Goal: Task Accomplishment & Management: Complete application form

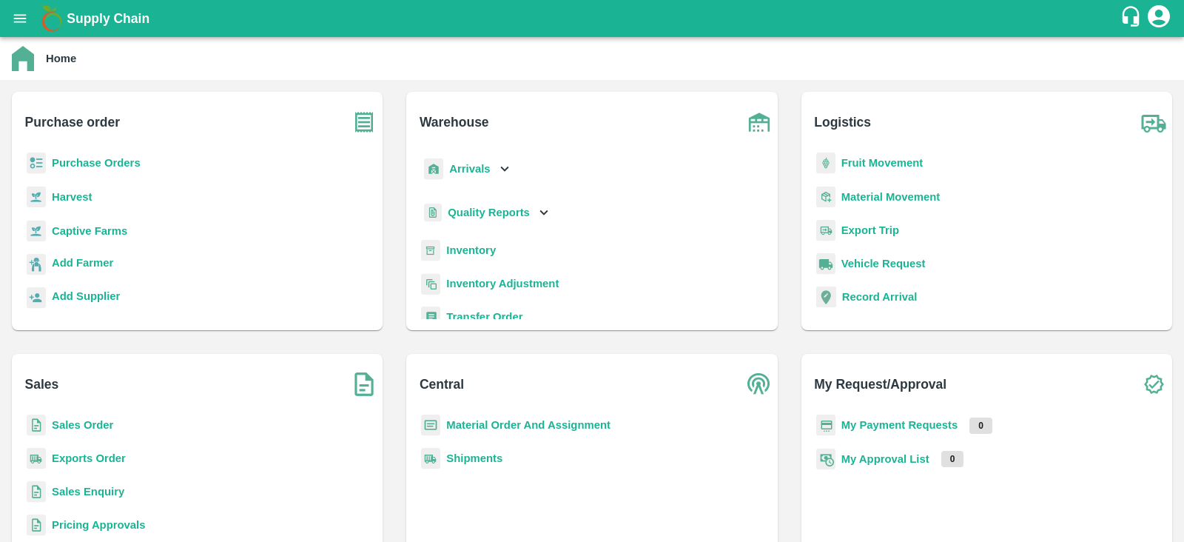
click at [89, 164] on b "Purchase Orders" at bounding box center [96, 163] width 89 height 12
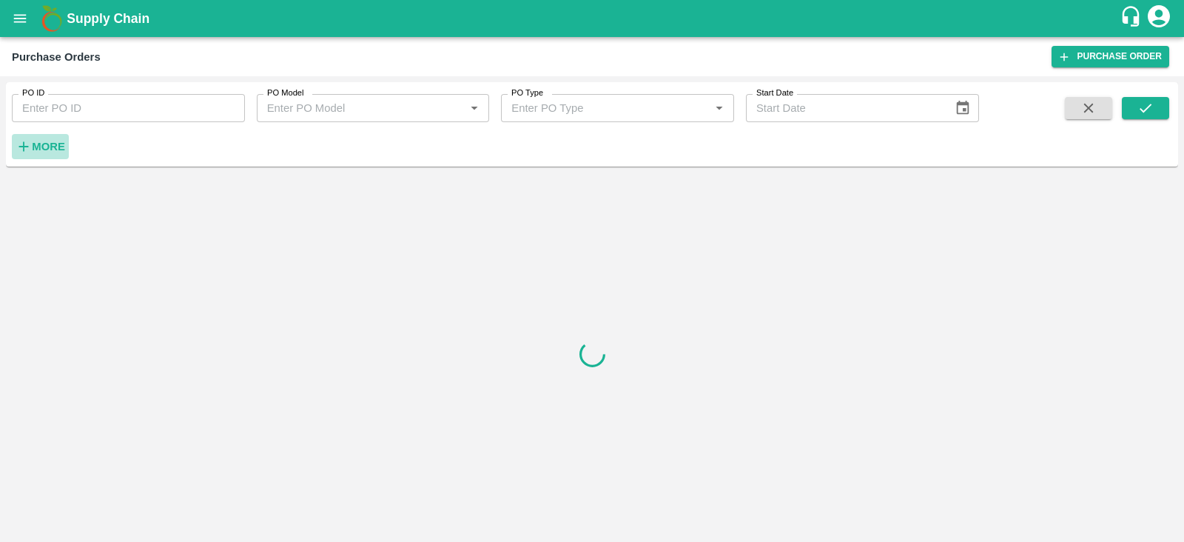
click at [36, 155] on h6 "More" at bounding box center [48, 146] width 33 height 19
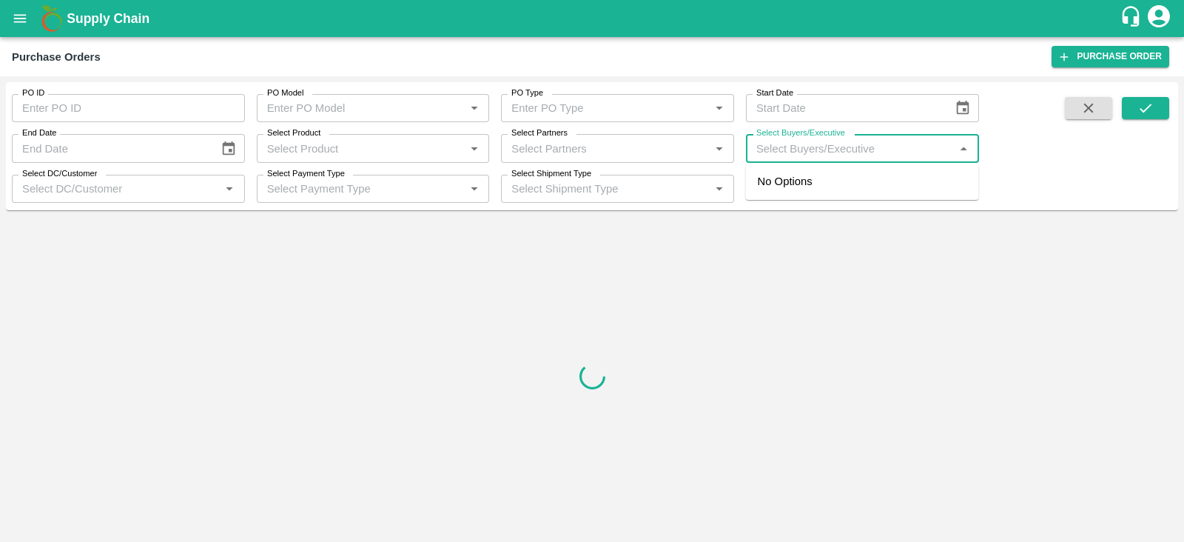
click at [800, 147] on input "Select Buyers/Executive" at bounding box center [850, 147] width 200 height 19
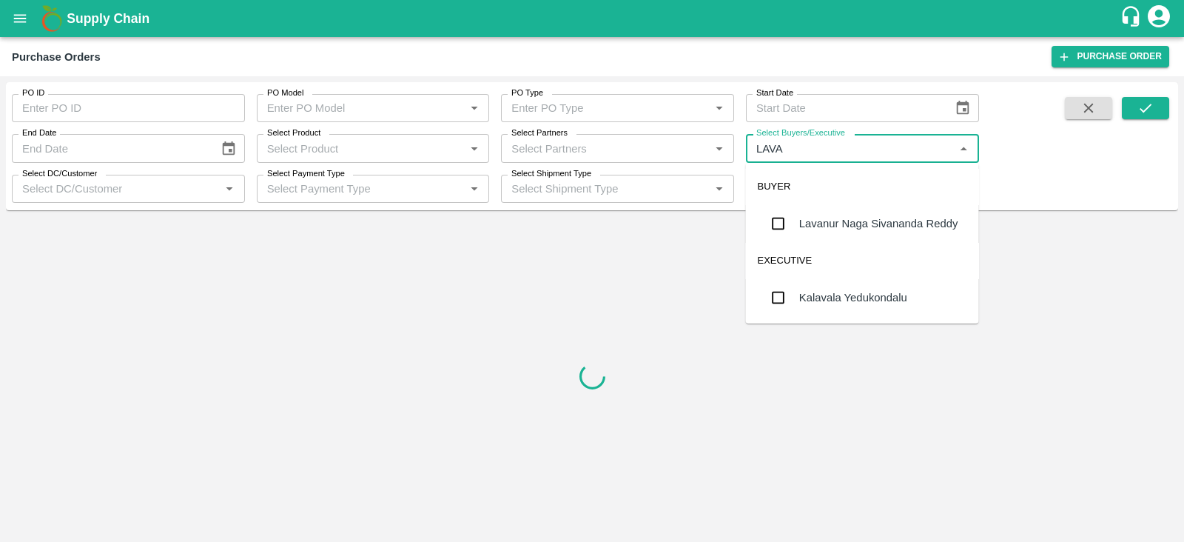
type input "[PERSON_NAME]"
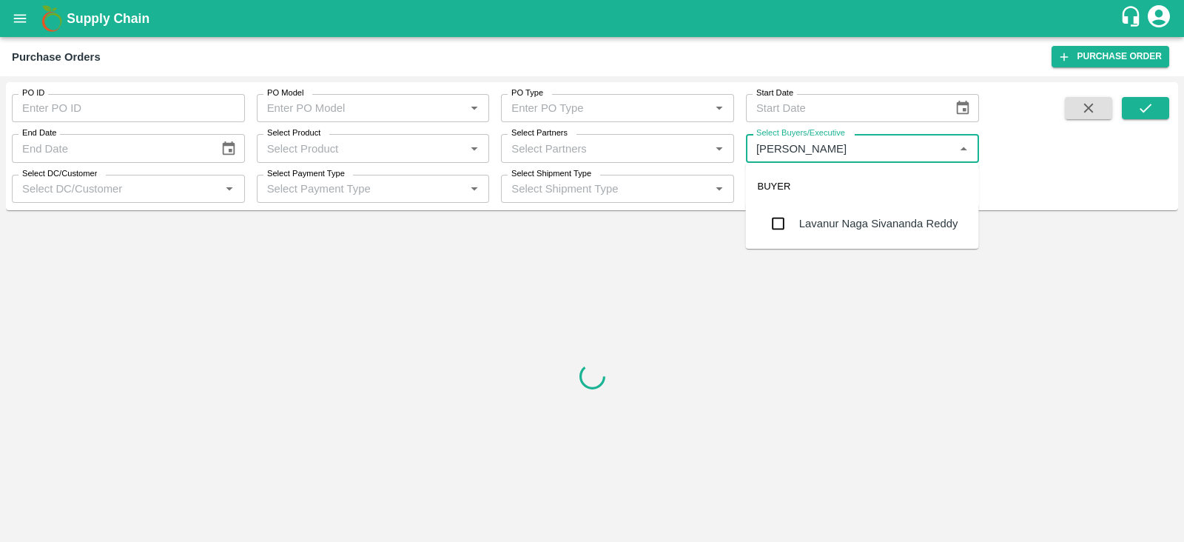
click at [800, 231] on div "Lavanur Naga Sivananda Reddy" at bounding box center [878, 223] width 159 height 16
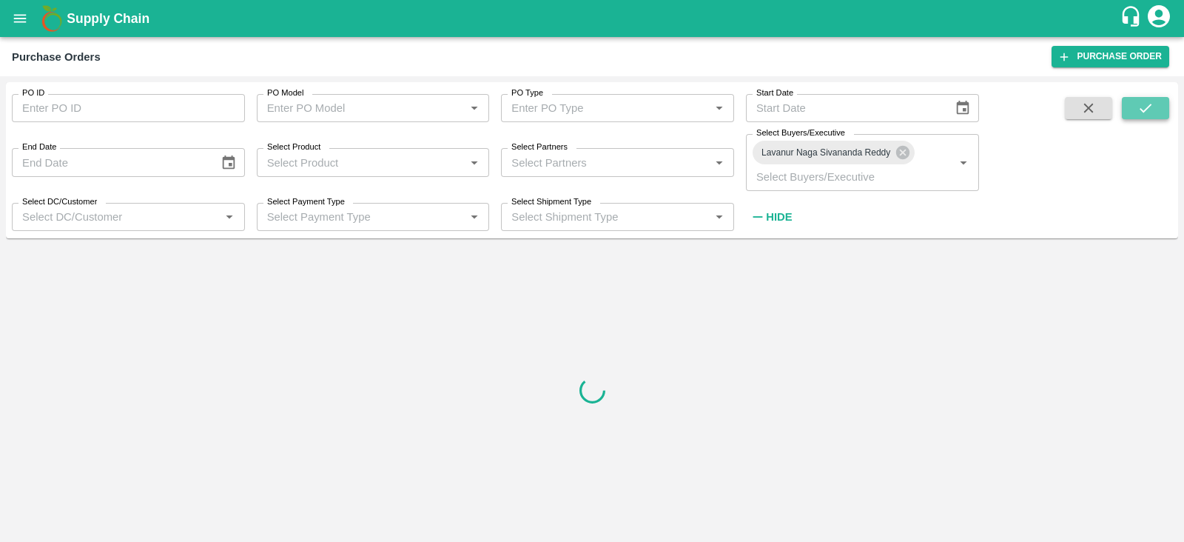
click at [1143, 109] on icon "submit" at bounding box center [1145, 108] width 16 height 16
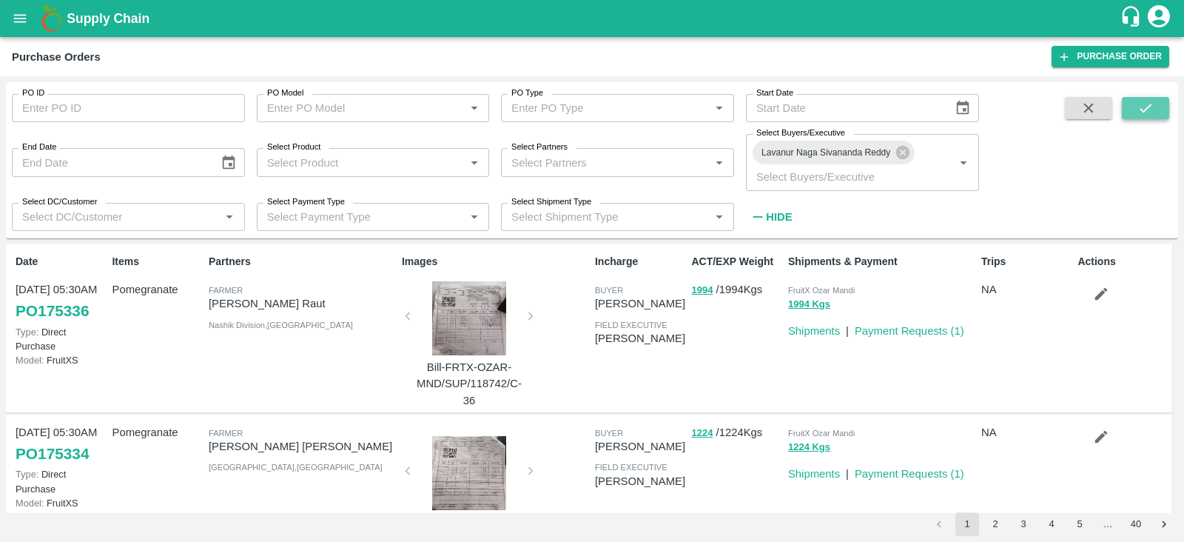
click at [1155, 115] on button "submit" at bounding box center [1145, 108] width 47 height 22
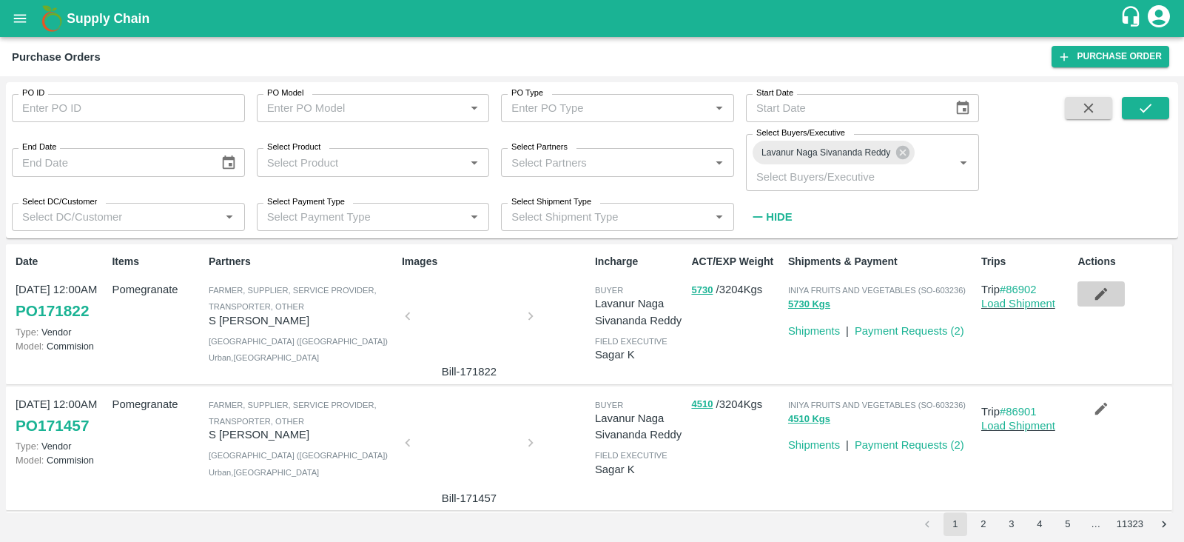
click at [1116, 293] on button "button" at bounding box center [1100, 293] width 47 height 25
click at [1096, 397] on button "button" at bounding box center [1100, 408] width 47 height 25
click at [1108, 300] on button "button" at bounding box center [1100, 293] width 47 height 25
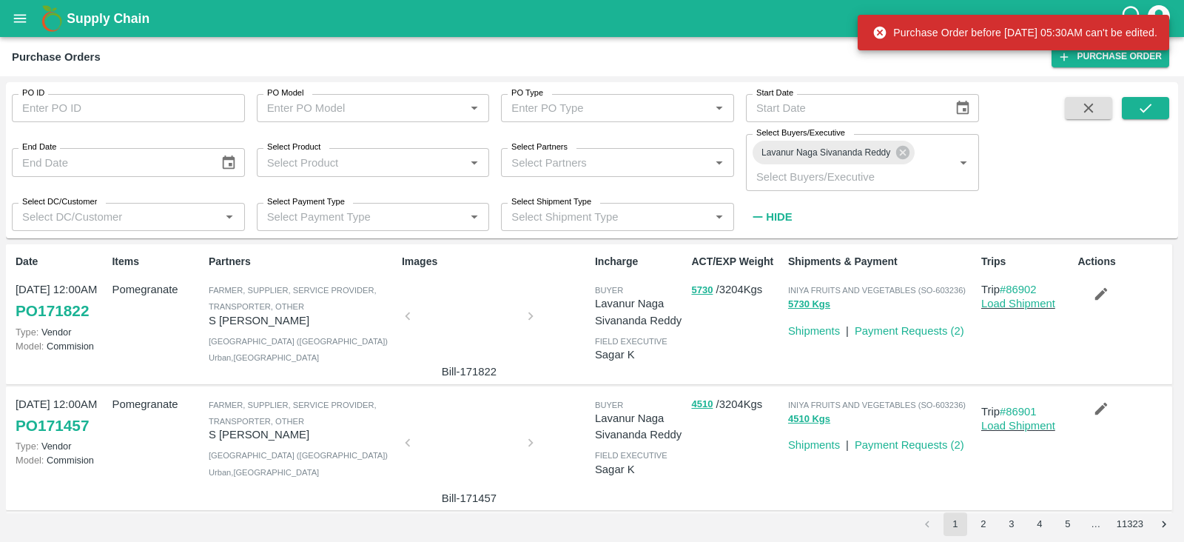
click at [69, 323] on div "Date 26 Aug, 12:00AM PO 171822 Type: Vendor Model: Commision" at bounding box center [58, 314] width 96 height 132
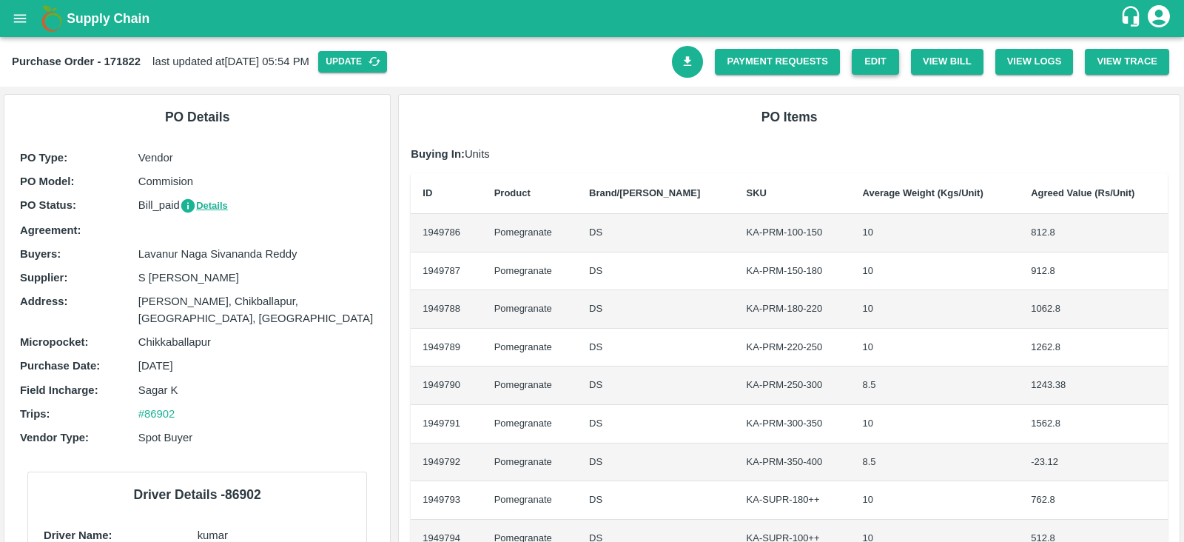
click at [877, 65] on link "Edit" at bounding box center [875, 62] width 47 height 26
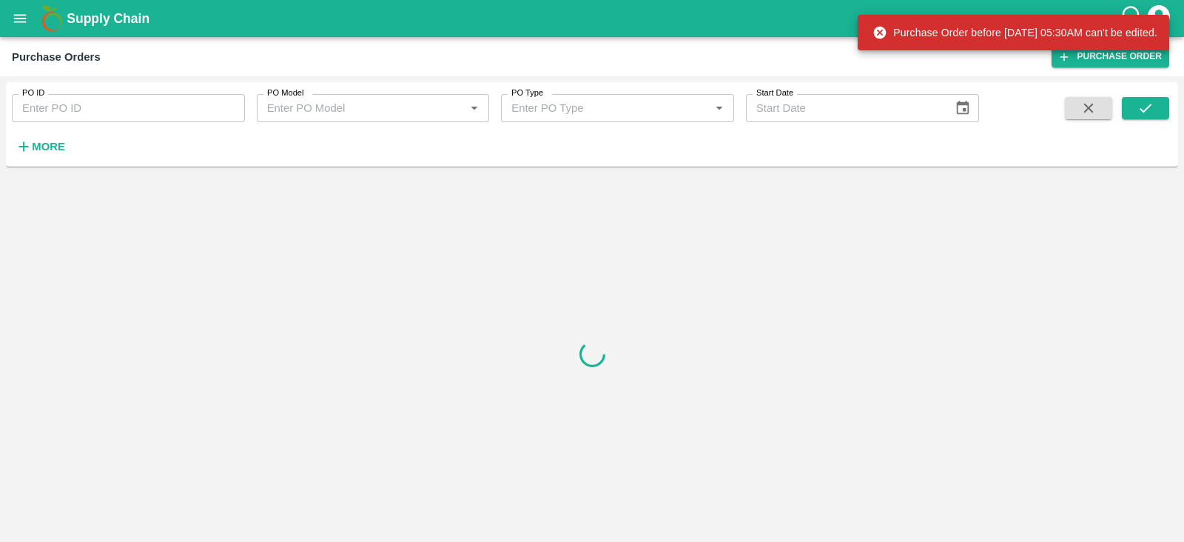
click at [41, 148] on strong "More" at bounding box center [48, 147] width 33 height 12
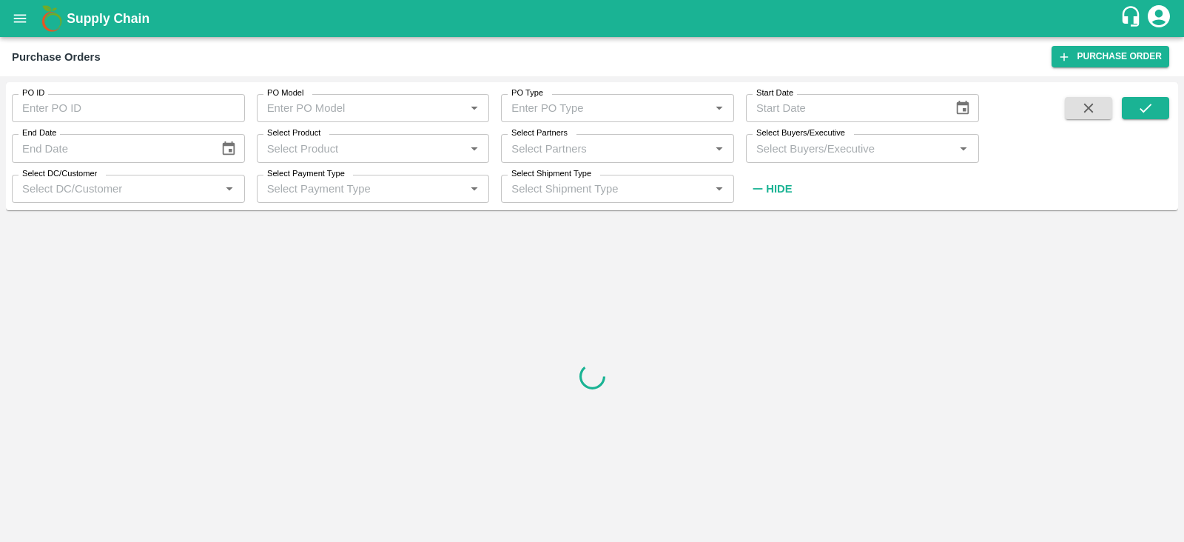
click at [866, 156] on input "Select Buyers/Executive" at bounding box center [850, 147] width 200 height 19
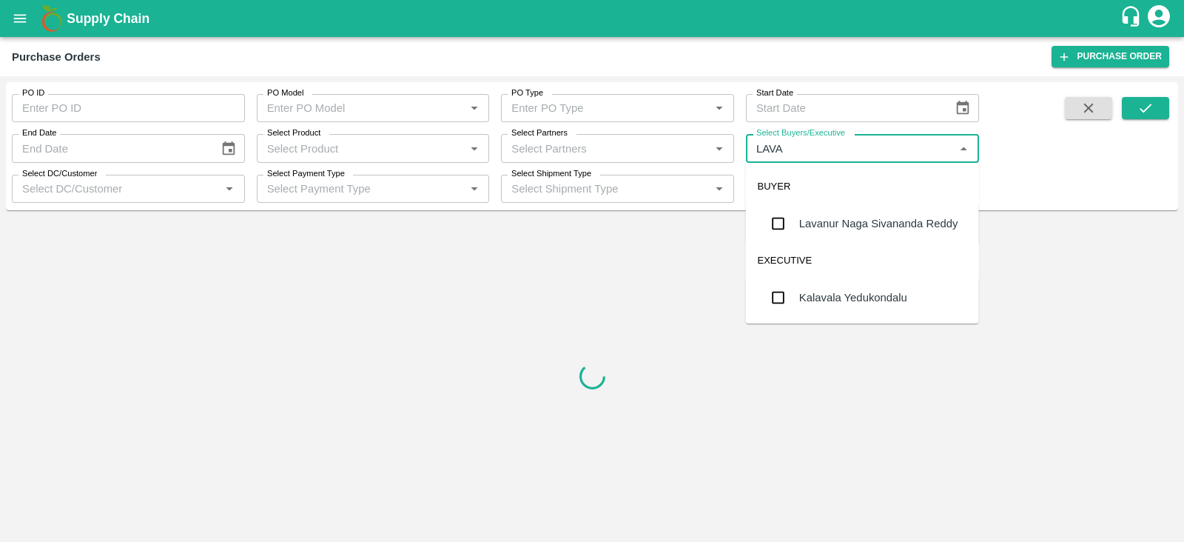
type input "[PERSON_NAME]"
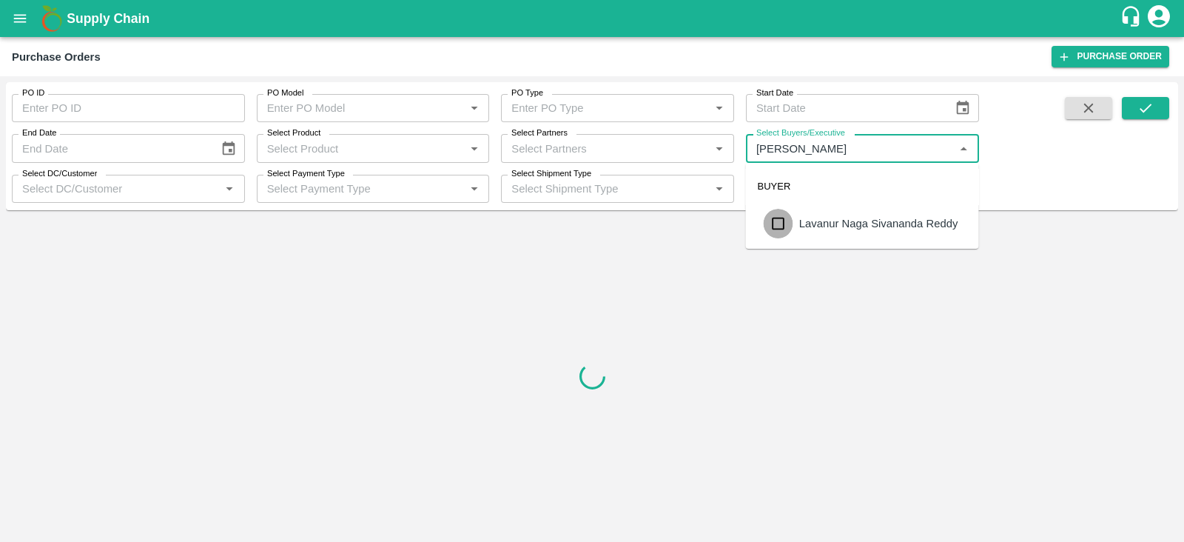
click at [781, 226] on input "checkbox" at bounding box center [779, 224] width 30 height 30
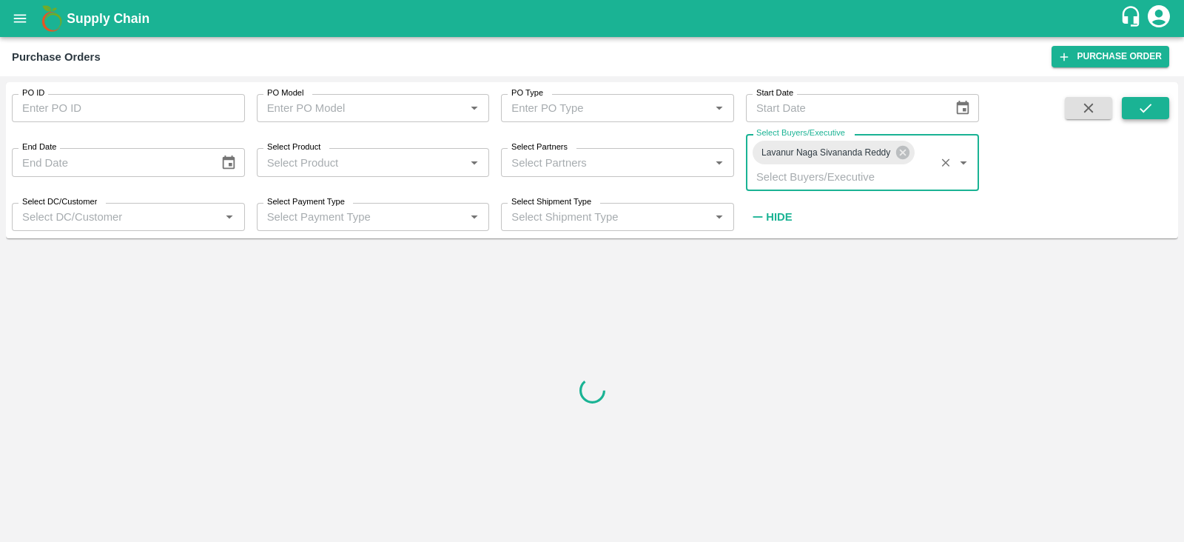
click at [1137, 112] on icon "submit" at bounding box center [1145, 108] width 16 height 16
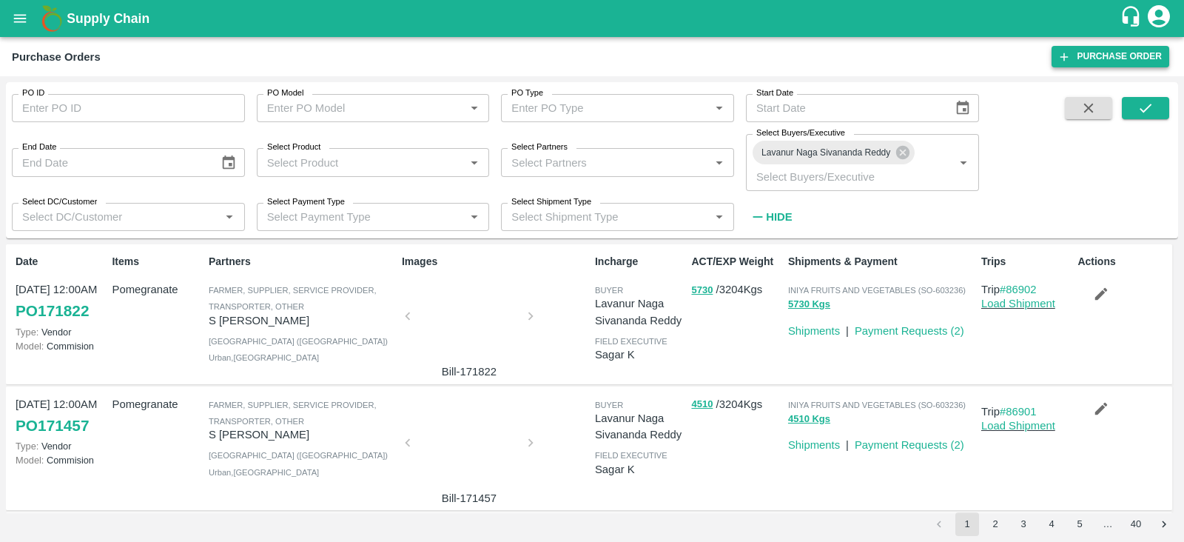
click at [1091, 46] on link "Purchase Order" at bounding box center [1110, 56] width 118 height 21
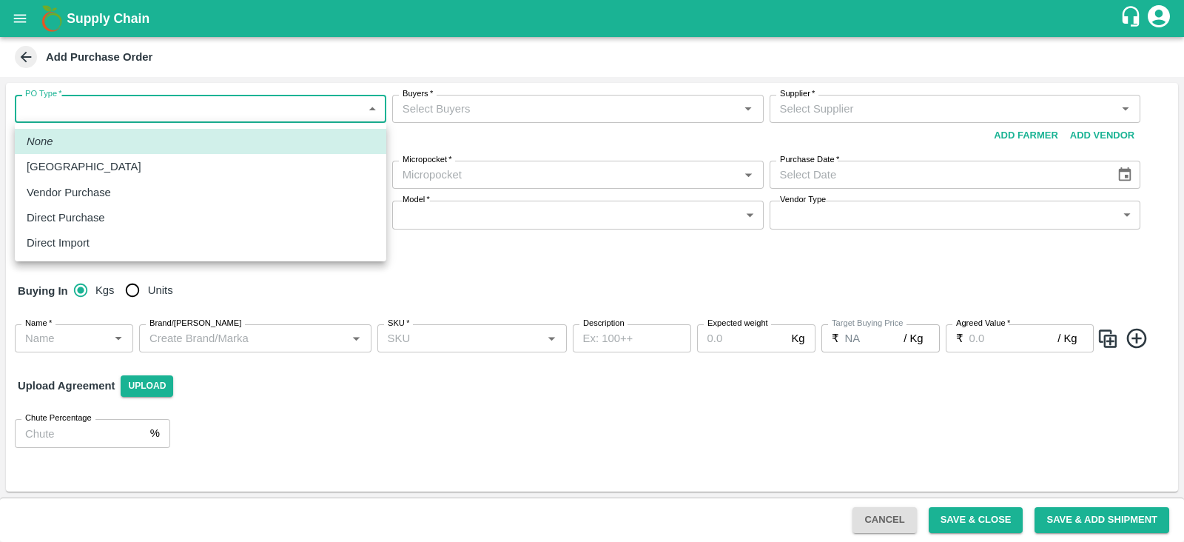
click at [178, 101] on body "Supply Chain Add Purchase Order PO Type   * ​ PO Type Buyers   * Buyers   * Sup…" at bounding box center [592, 271] width 1184 height 542
click at [147, 191] on div "Vendor Purchase" at bounding box center [201, 192] width 348 height 16
type input "2"
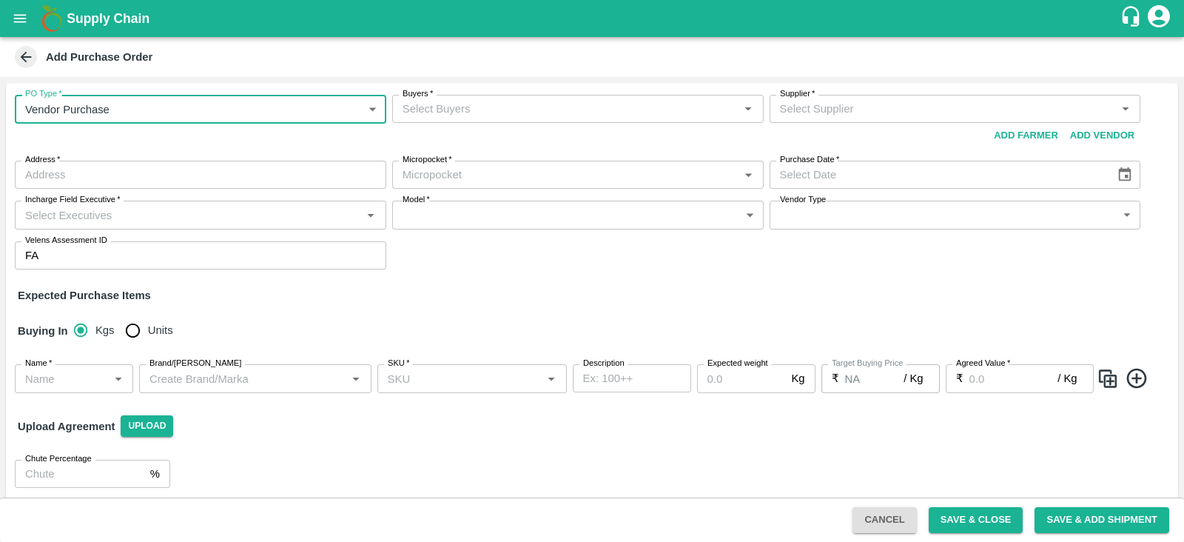
click at [455, 94] on div "PO Type   * Vendor Purchase 2 PO Type Buyers   * Buyers   * Supplier   * Suppli…" at bounding box center [592, 182] width 1172 height 198
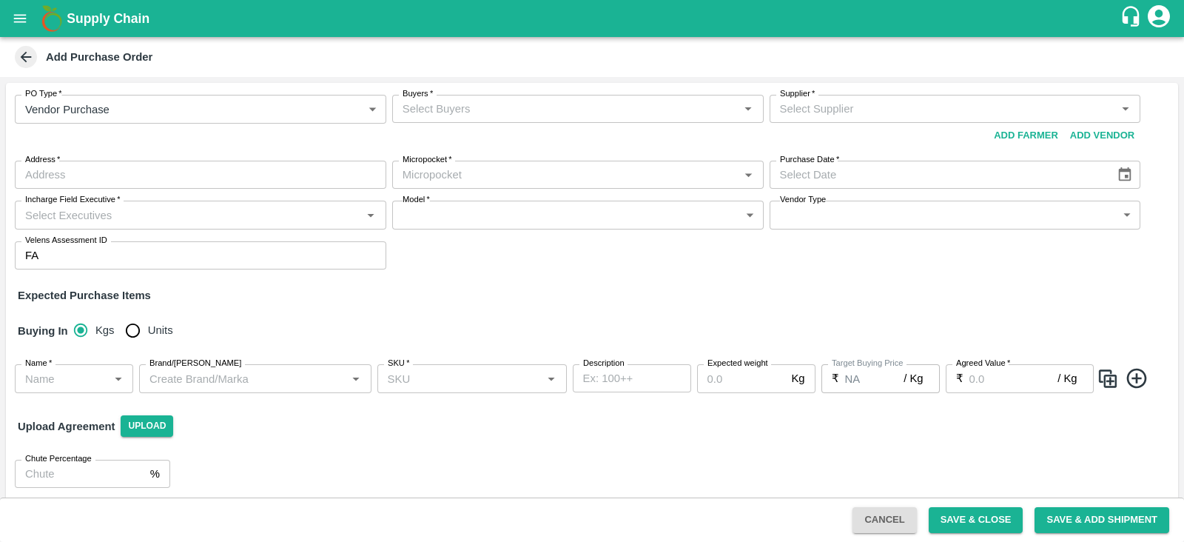
click at [455, 98] on div "Buyers   *" at bounding box center [577, 109] width 371 height 28
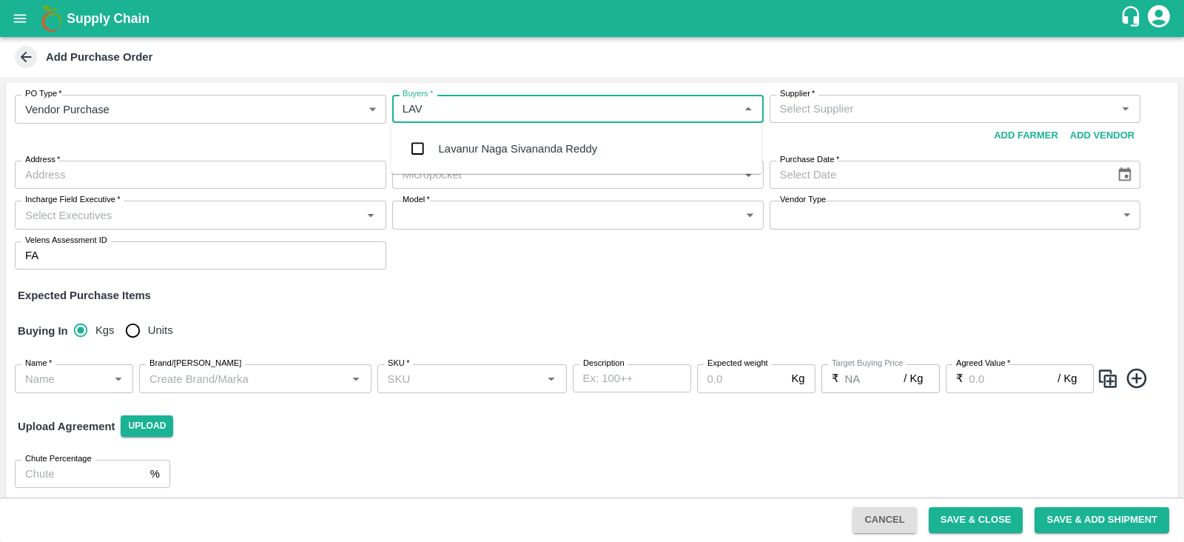
type input "LAVA"
click at [465, 143] on div "Lavanur Naga Sivananda Reddy" at bounding box center [518, 149] width 159 height 16
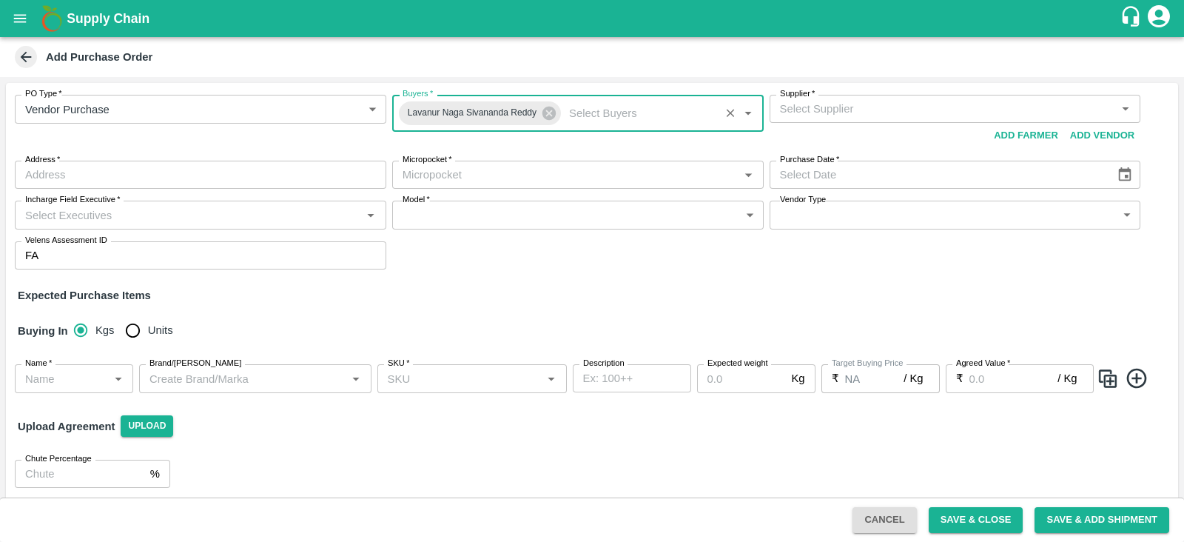
click at [833, 116] on input "Supplier   *" at bounding box center [943, 108] width 338 height 19
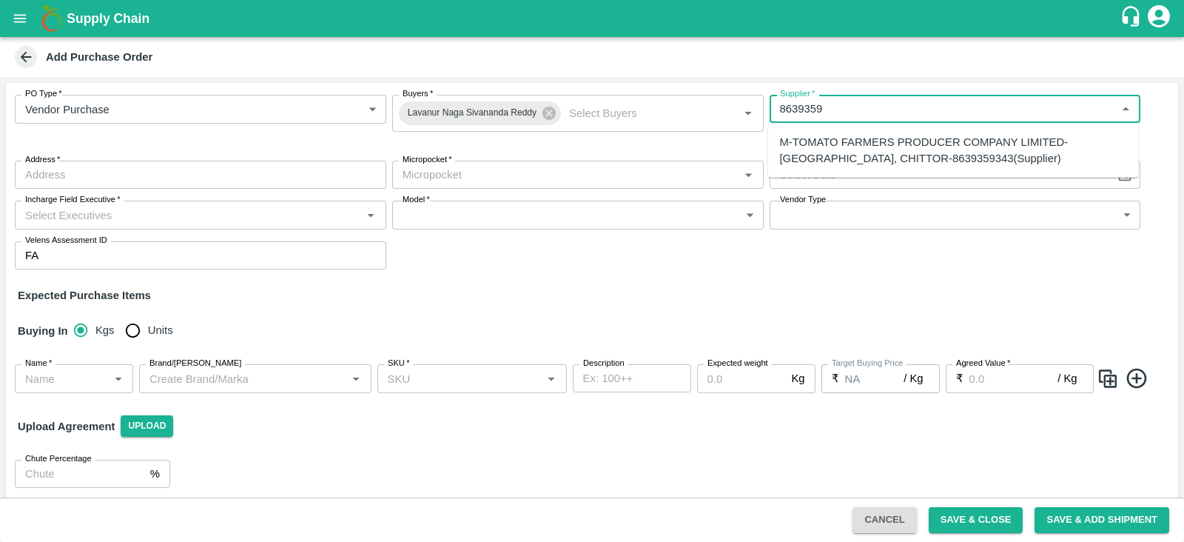
click at [849, 146] on div "M-TOMATO FARMERS PRODUCER COMPANY LIMITED-MADANAPALLI, CHITTOR-8639359343(Suppl…" at bounding box center [953, 150] width 347 height 33
type input "M-TOMATO FARMERS PRODUCER COMPANY LIMITED-MADANAPALLI, CHITTOR-8639359343(Suppl…"
type input "MADANAPALLI, CHITTOR, MADANAPALLI, Andhra Pradesh"
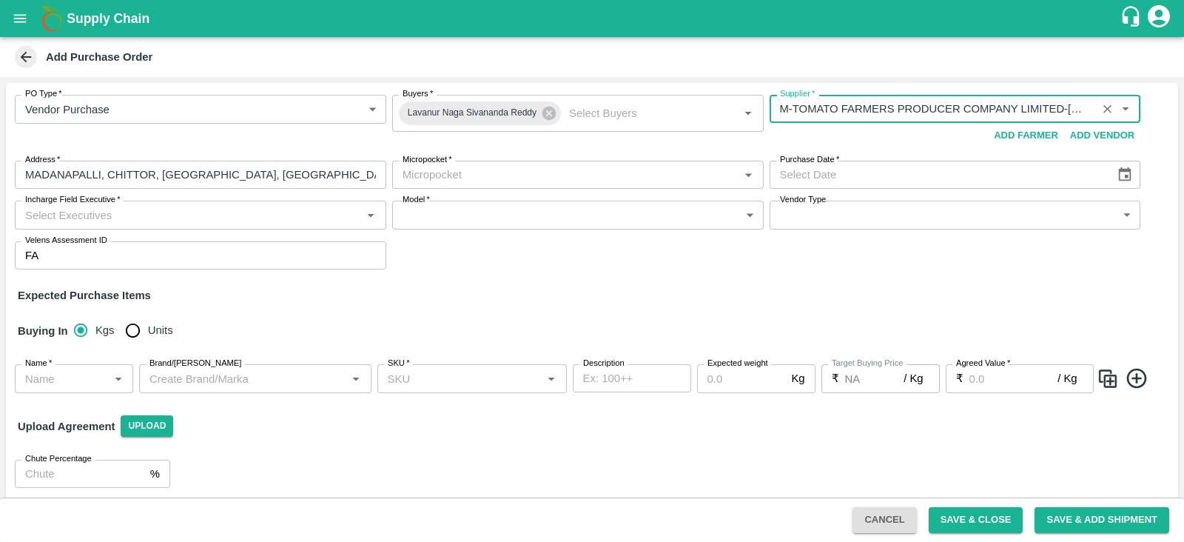
type input "M-TOMATO FARMERS PRODUCER COMPANY LIMITED-MADANAPALLI, CHITTOR-8639359343(Suppl…"
click at [597, 169] on input "Micropocket   *" at bounding box center [566, 174] width 338 height 19
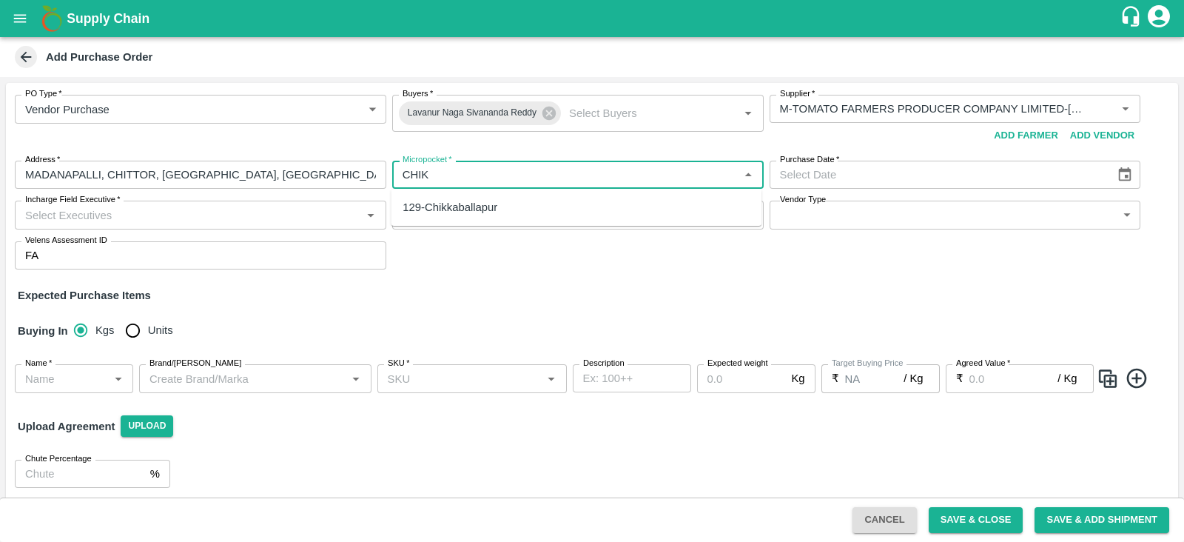
click at [525, 200] on div "129-Chikkaballapur" at bounding box center [576, 207] width 371 height 25
type input "129-Chikkaballapur"
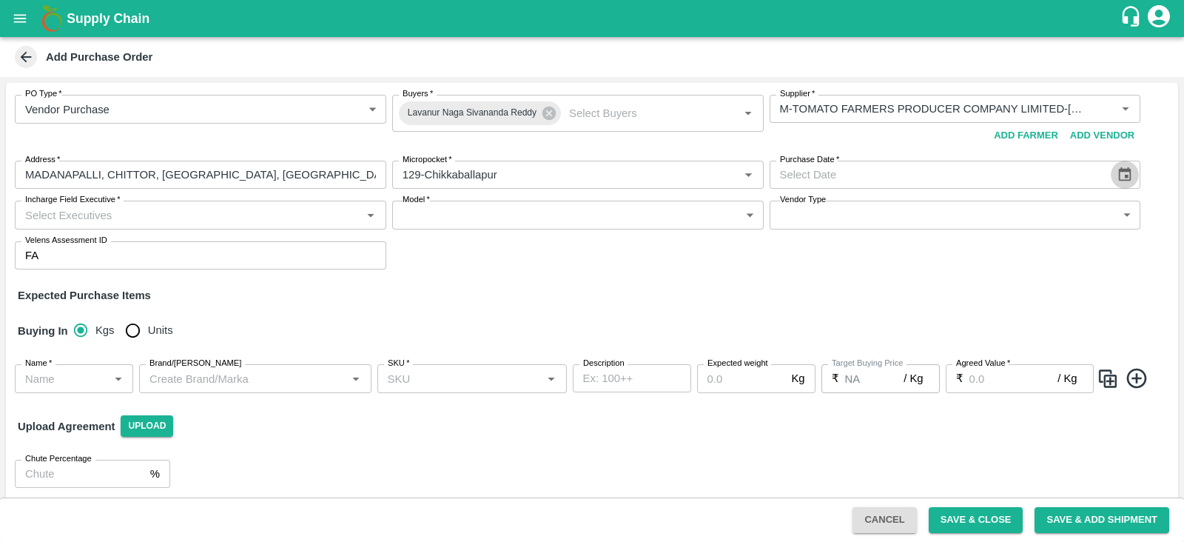
click at [1126, 175] on icon "Choose date" at bounding box center [1124, 174] width 16 height 16
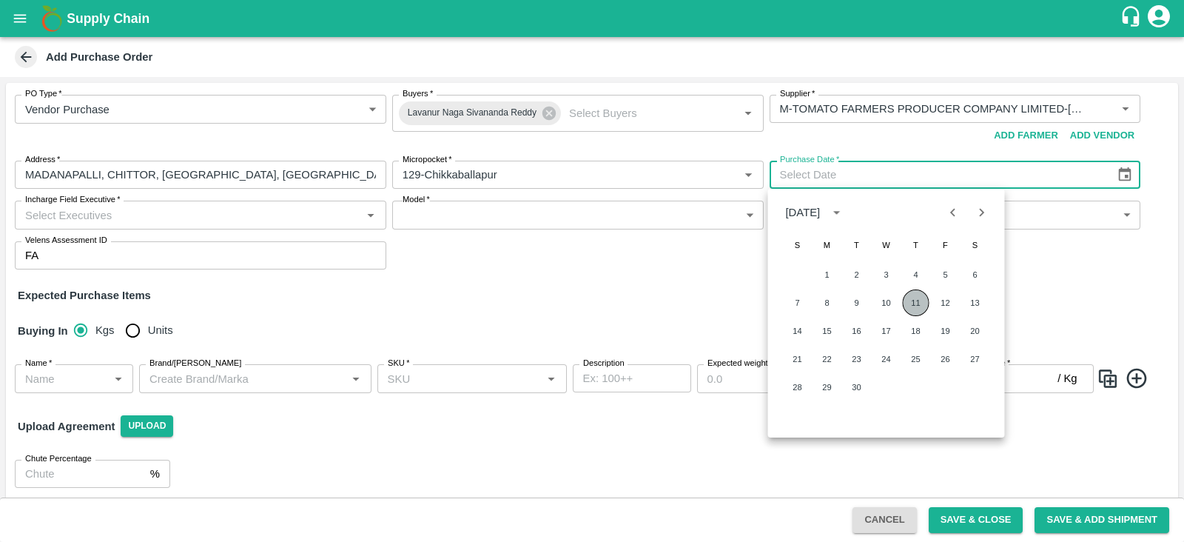
click at [916, 301] on button "11" at bounding box center [916, 302] width 27 height 27
type input "11/09/2025"
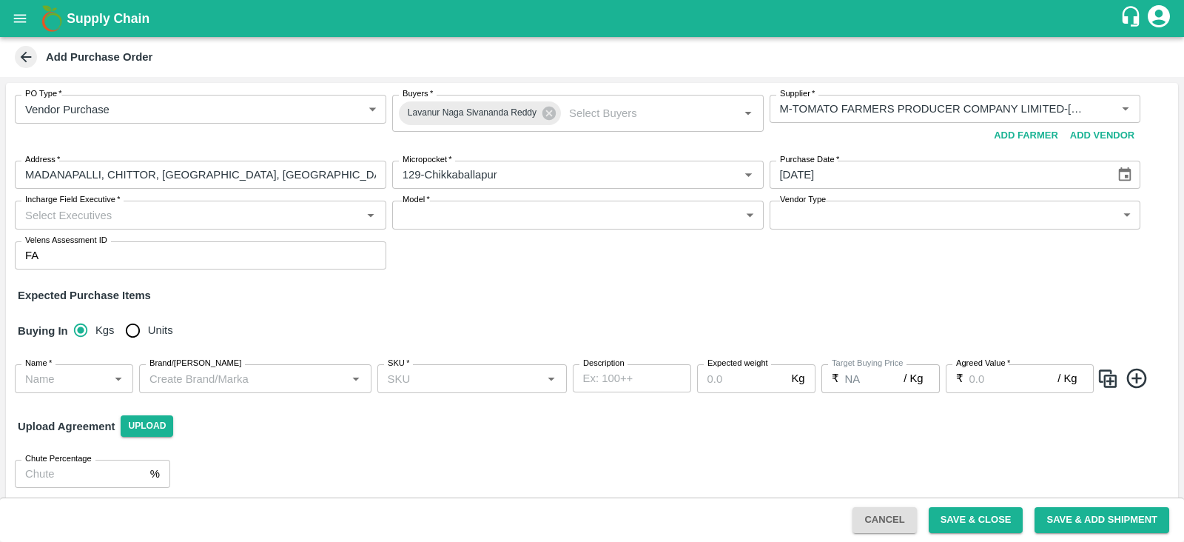
click at [249, 209] on input "Incharge Field Executive   *" at bounding box center [188, 214] width 338 height 19
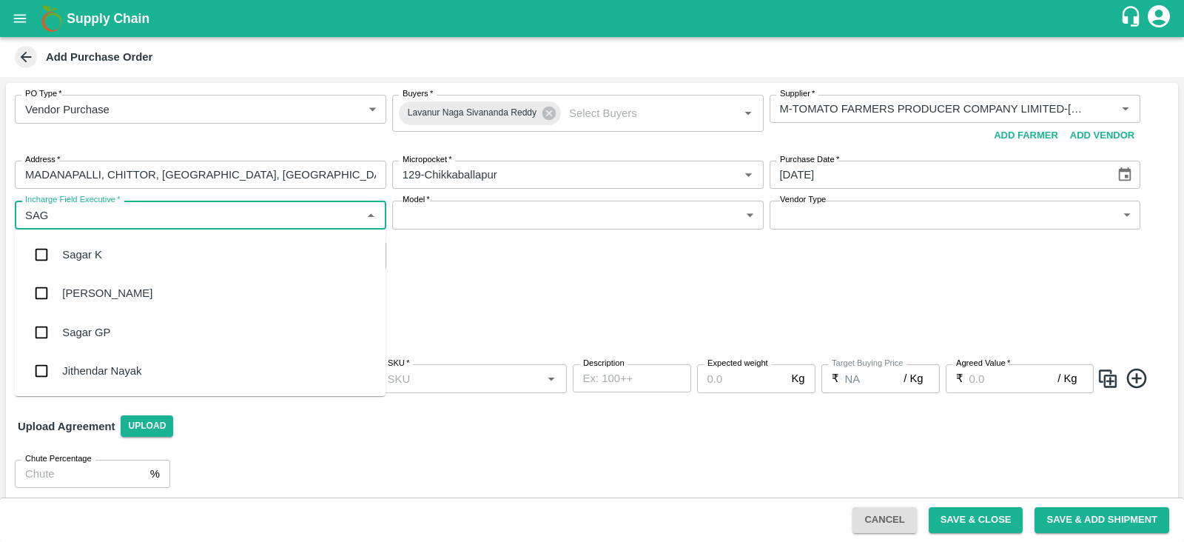
type input "SAGA"
click at [144, 240] on div "Sagar K" at bounding box center [200, 254] width 371 height 38
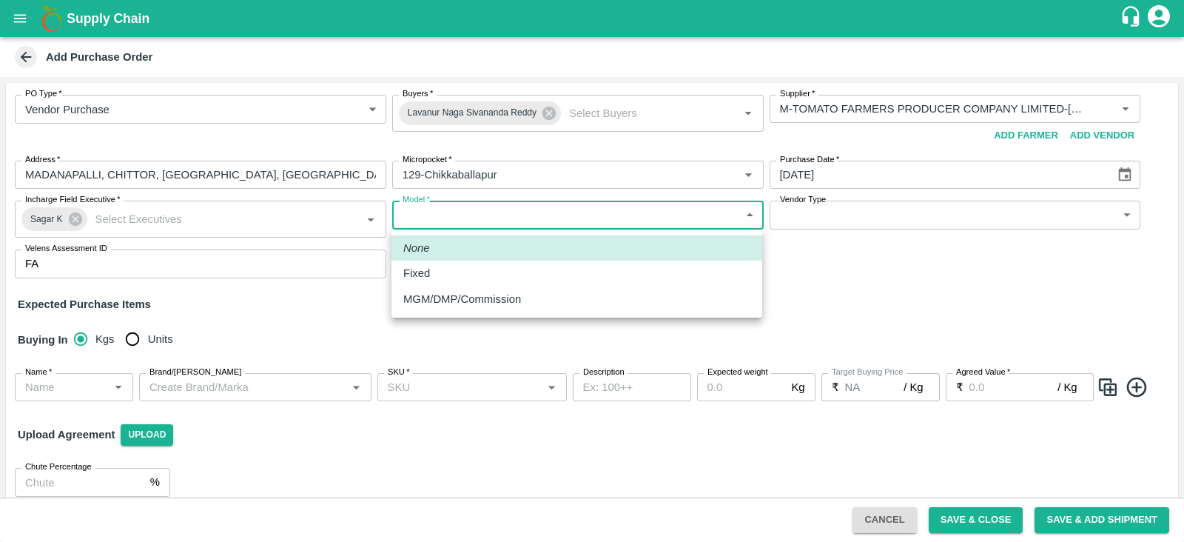
click at [473, 223] on body "Supply Chain Add Purchase Order PO Type   * Vendor Purchase 2 PO Type Buyers   …" at bounding box center [592, 271] width 1184 height 542
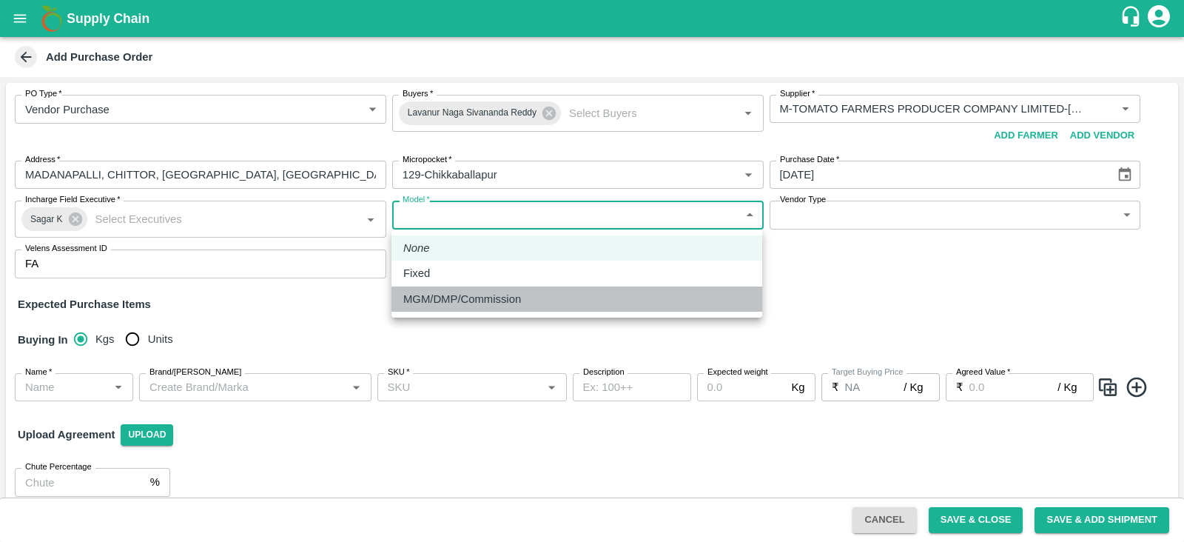
click at [470, 303] on p "MGM/DMP/Commission" at bounding box center [462, 299] width 118 height 16
type input "Commision"
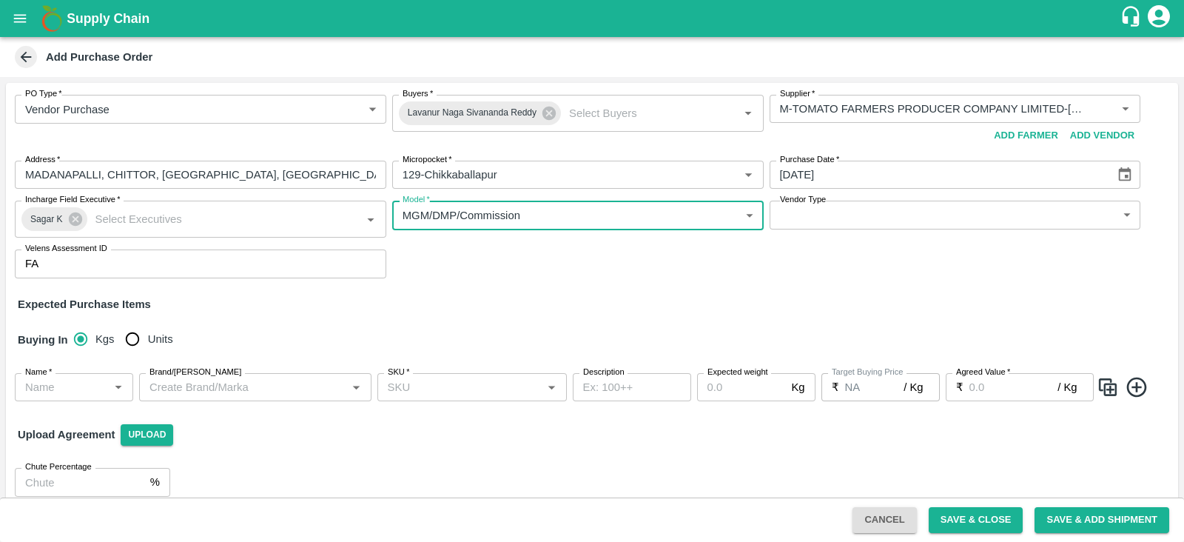
click at [798, 220] on body "Supply Chain Add Purchase Order PO Type   * Vendor Purchase 2 PO Type Buyers   …" at bounding box center [592, 271] width 1184 height 542
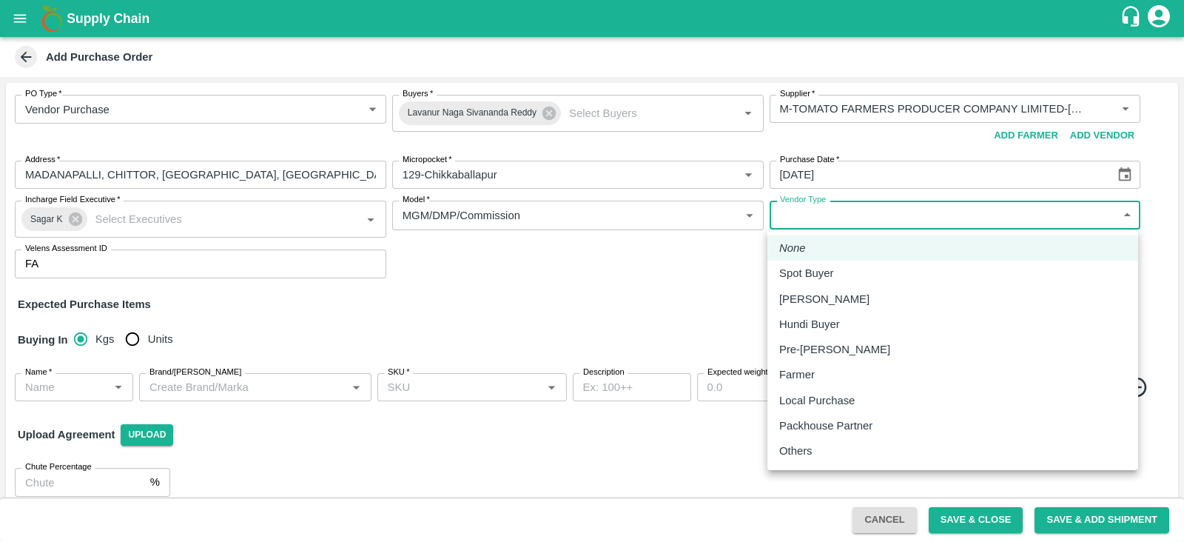
click at [838, 272] on div "Spot Buyer" at bounding box center [809, 273] width 61 height 16
type input "SPOT_BUYER"
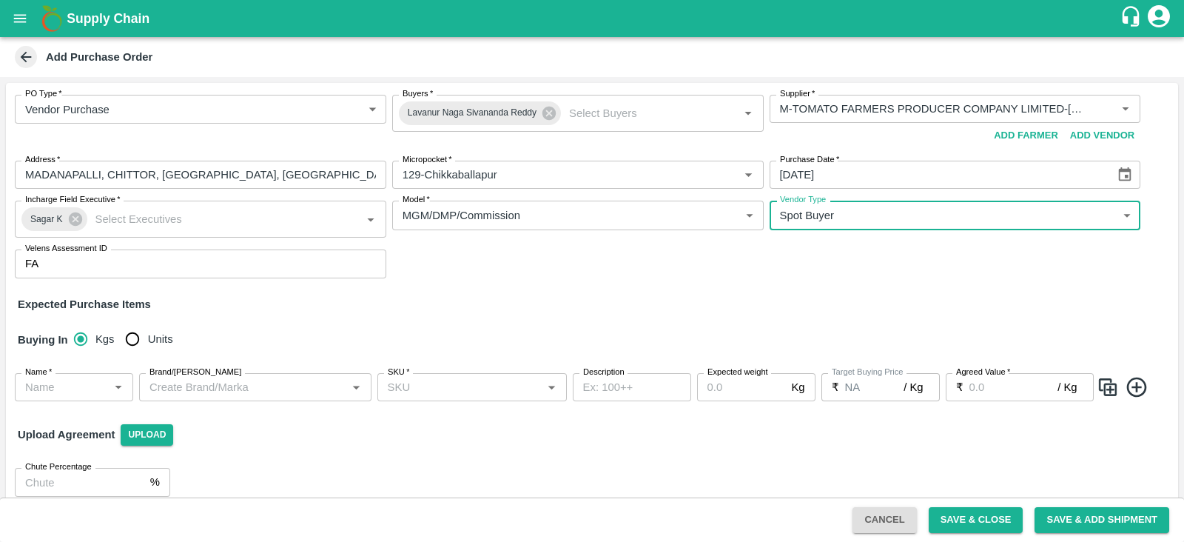
scroll to position [16, 0]
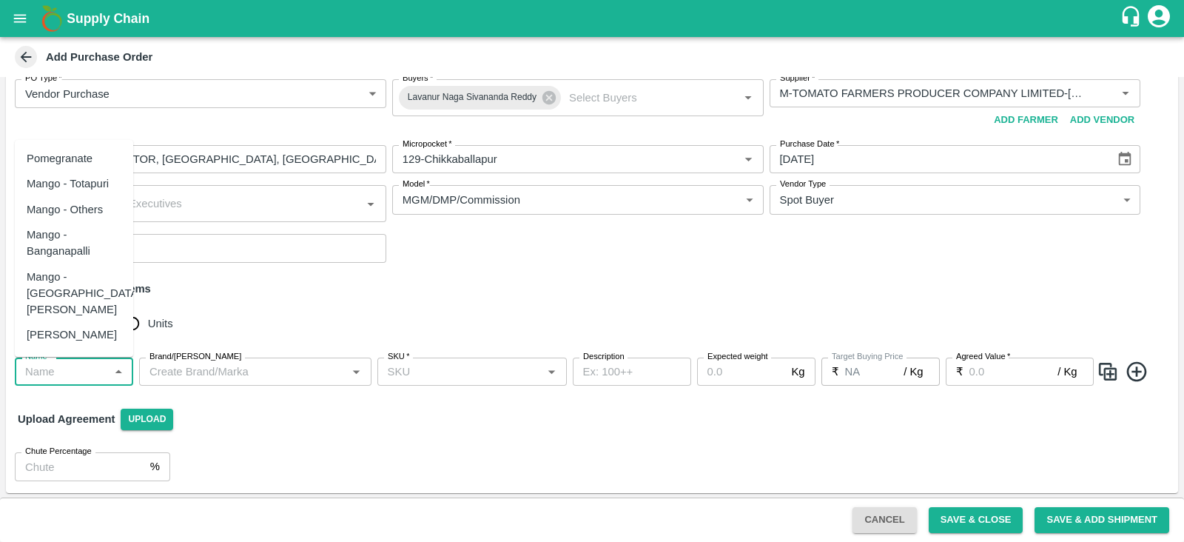
click at [90, 368] on input "Name   *" at bounding box center [61, 371] width 85 height 19
click at [79, 148] on div "Pomegranate" at bounding box center [74, 158] width 118 height 25
type input "Pomegranate"
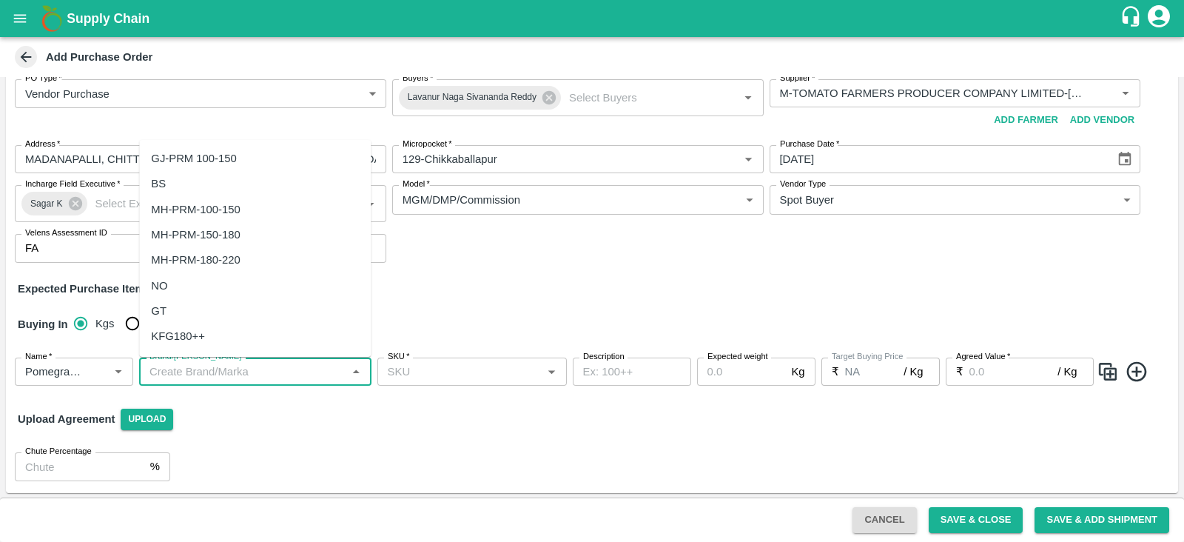
click at [260, 380] on input "Brand/Marka" at bounding box center [243, 371] width 199 height 19
click at [255, 168] on div "AS" at bounding box center [255, 158] width 232 height 25
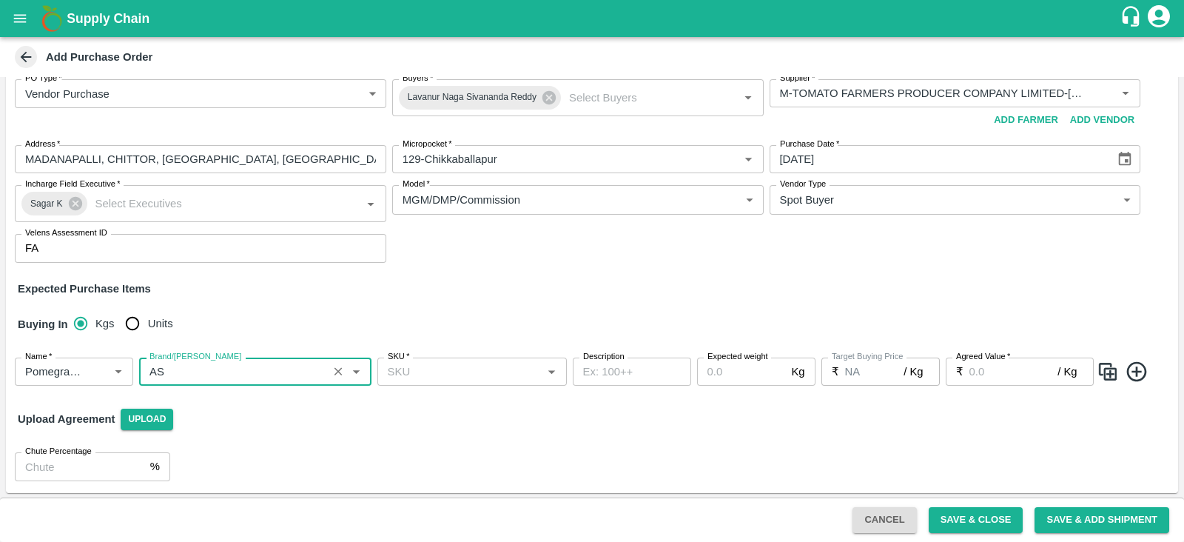
type input "AS"
click at [424, 371] on input "SKU   *" at bounding box center [460, 371] width 156 height 19
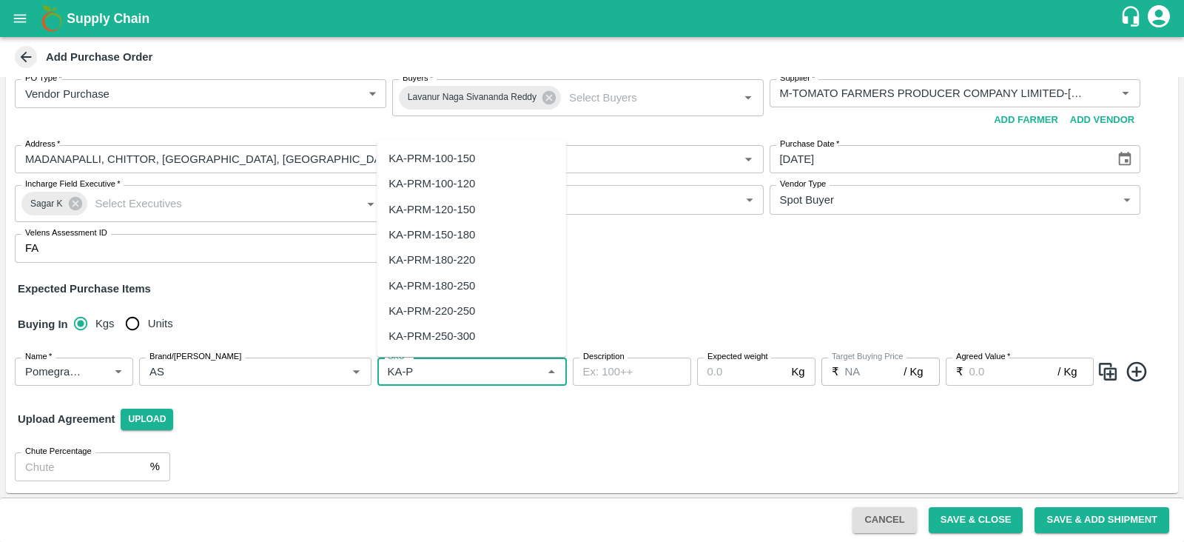
click at [496, 153] on div "KA-PRM-100-150" at bounding box center [471, 158] width 189 height 25
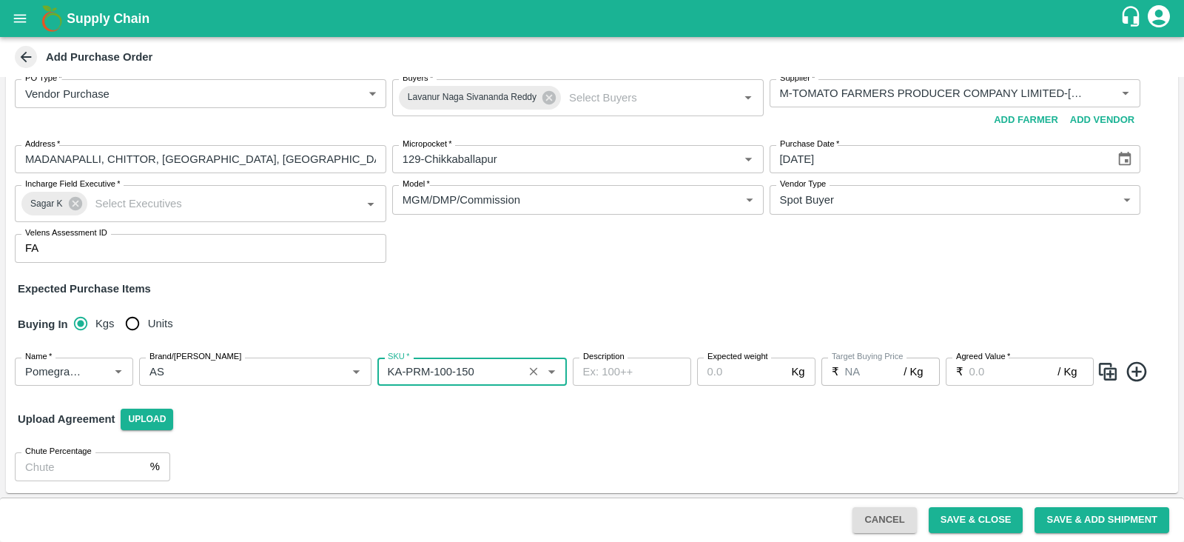
type input "KA-PRM-100-150"
click at [740, 372] on input "Expected weight" at bounding box center [741, 371] width 89 height 28
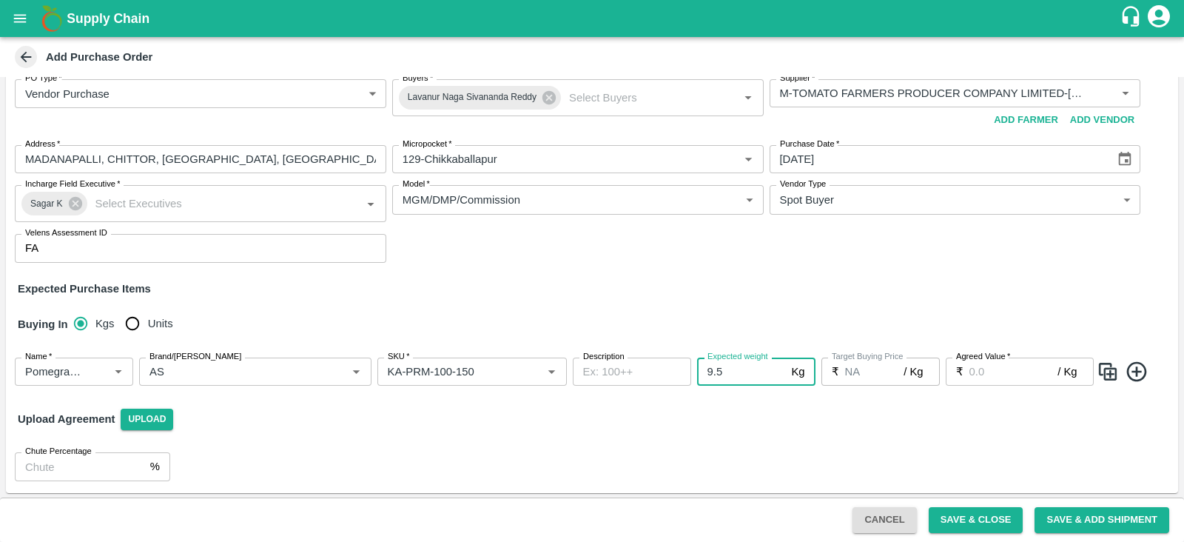
type input "9.5"
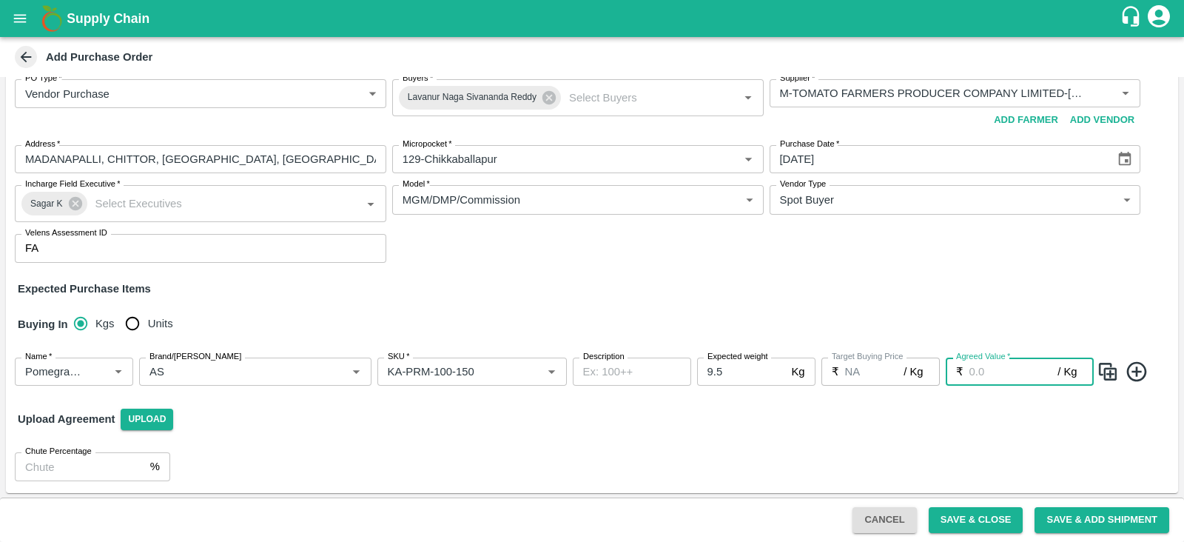
click at [1011, 369] on input "Agreed Value   *" at bounding box center [1013, 371] width 89 height 28
type input "600"
click at [1139, 374] on icon at bounding box center [1137, 372] width 24 height 24
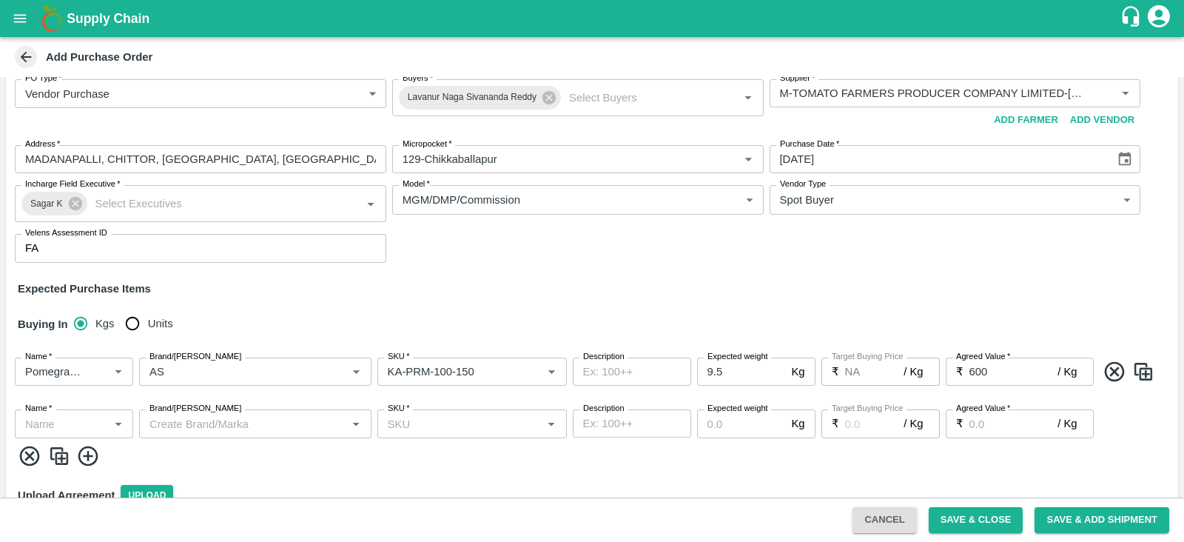
scroll to position [92, 0]
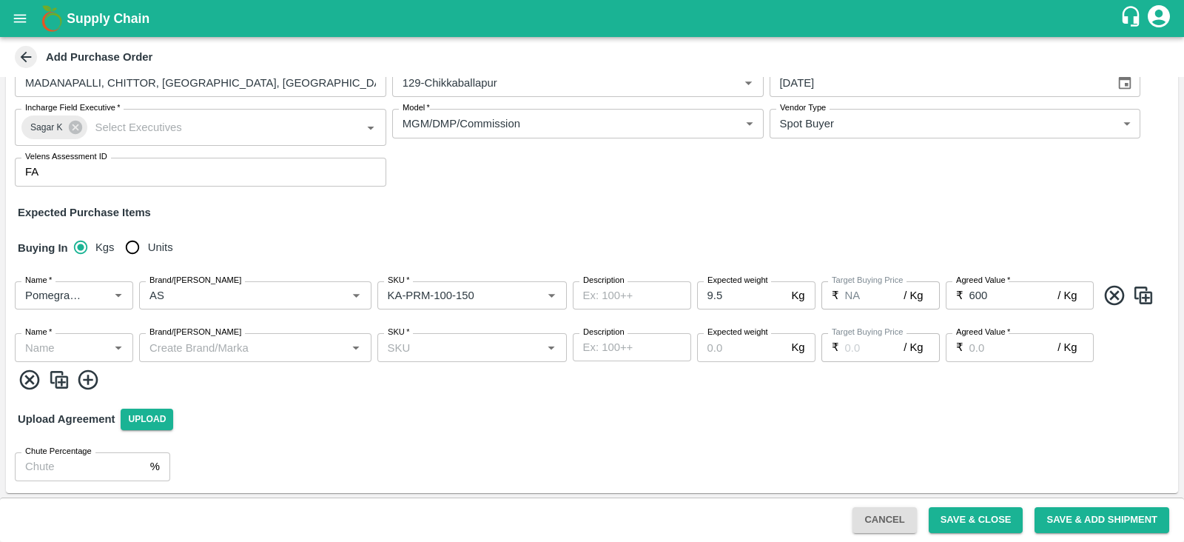
click at [92, 343] on input "Name   *" at bounding box center [61, 346] width 85 height 19
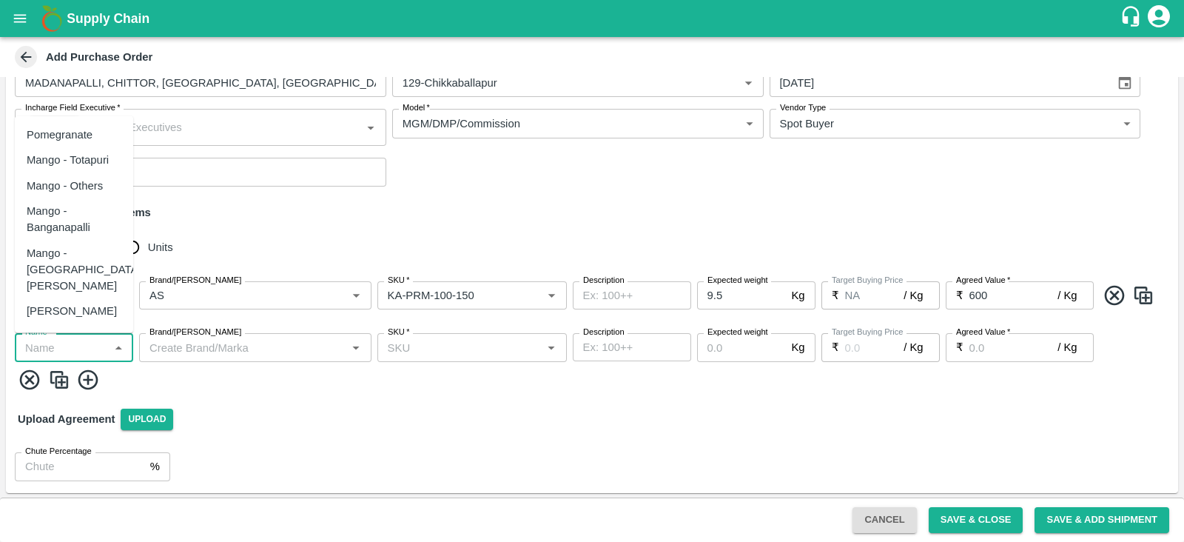
click at [92, 140] on div "Pomegranate" at bounding box center [74, 134] width 118 height 25
type input "Pomegranate"
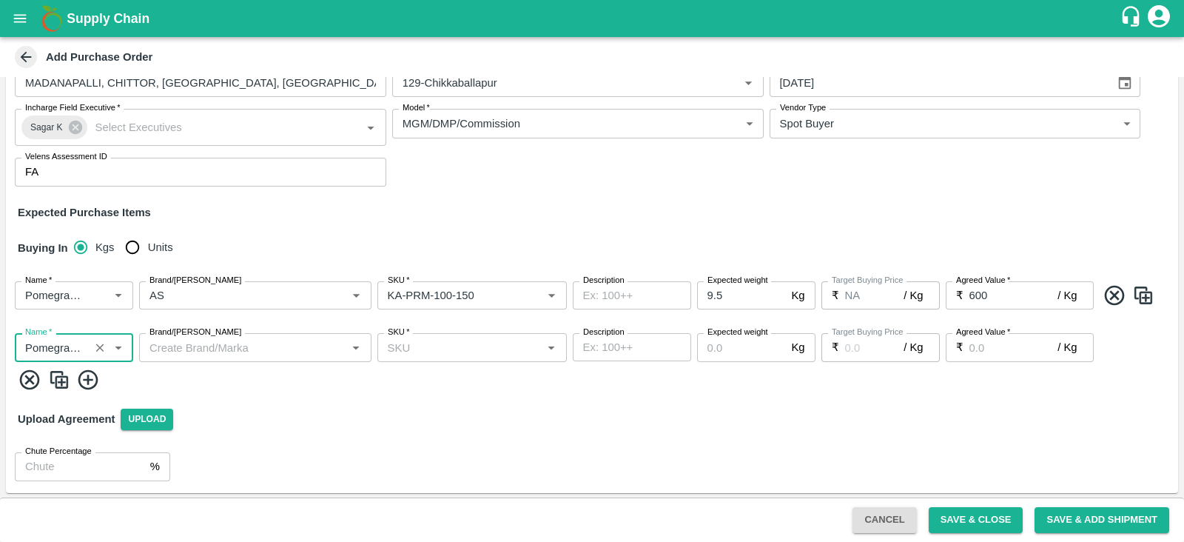
click at [189, 357] on div "Brand/Marka" at bounding box center [255, 347] width 232 height 28
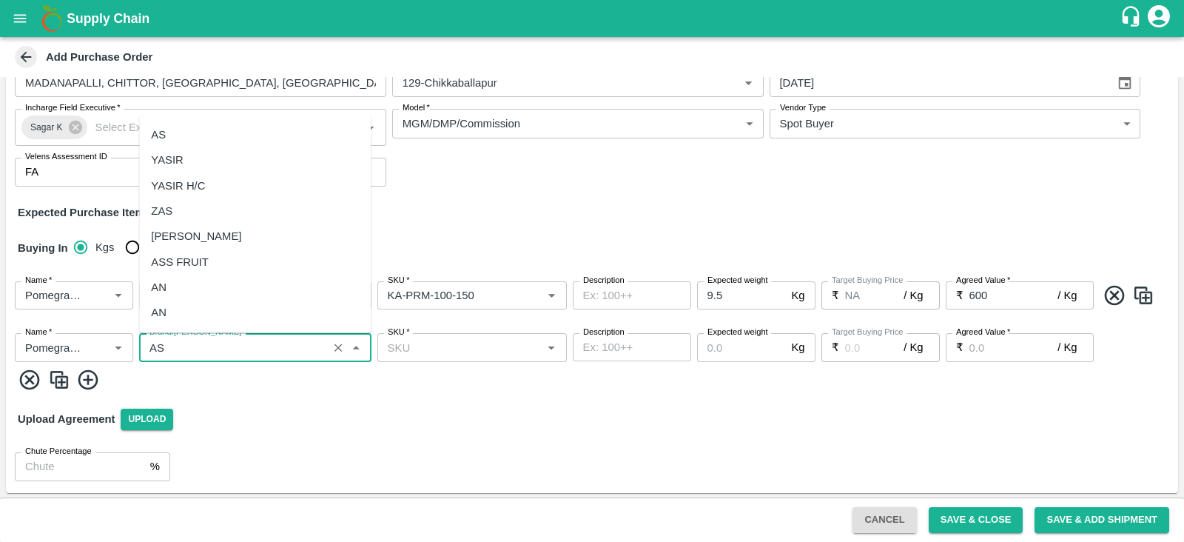
click at [203, 142] on div "AS" at bounding box center [255, 134] width 232 height 25
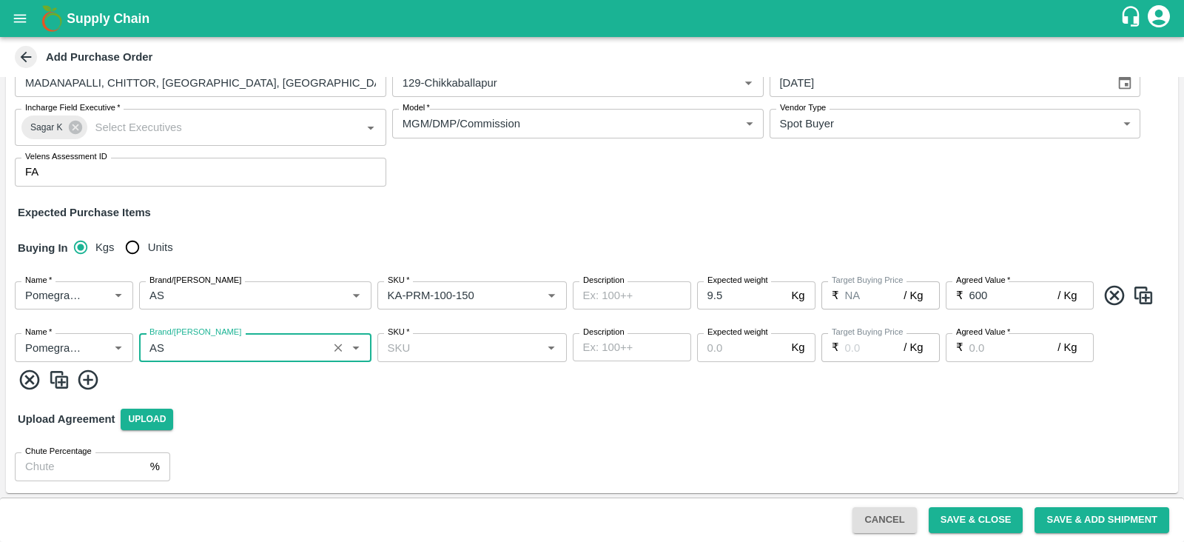
type input "AS"
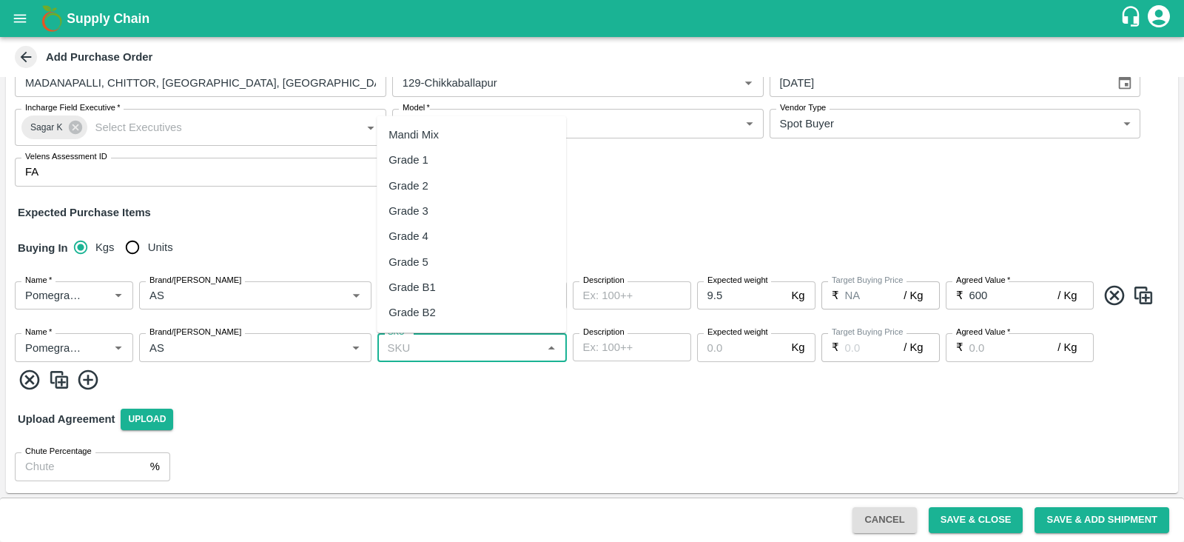
click at [382, 343] on input "SKU   *" at bounding box center [460, 346] width 156 height 19
click at [484, 204] on div "KA-PRM-150-180" at bounding box center [471, 210] width 189 height 25
type input "KA-PRM-150-180"
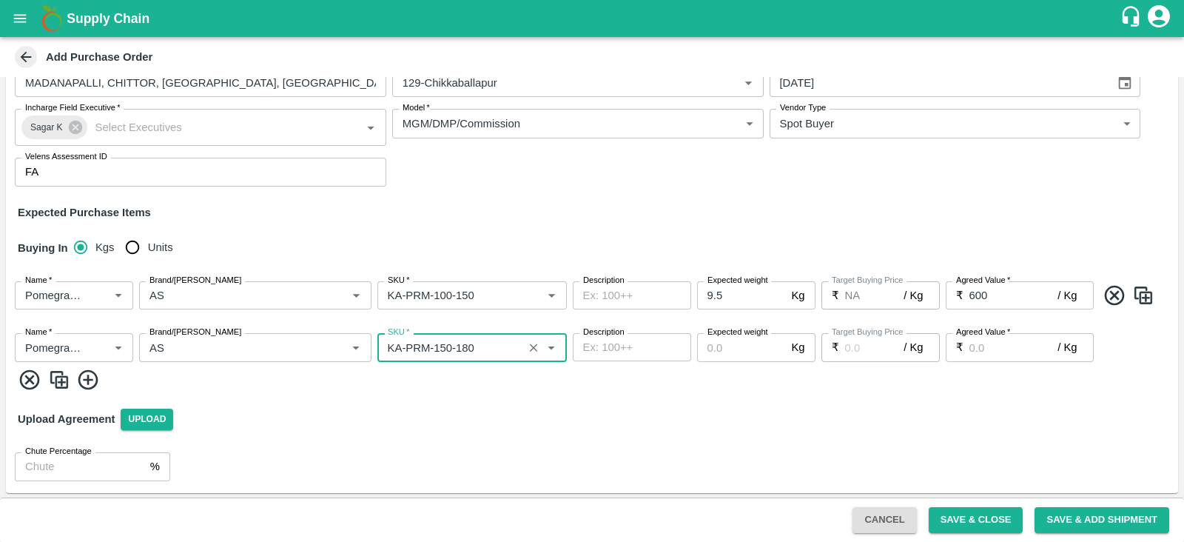
type input "NA"
type input "KA-PRM-150-180"
click at [705, 344] on input "Expected weight" at bounding box center [741, 347] width 89 height 28
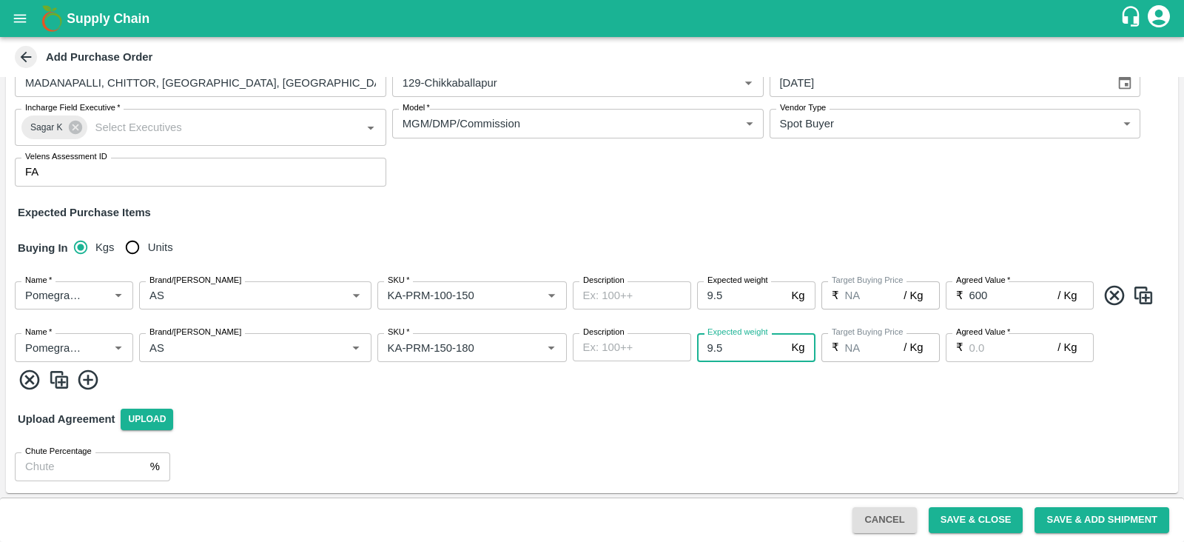
type input "9.5"
click at [977, 356] on input "Agreed Value   *" at bounding box center [1013, 347] width 89 height 28
type input "7"
click at [999, 295] on input "600" at bounding box center [1013, 295] width 89 height 28
type input "60"
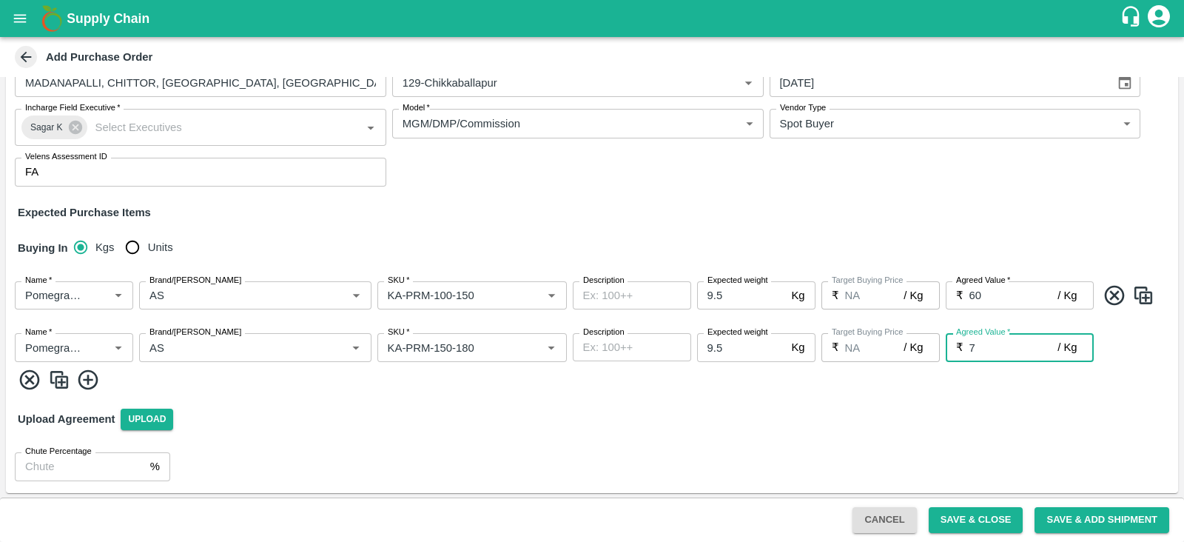
click at [982, 348] on input "7" at bounding box center [1013, 347] width 89 height 28
type input "70"
click at [91, 380] on icon at bounding box center [88, 380] width 24 height 24
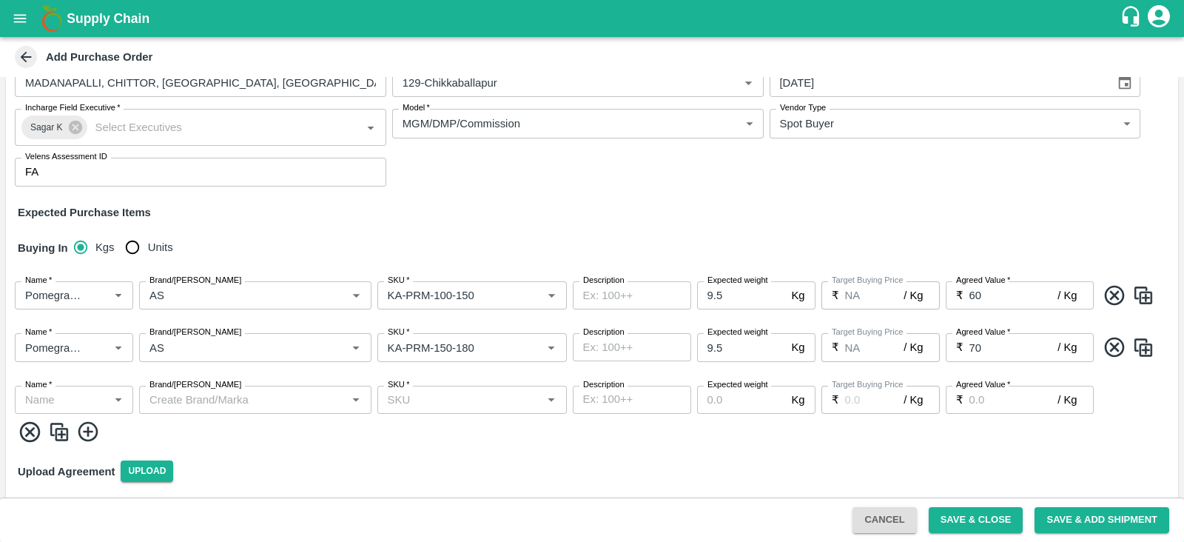
click at [87, 407] on input "Name   *" at bounding box center [61, 399] width 85 height 19
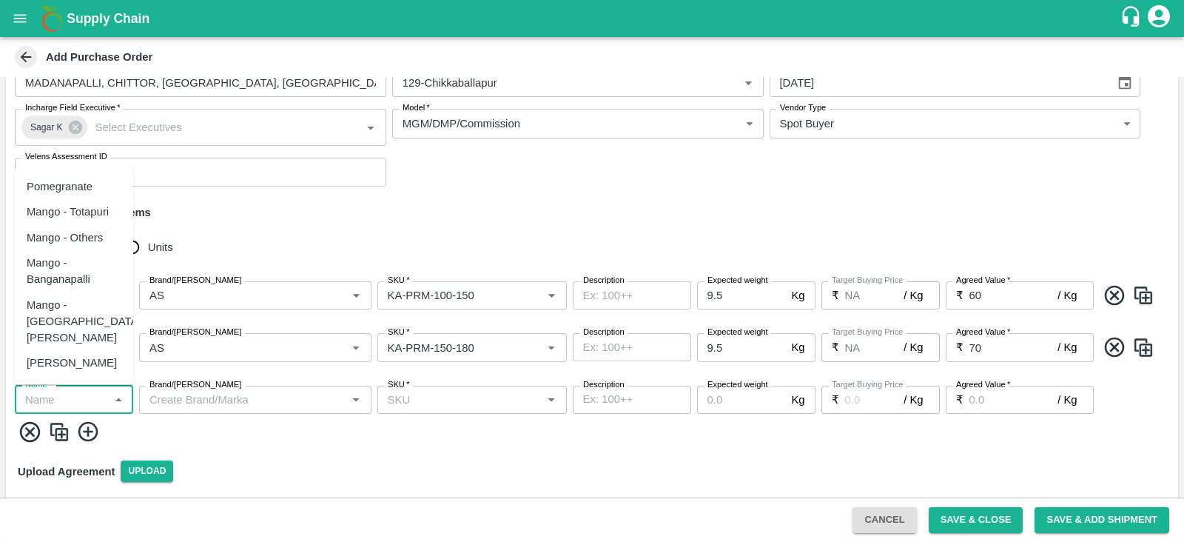
click at [92, 186] on div "Pomegranate" at bounding box center [60, 186] width 66 height 16
type input "Pomegranate"
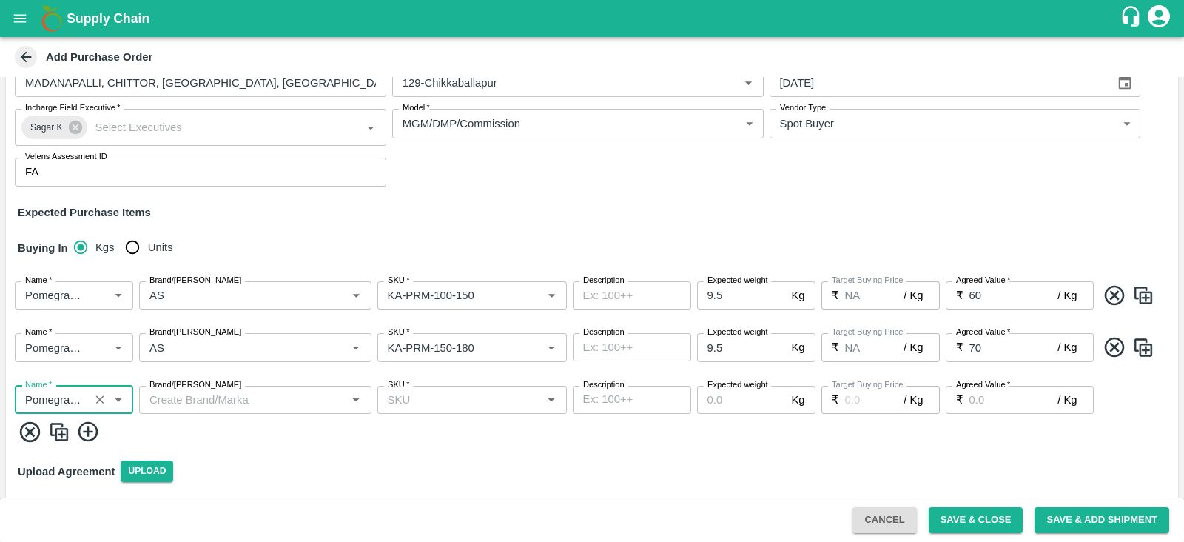
click at [189, 401] on input "Brand/Marka" at bounding box center [243, 399] width 199 height 19
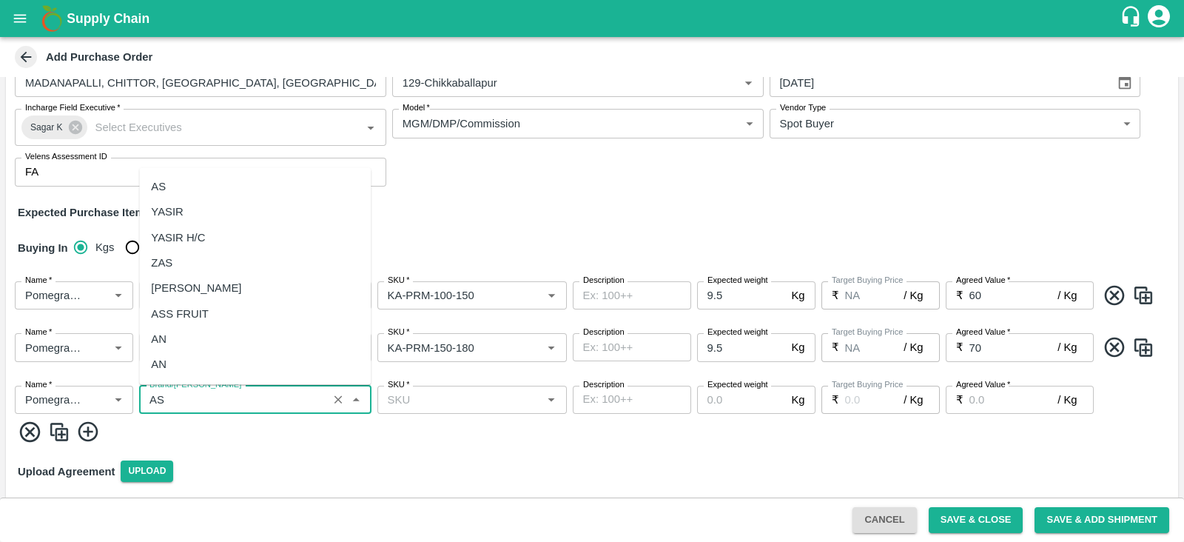
click at [181, 182] on div "AS" at bounding box center [255, 186] width 232 height 25
type input "AS"
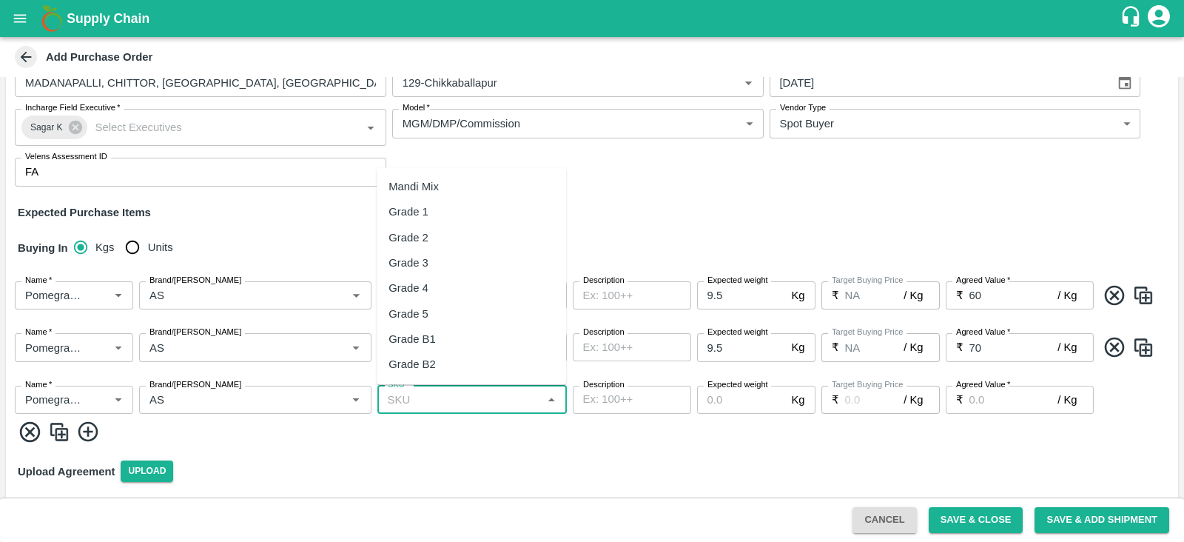
click at [437, 394] on input "SKU   *" at bounding box center [460, 399] width 156 height 19
click at [478, 291] on div "KA-PRM-180-220" at bounding box center [471, 287] width 189 height 25
type input "KA-PRM-180-220"
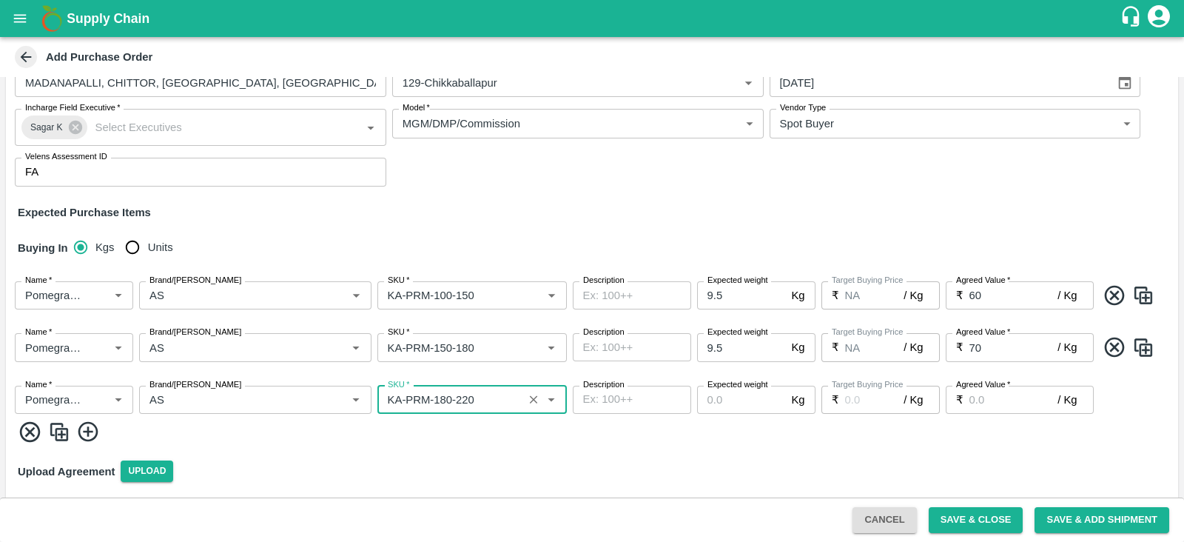
type input "NA"
type input "KA-PRM-180-220"
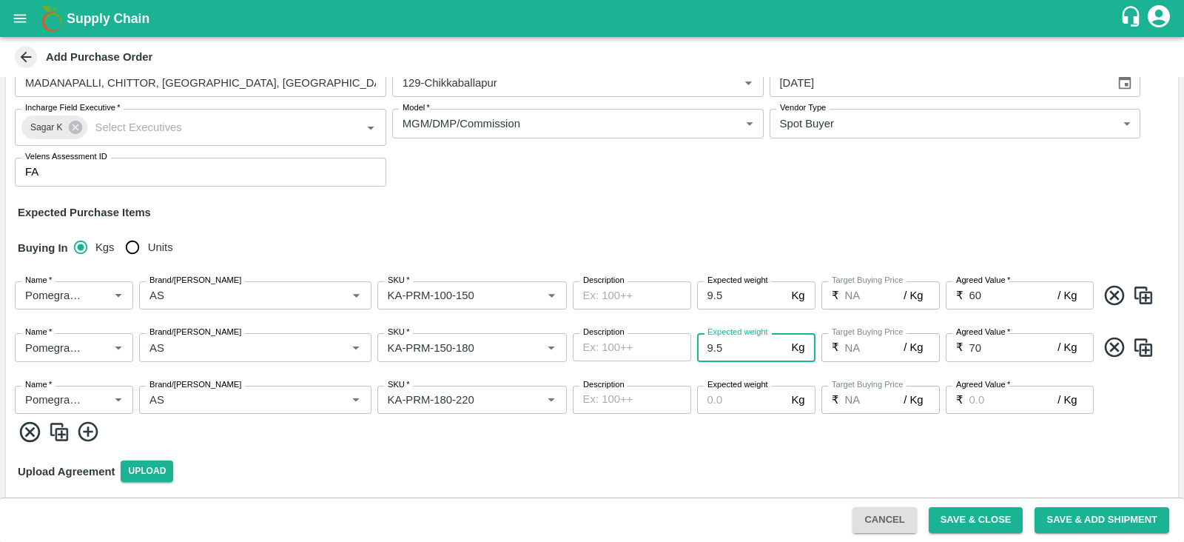
click at [714, 344] on input "9.5" at bounding box center [741, 347] width 89 height 28
click at [717, 401] on input "Expected weight" at bounding box center [741, 399] width 89 height 28
paste input "9.5"
type input "9.5"
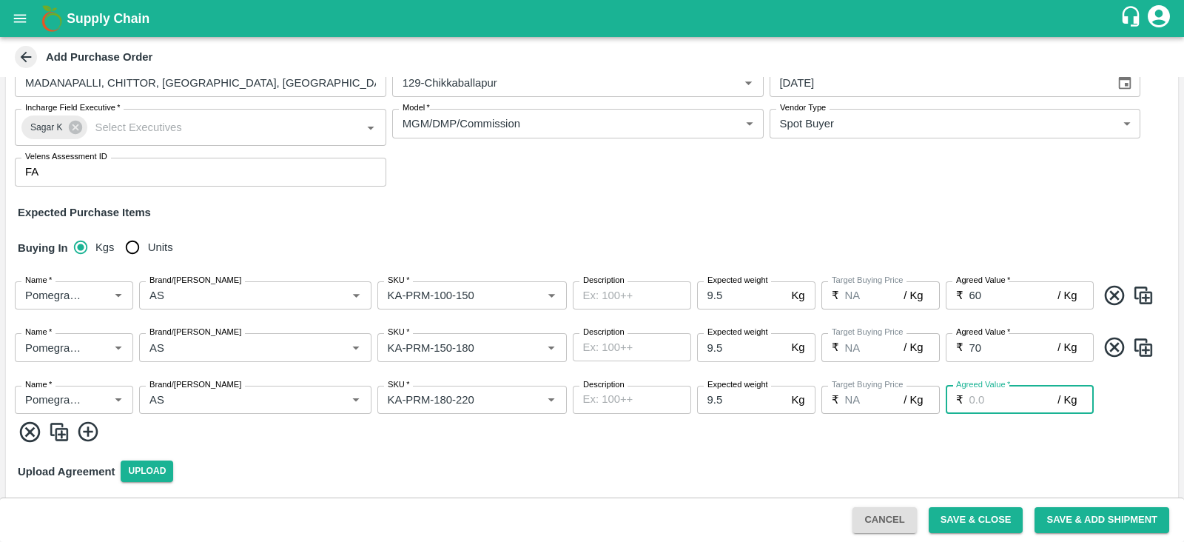
click at [1019, 401] on input "Agreed Value   *" at bounding box center [1013, 399] width 89 height 28
type input "8"
type input "80"
click at [86, 436] on icon at bounding box center [88, 431] width 24 height 24
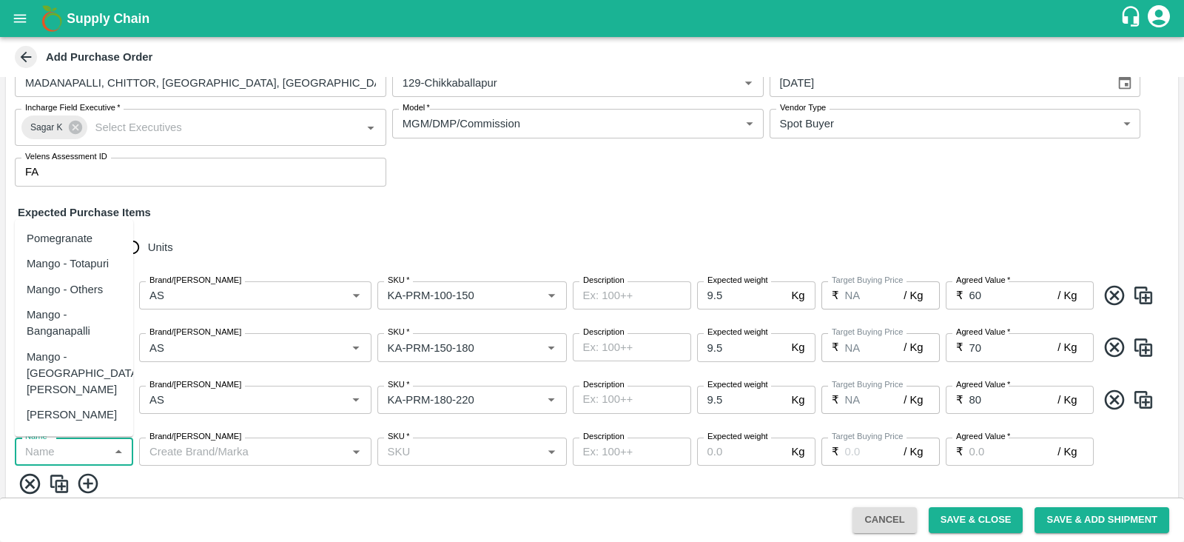
click at [70, 453] on input "Name   *" at bounding box center [61, 451] width 85 height 19
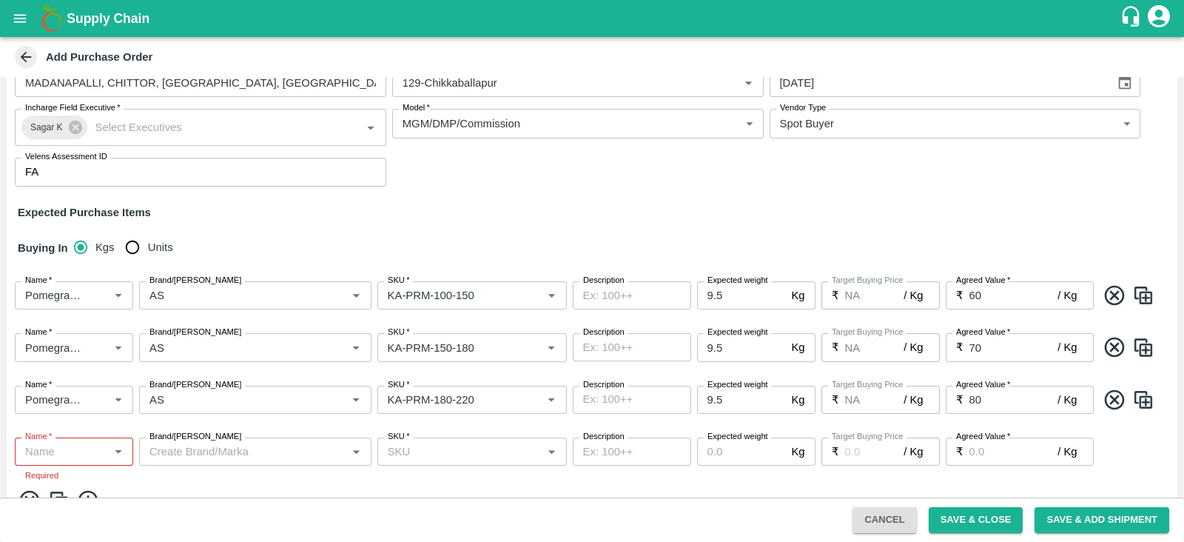
click at [222, 237] on div "Buying In Kgs Units" at bounding box center [592, 247] width 1172 height 43
click at [156, 249] on span "Units" at bounding box center [160, 247] width 25 height 16
click at [147, 249] on input "Units" at bounding box center [133, 247] width 30 height 30
radio input "true"
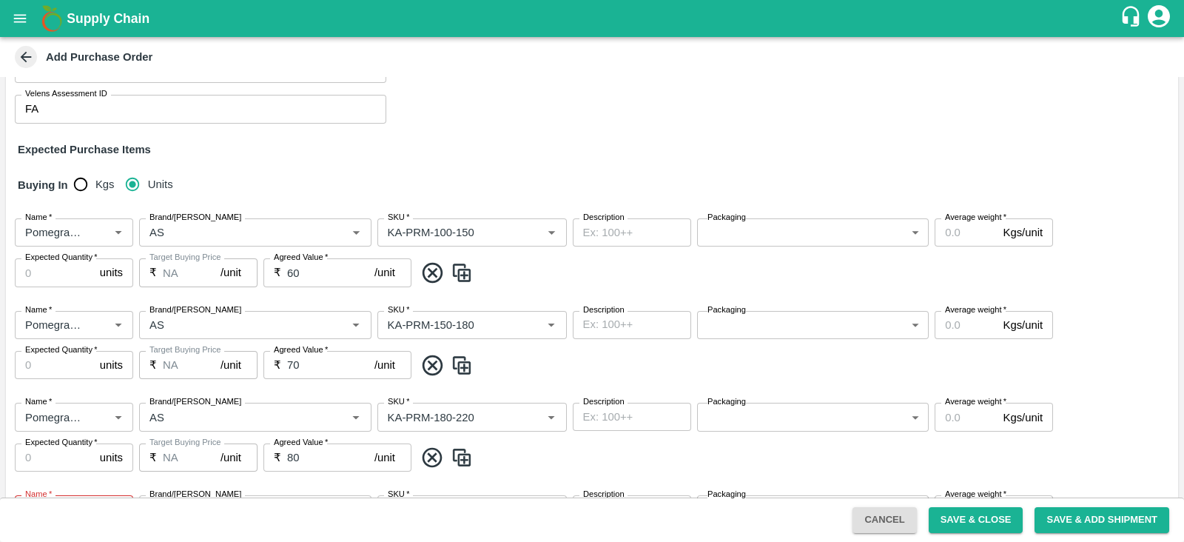
scroll to position [158, 0]
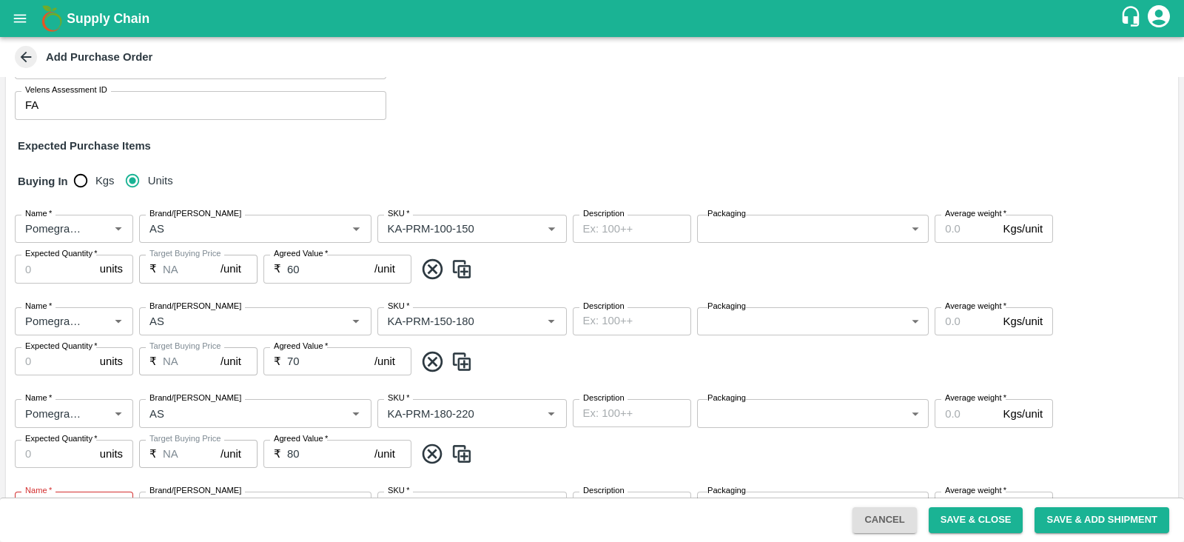
click at [808, 231] on body "Supply Chain Add Purchase Order PO Type   * Vendor Purchase 2 PO Type Buyers   …" at bounding box center [592, 271] width 1184 height 542
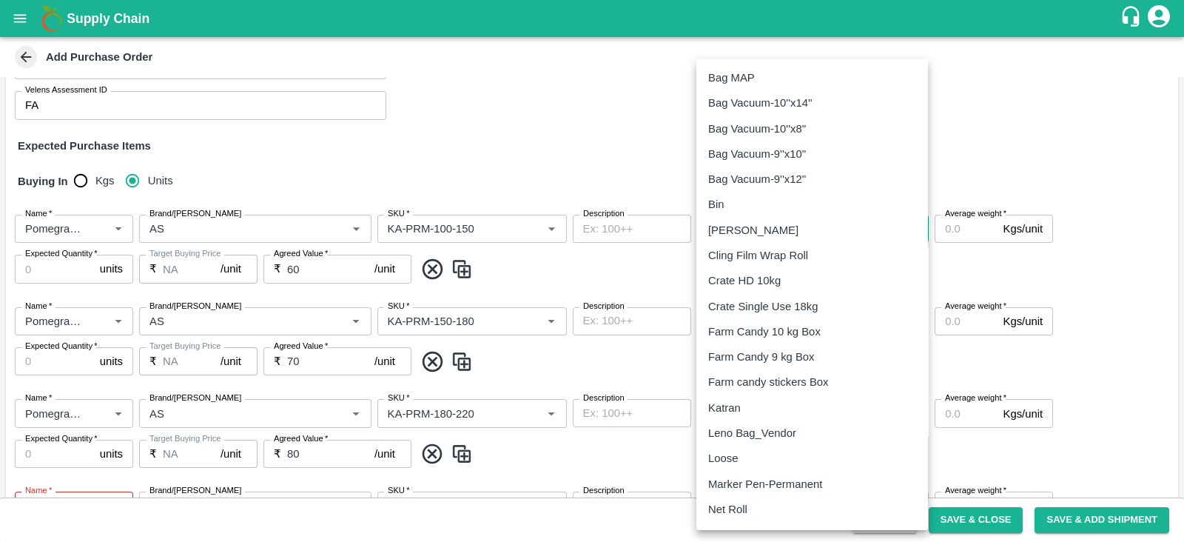
scroll to position [175, 0]
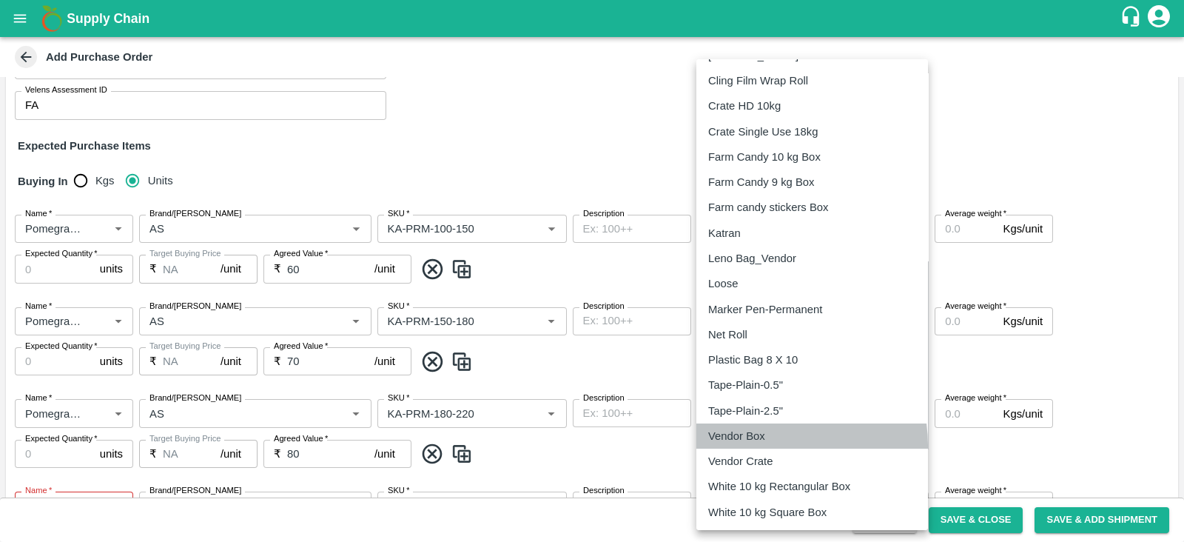
click at [754, 445] on li "Vendor Box" at bounding box center [812, 435] width 232 height 25
type input "276"
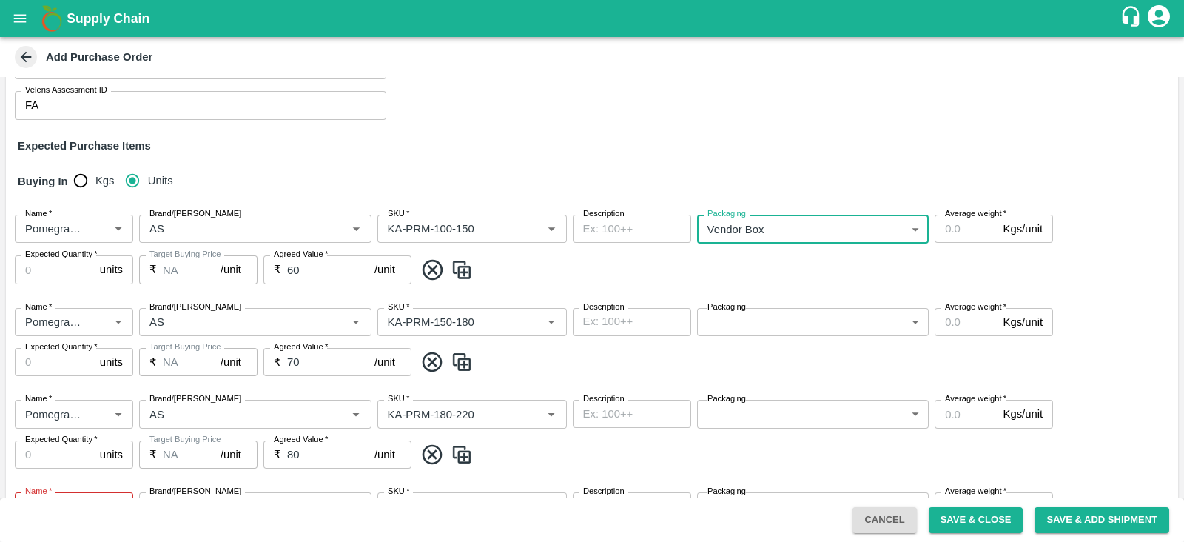
click at [778, 318] on body "Supply Chain Add Purchase Order PO Type   * Vendor Purchase 2 PO Type Buyers   …" at bounding box center [592, 271] width 1184 height 542
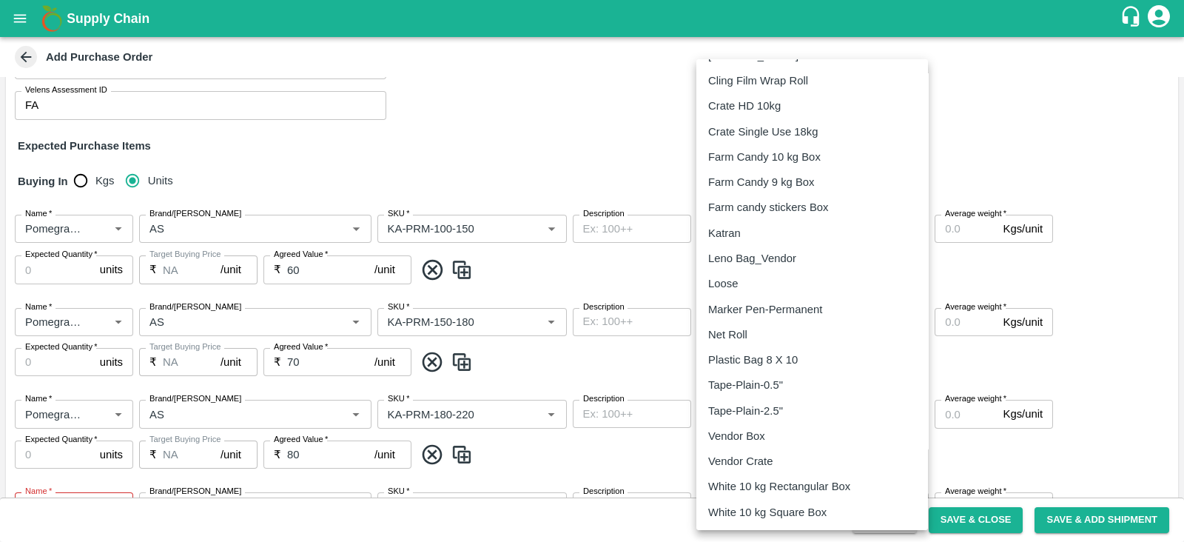
click at [754, 434] on p "Vendor Box" at bounding box center [736, 436] width 57 height 16
type input "276"
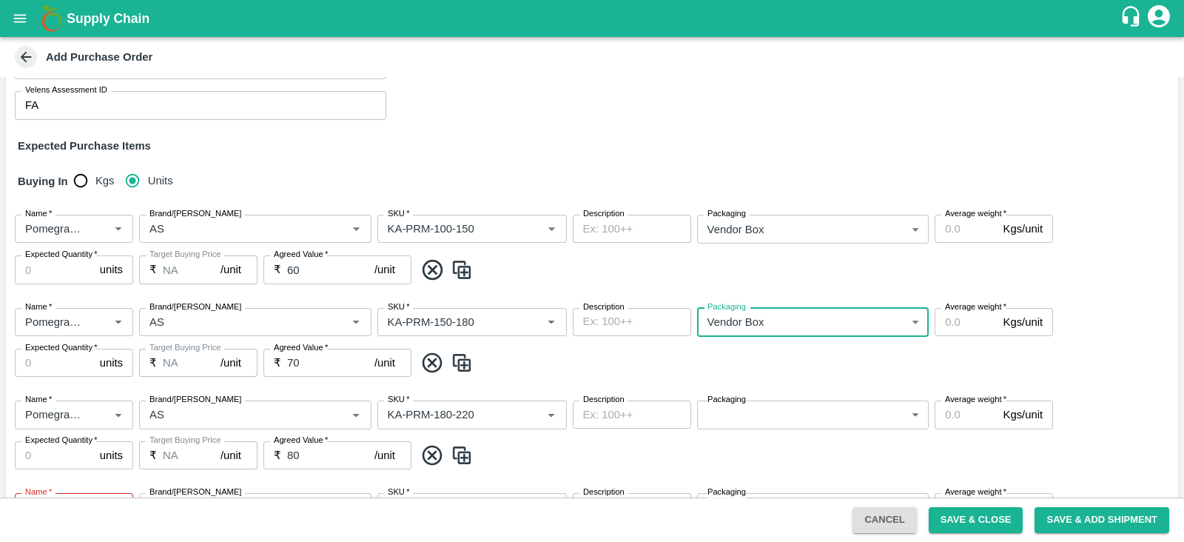
click at [764, 419] on body "Supply Chain Add Purchase Order PO Type   * Vendor Purchase 2 PO Type Buyers   …" at bounding box center [592, 271] width 1184 height 542
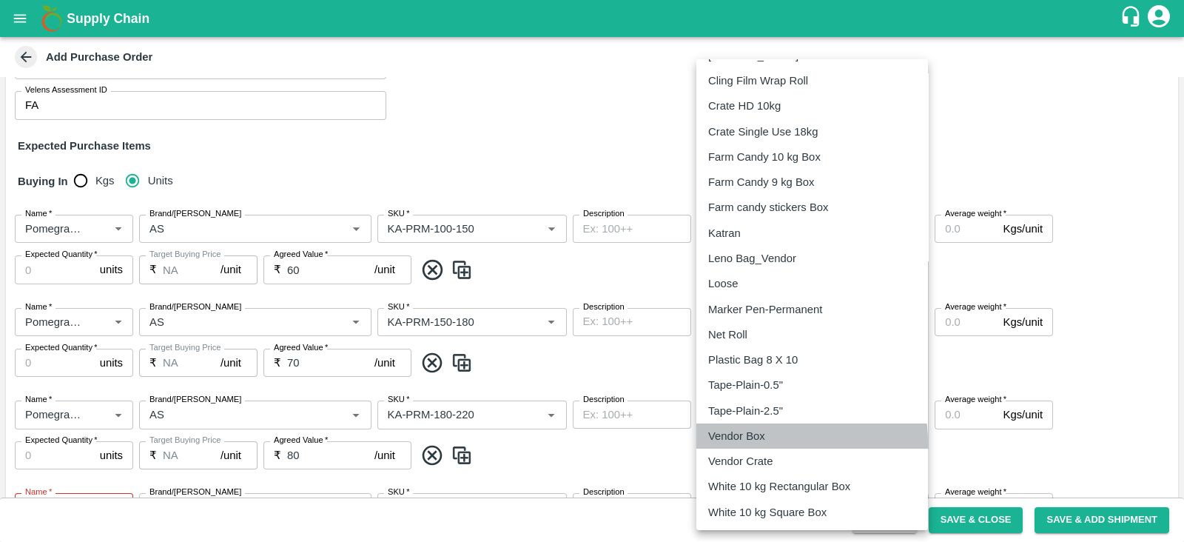
click at [752, 442] on p "Vendor Box" at bounding box center [736, 436] width 57 height 16
type input "276"
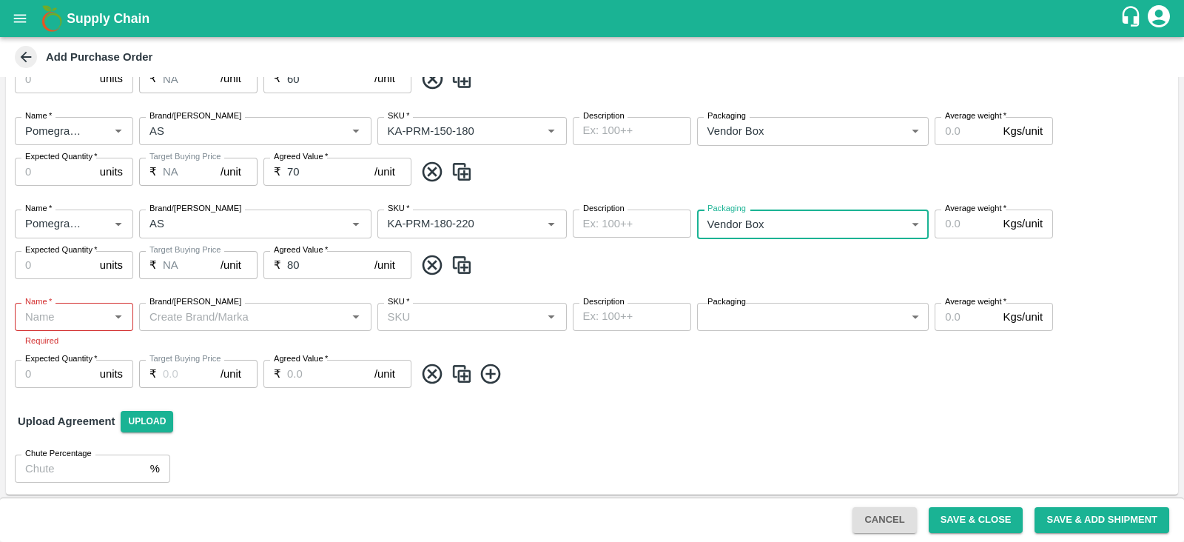
scroll to position [351, 0]
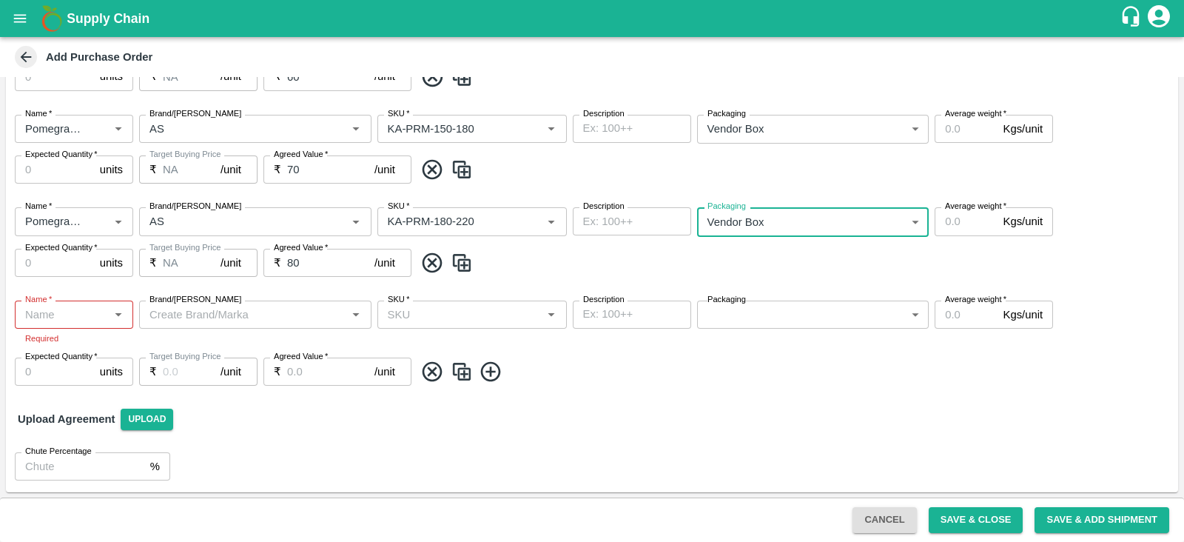
click at [769, 319] on body "Supply Chain Add Purchase Order PO Type   * Vendor Purchase 2 PO Type Buyers   …" at bounding box center [592, 271] width 1184 height 542
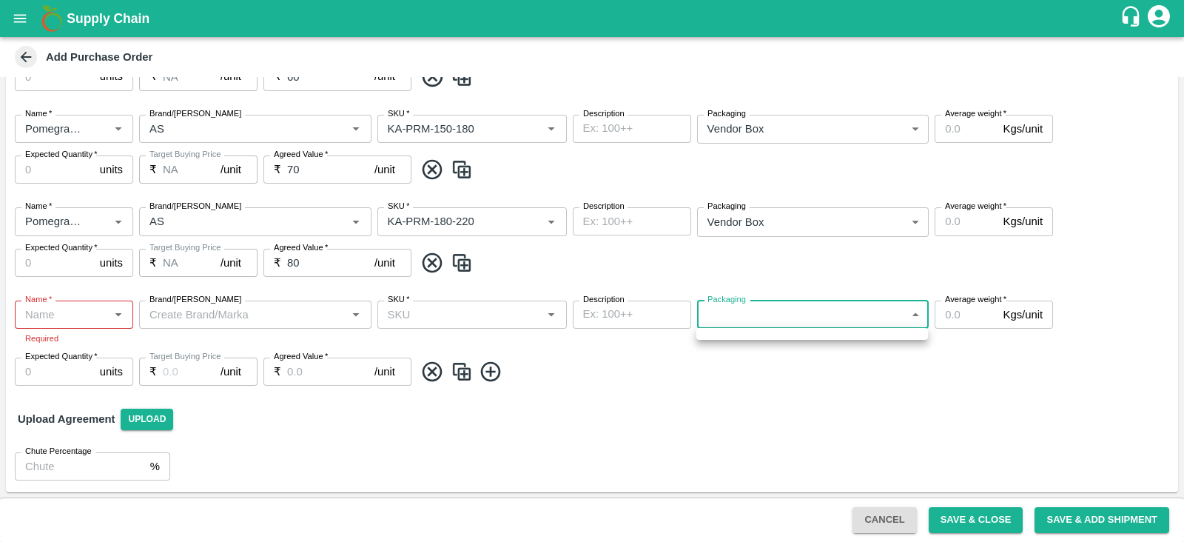
click at [769, 319] on div at bounding box center [592, 271] width 1184 height 542
click at [85, 312] on input "Name   *" at bounding box center [61, 314] width 85 height 19
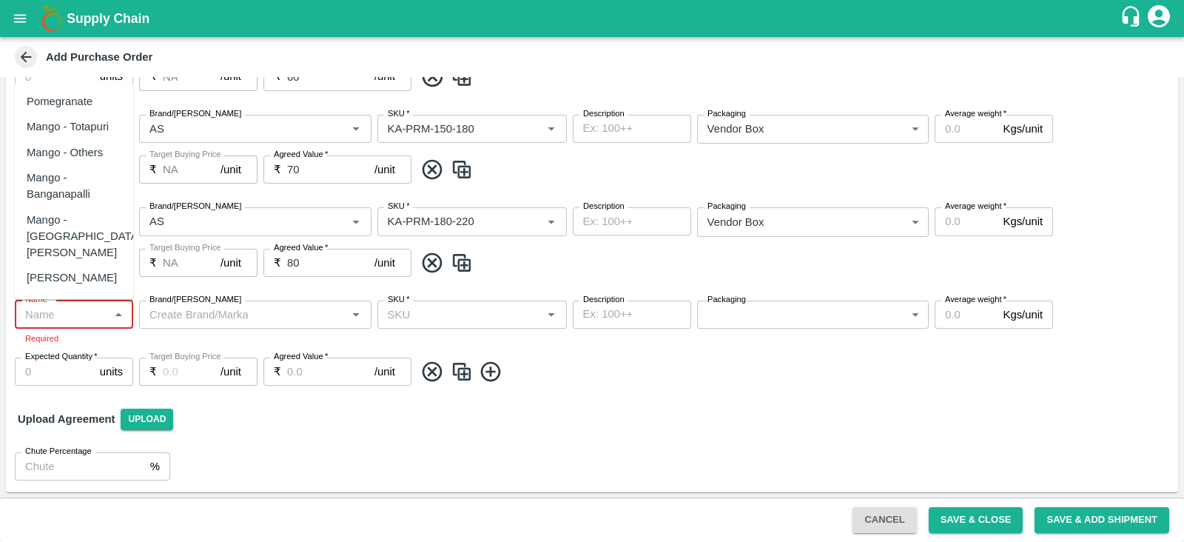
click at [78, 108] on div "Pomegranate" at bounding box center [60, 101] width 66 height 16
type input "Pomegranate"
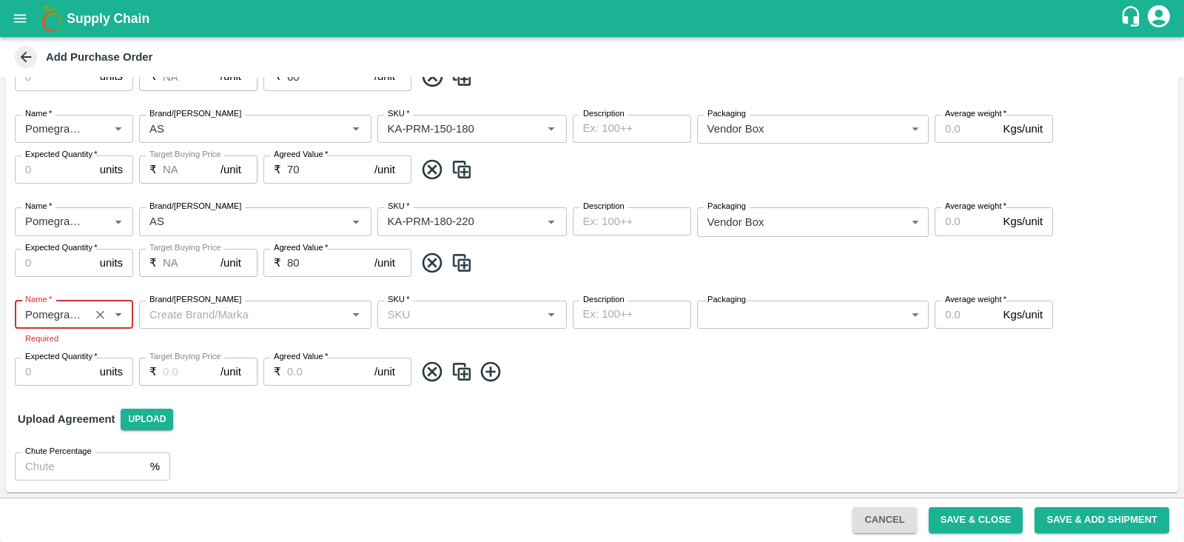
click at [217, 312] on body "Supply Chain Add Purchase Order PO Type   * Vendor Purchase 2 PO Type Buyers   …" at bounding box center [592, 271] width 1184 height 542
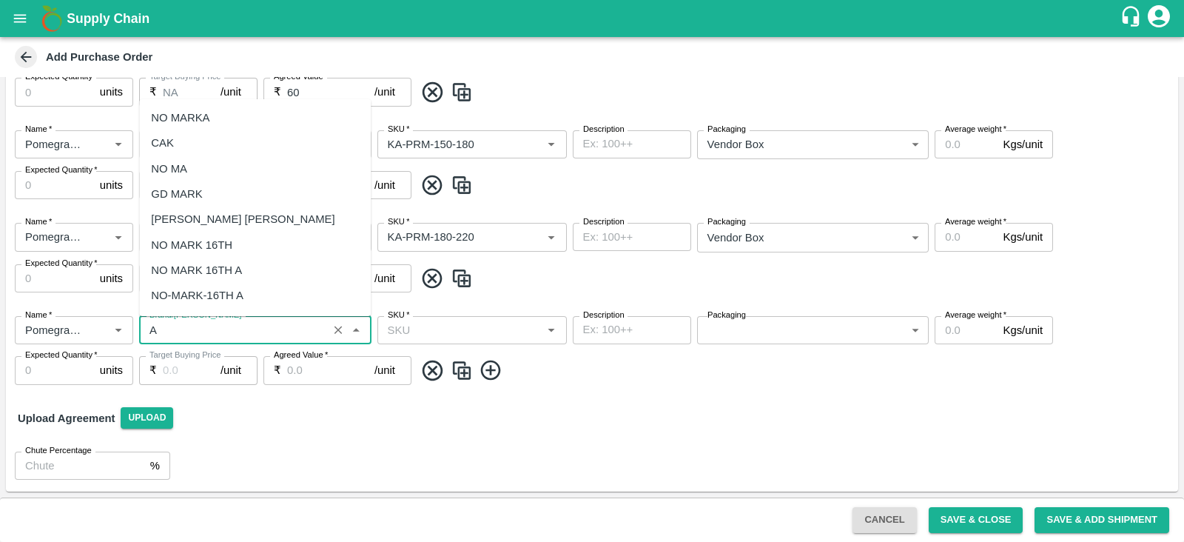
scroll to position [335, 0]
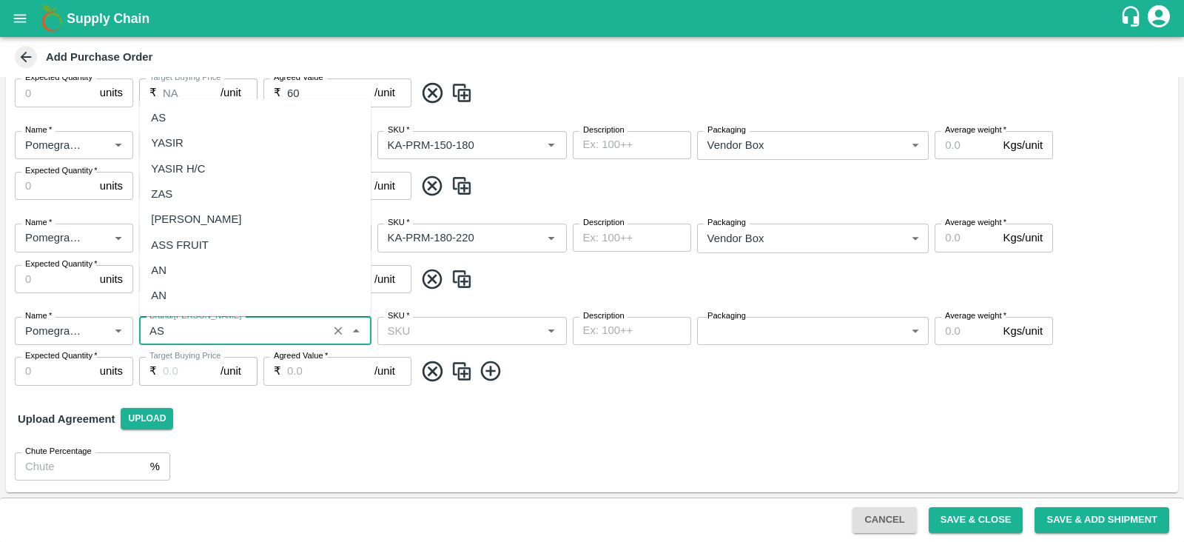
click at [195, 106] on div "AS" at bounding box center [255, 117] width 232 height 25
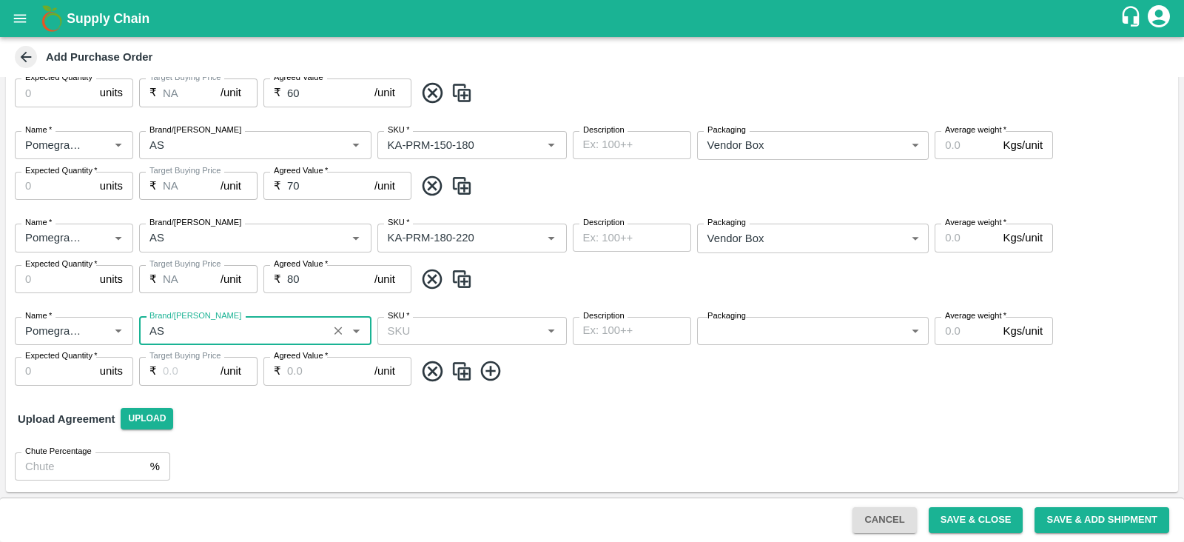
type input "AS"
click at [488, 325] on input "SKU   *" at bounding box center [460, 330] width 156 height 19
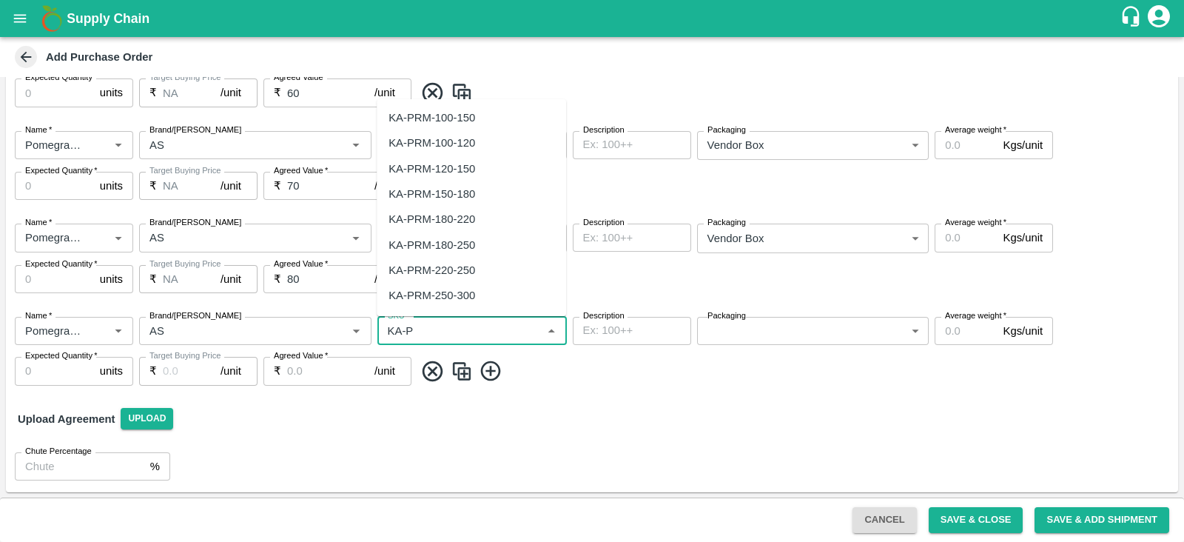
click at [477, 265] on div "KA-PRM-220-250" at bounding box center [471, 269] width 189 height 25
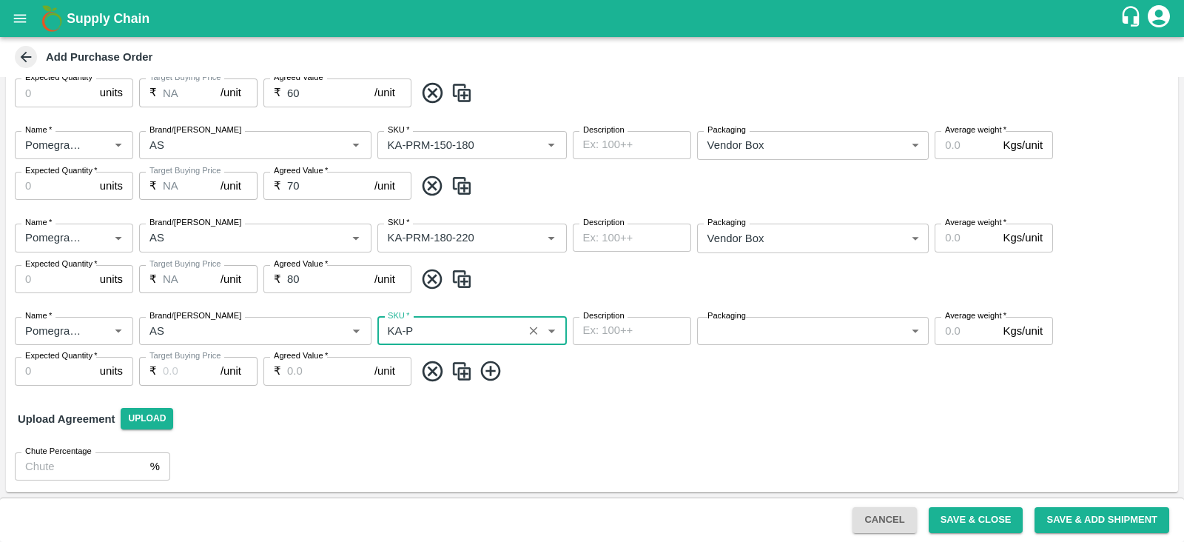
type input "KA-PRM-220-250"
type input "NA"
type input "KA-PRM-220-250"
click at [758, 342] on body "Supply Chain Add Purchase Order PO Type   * Vendor Purchase 2 PO Type Buyers   …" at bounding box center [592, 271] width 1184 height 542
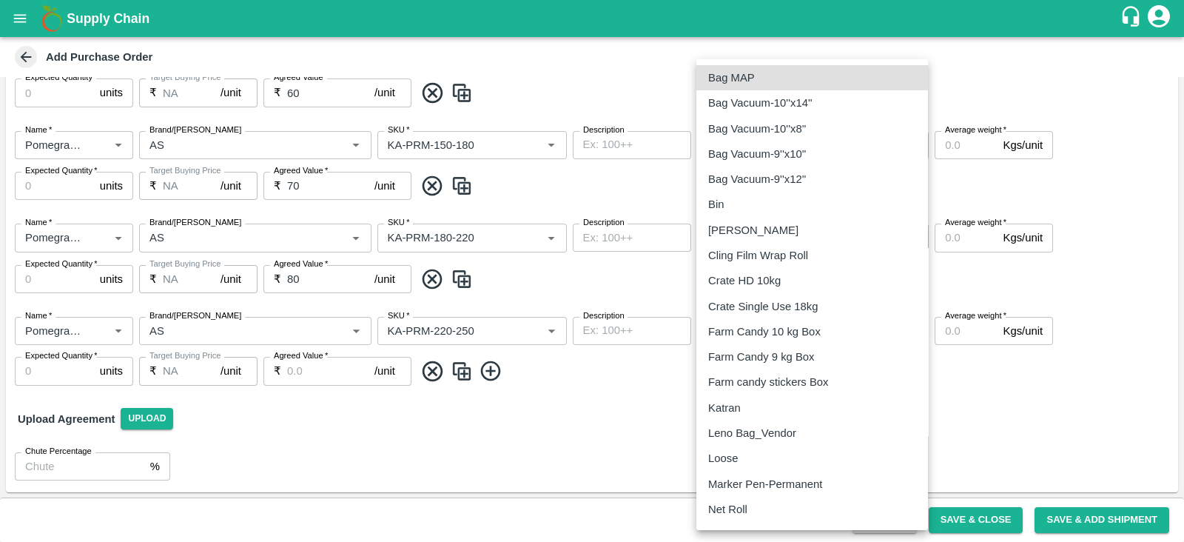
scroll to position [175, 0]
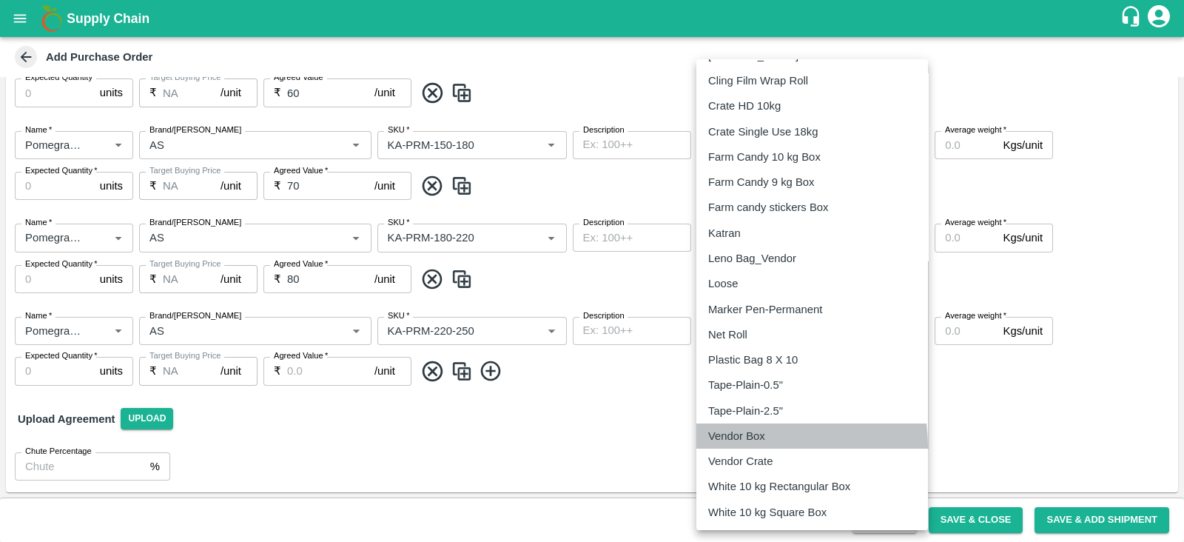
click at [746, 445] on li "Vendor Box" at bounding box center [812, 435] width 232 height 25
type input "276"
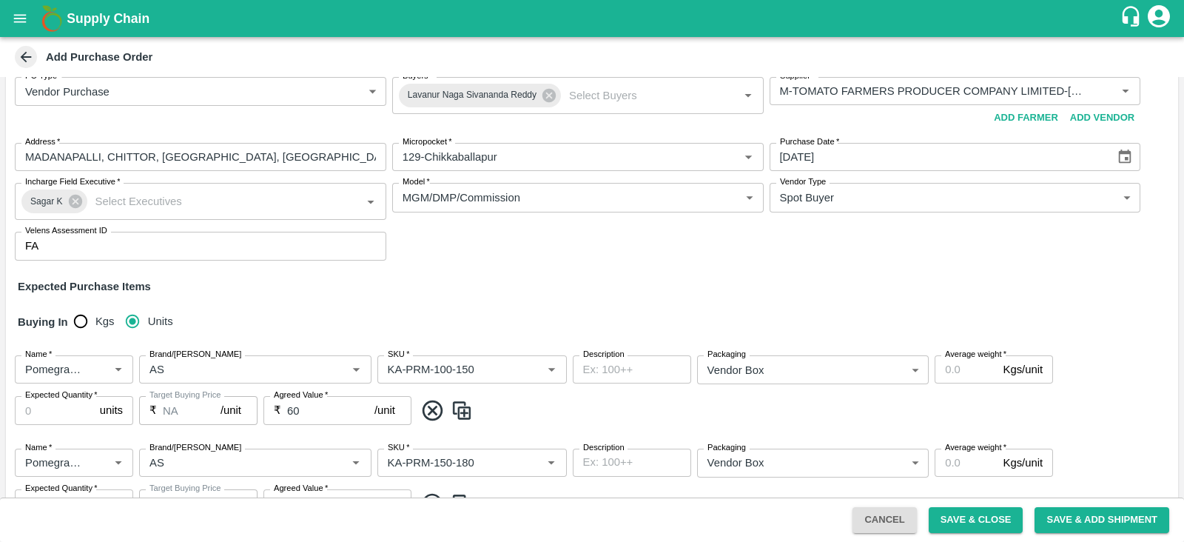
scroll to position [17, 0]
click at [952, 357] on label "Average weight   *" at bounding box center [975, 355] width 61 height 12
click at [952, 357] on input "Average weight   *" at bounding box center [965, 370] width 62 height 28
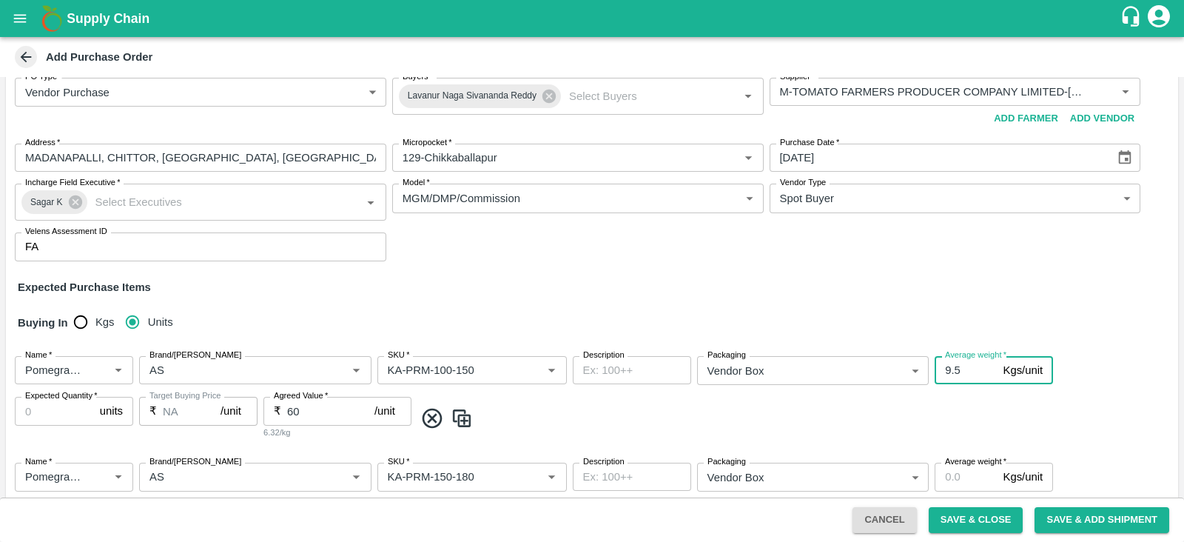
type input "9.5"
click at [951, 471] on input "Average weight   *" at bounding box center [965, 476] width 62 height 28
type input "9.5"
click at [962, 418] on span at bounding box center [793, 418] width 758 height 24
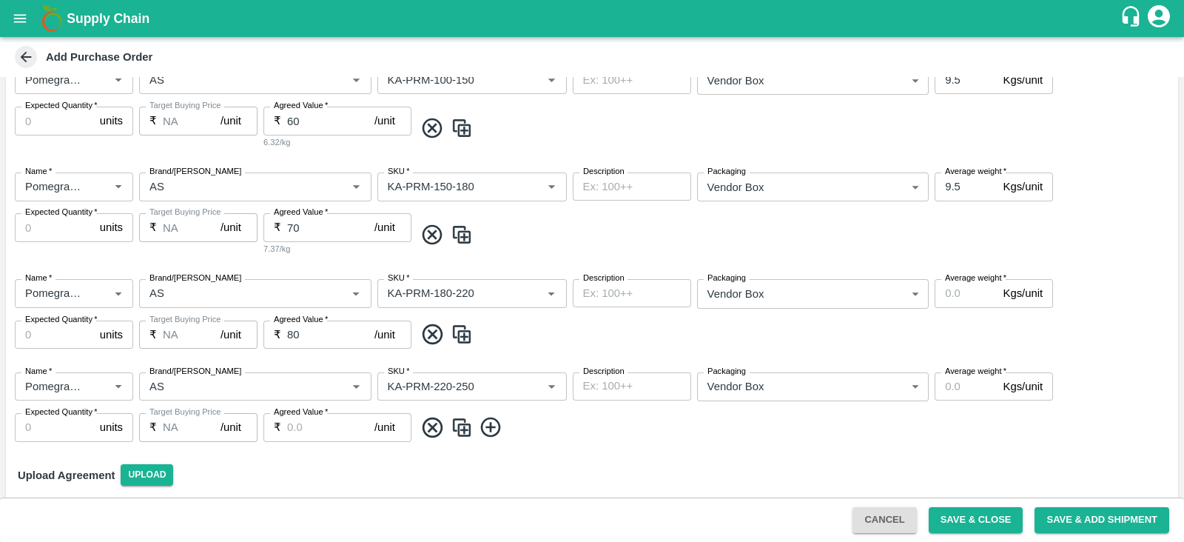
scroll to position [317, 0]
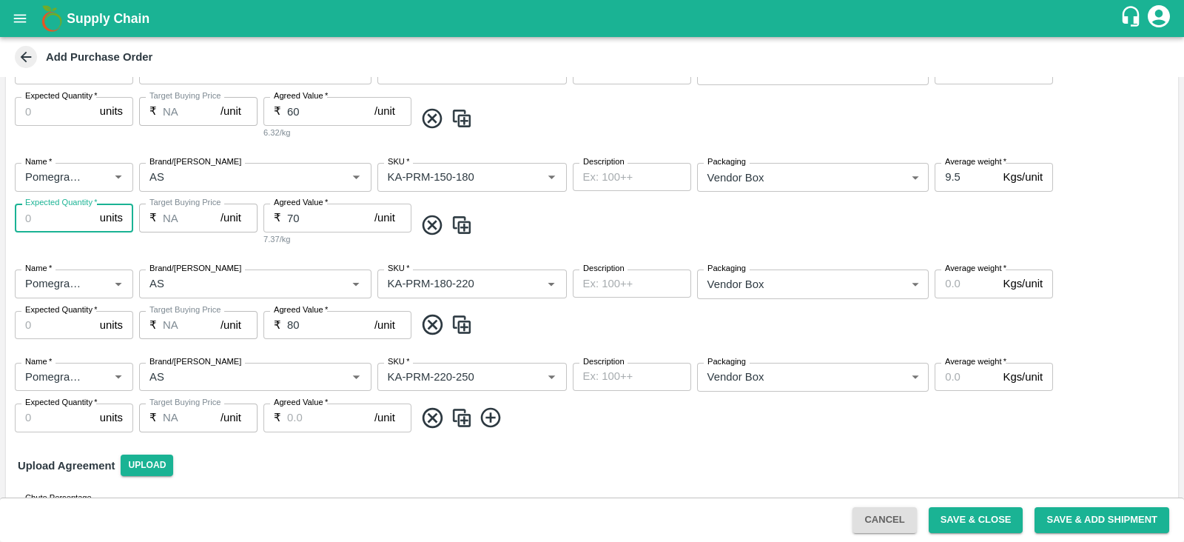
click at [52, 216] on input "Expected Quantity   *" at bounding box center [54, 217] width 79 height 28
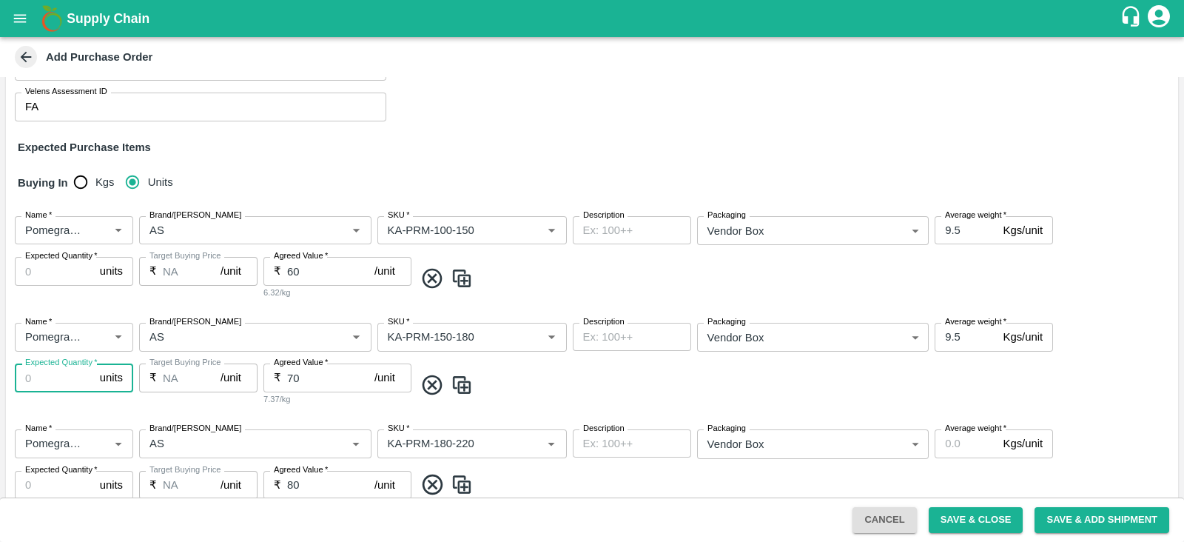
scroll to position [162, 0]
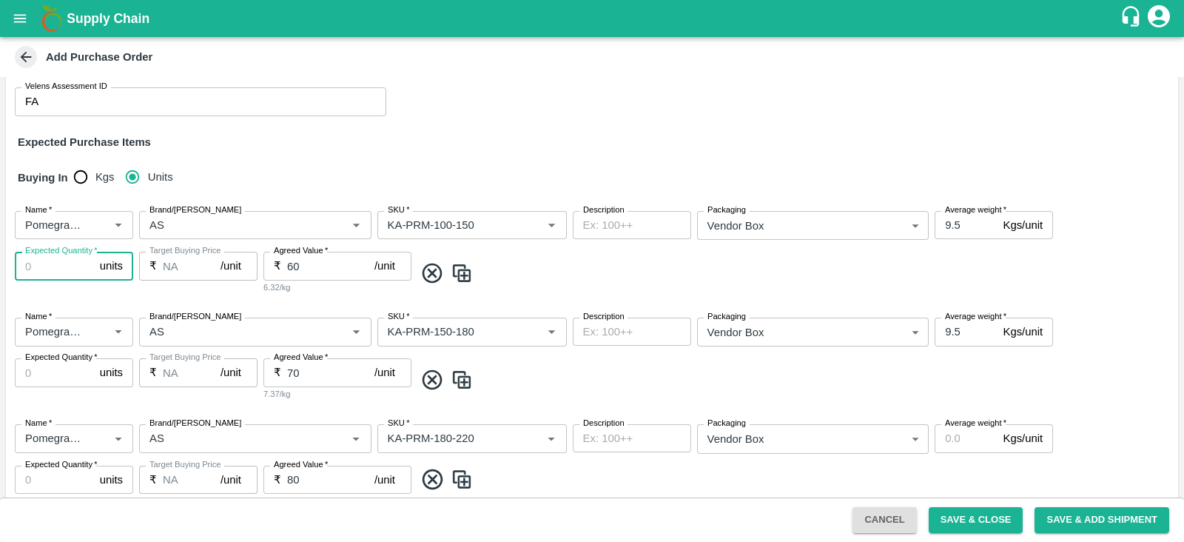
click at [56, 259] on input "Expected Quantity   *" at bounding box center [54, 266] width 79 height 28
type input "100"
click at [44, 379] on input "Expected Quantity   *" at bounding box center [54, 372] width 79 height 28
type input "100"
click at [44, 471] on input "Expected Quantity   *" at bounding box center [54, 479] width 79 height 28
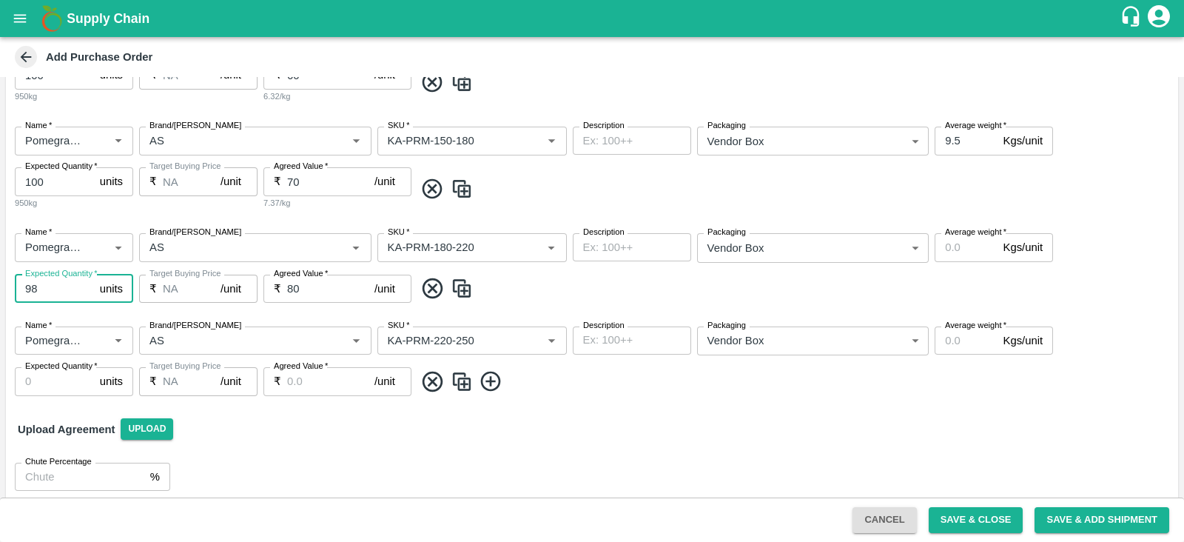
scroll to position [363, 0]
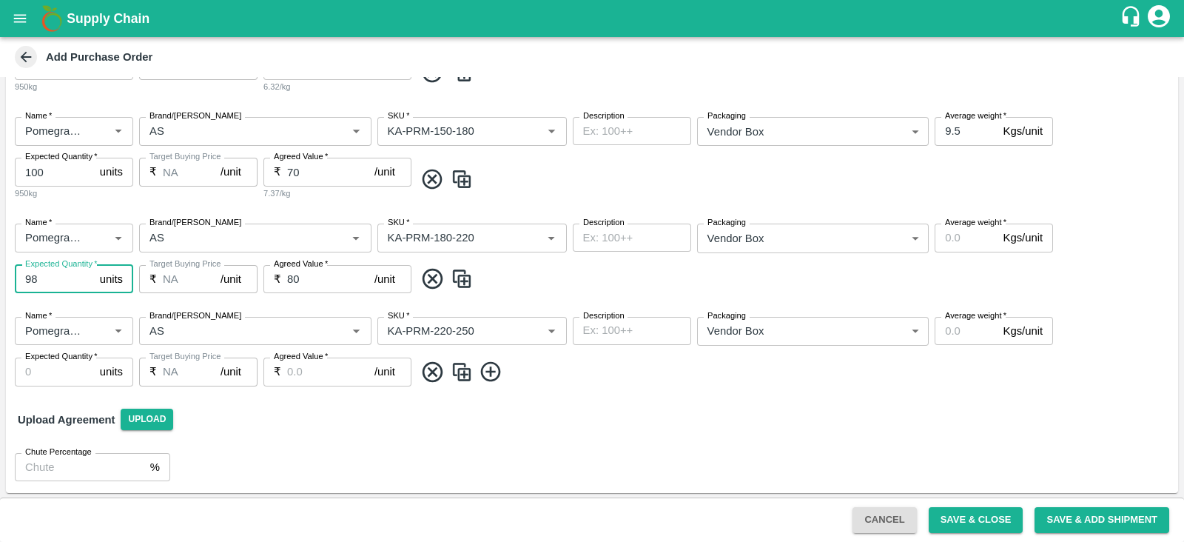
type input "9"
type input "100"
click at [55, 368] on input "Expected Quantity   *" at bounding box center [54, 371] width 79 height 28
type input "100"
click at [314, 375] on input "Agreed Value   *" at bounding box center [330, 371] width 87 height 28
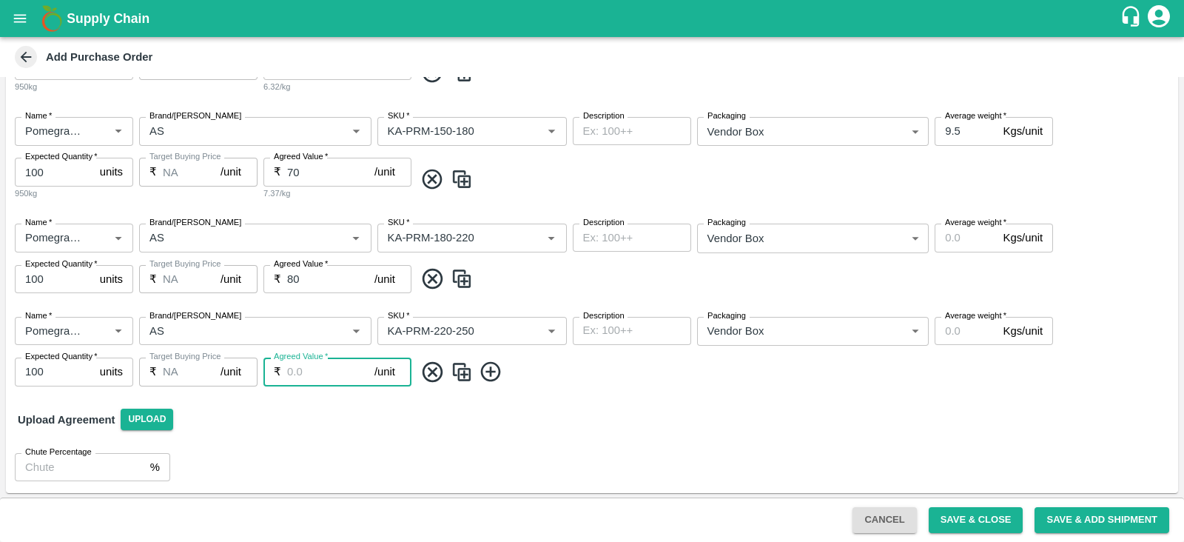
scroll to position [92, 0]
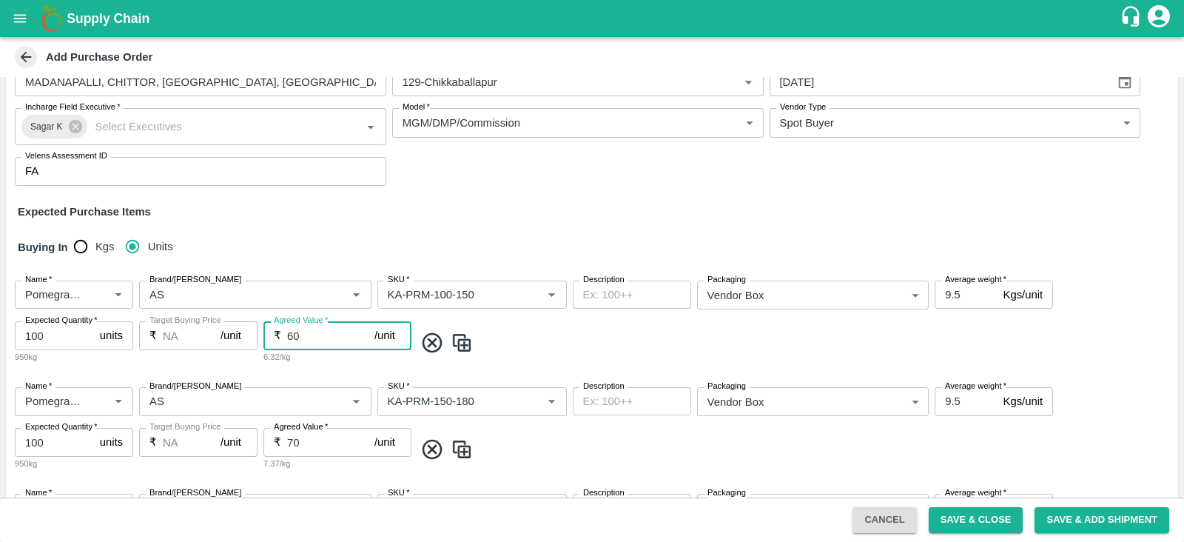
click at [322, 338] on input "60" at bounding box center [330, 335] width 87 height 28
type input "600"
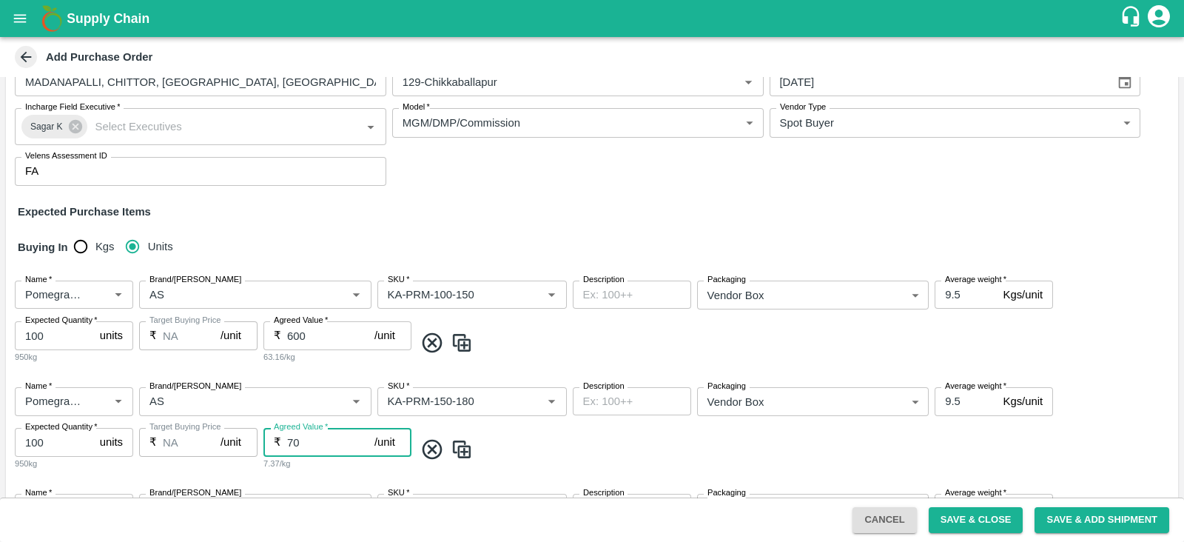
click at [309, 442] on input "70" at bounding box center [330, 442] width 87 height 28
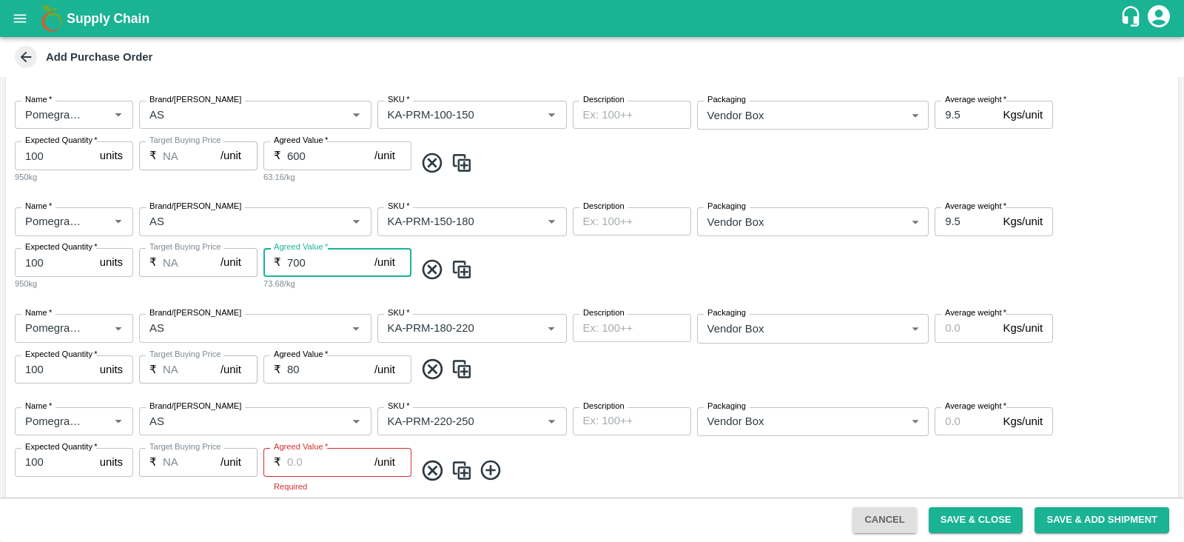
type input "700"
click at [303, 374] on input "80" at bounding box center [330, 369] width 87 height 28
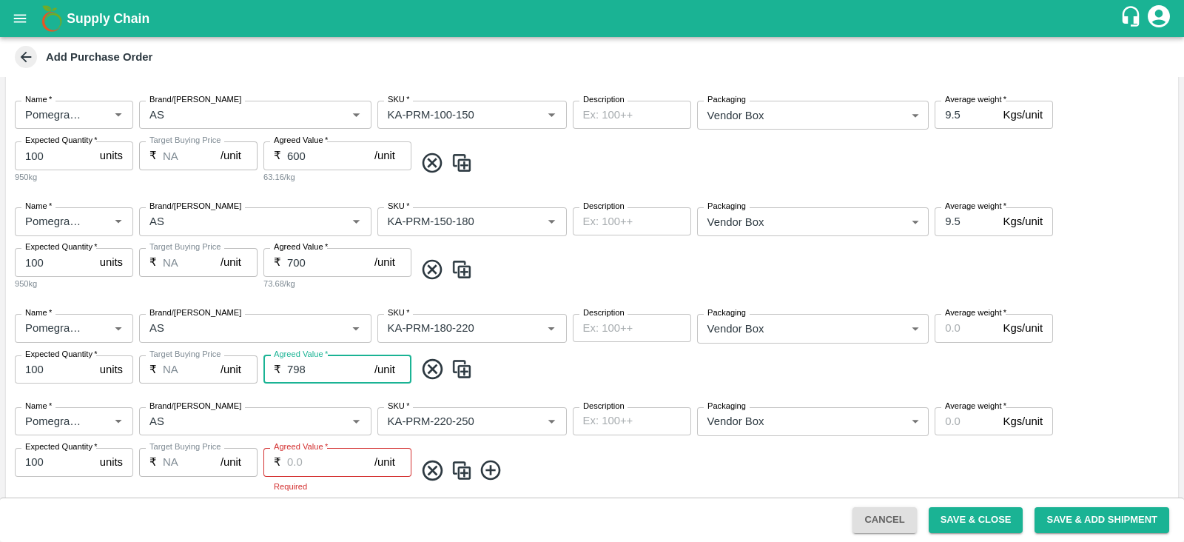
scroll to position [364, 0]
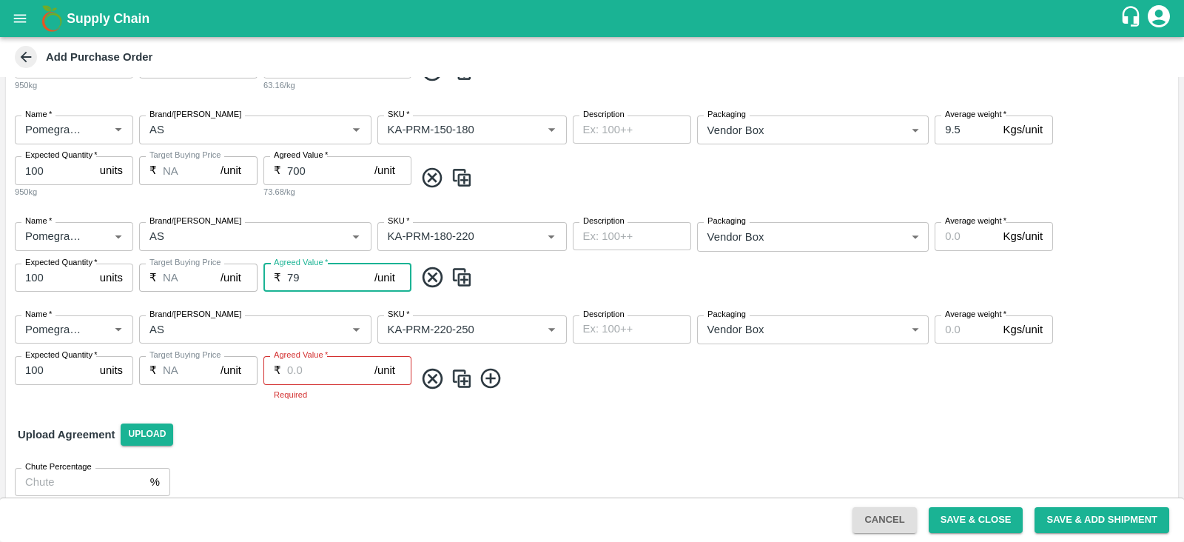
type input "7"
type input "800"
click at [303, 374] on input "Agreed Value   *" at bounding box center [330, 370] width 87 height 28
type input "900"
click at [493, 385] on div "Name   * Name   * Brand/Marka Brand/Marka SKU   * SKU   * Description x Descrip…" at bounding box center [592, 357] width 1172 height 109
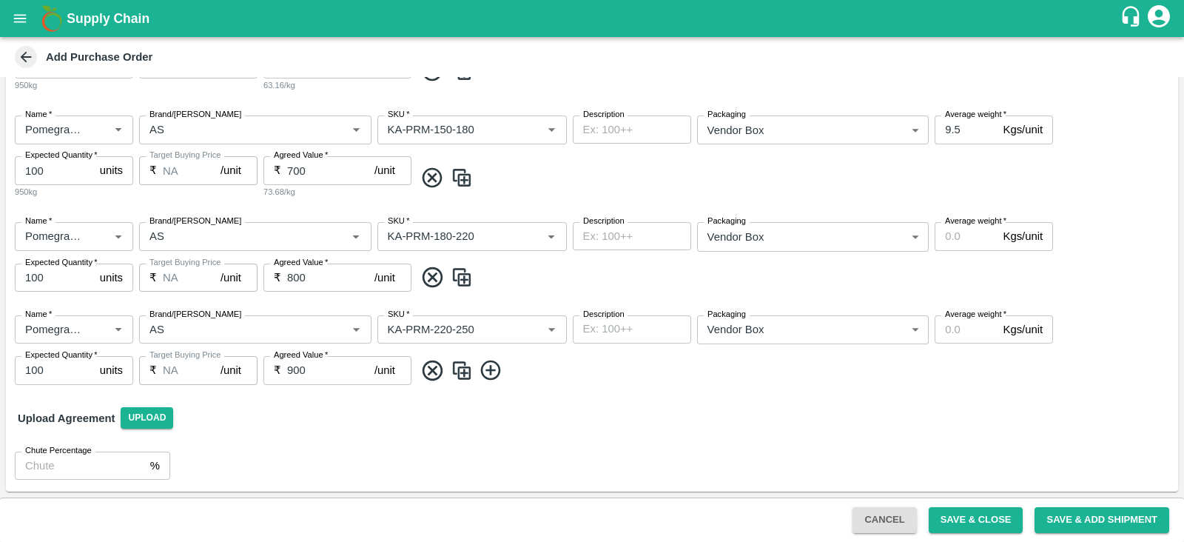
scroll to position [363, 0]
click at [493, 369] on icon at bounding box center [491, 372] width 24 height 24
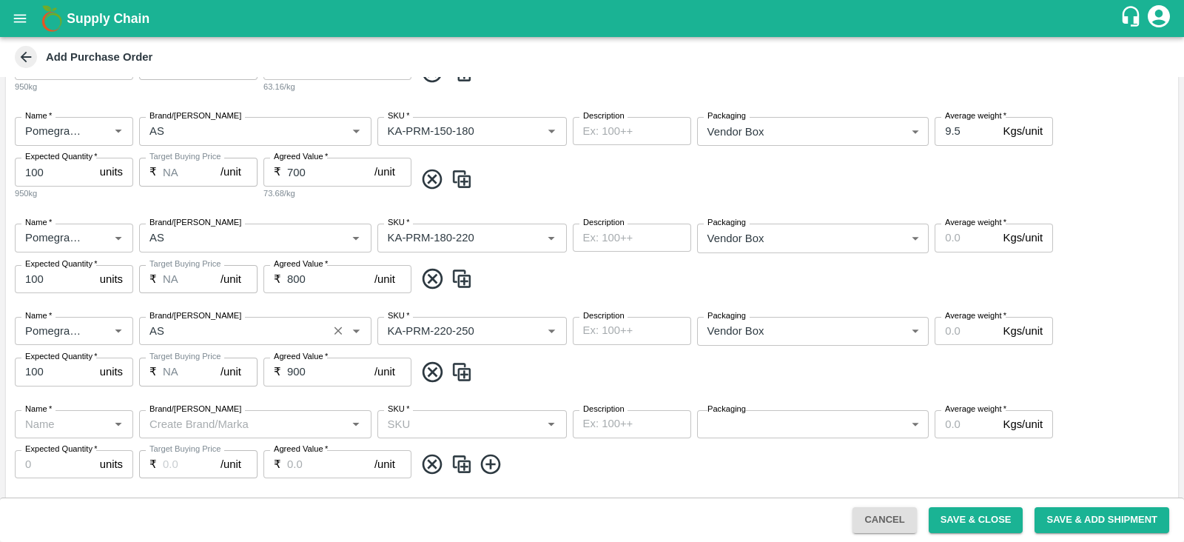
scroll to position [455, 0]
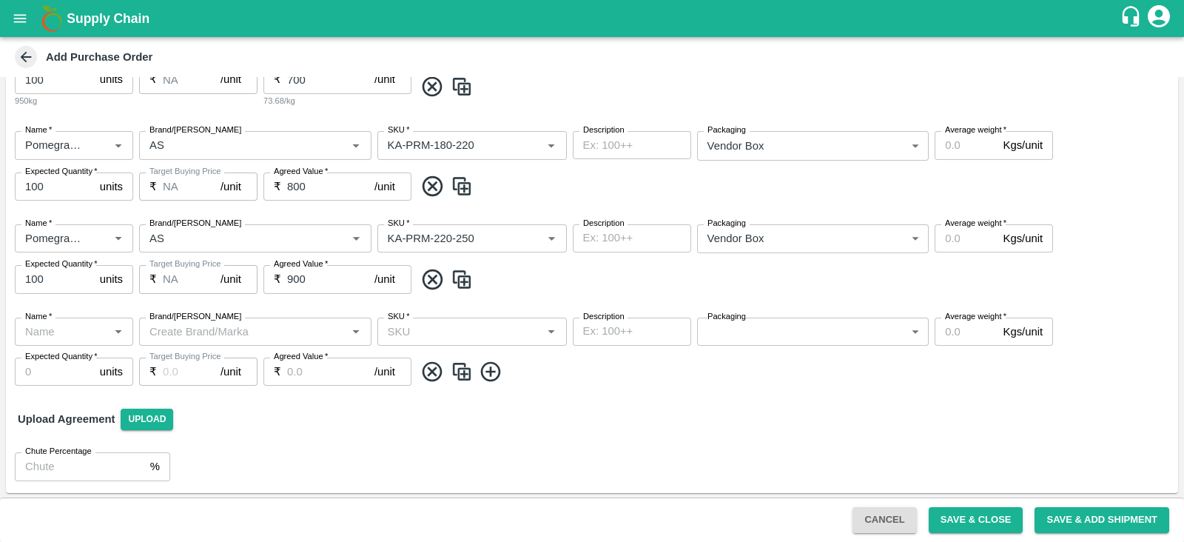
click at [96, 334] on input "Name   *" at bounding box center [61, 331] width 85 height 19
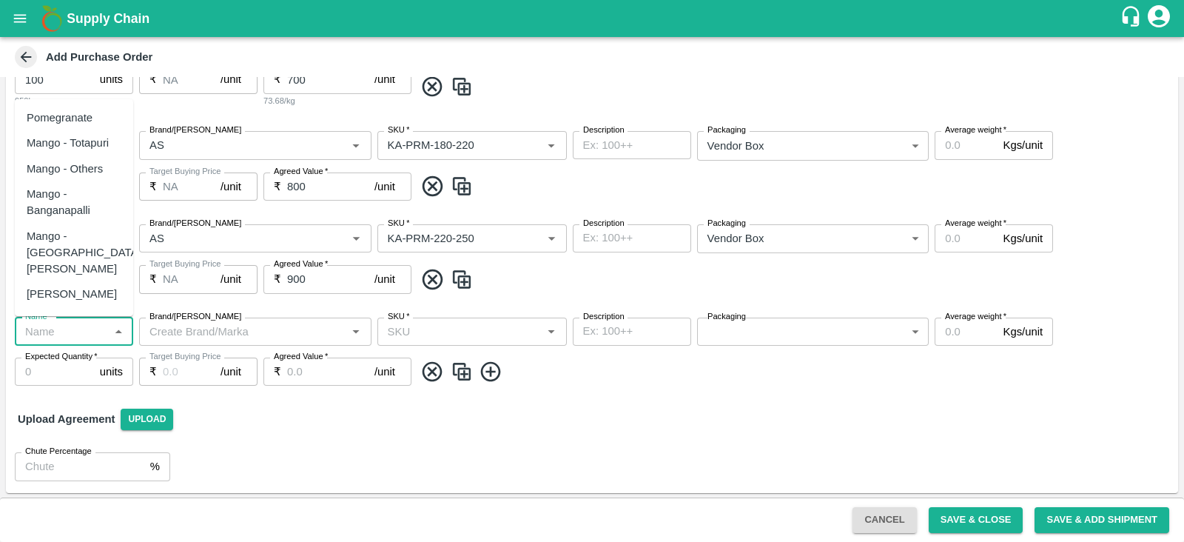
click at [87, 121] on div "Pomegranate" at bounding box center [60, 117] width 66 height 16
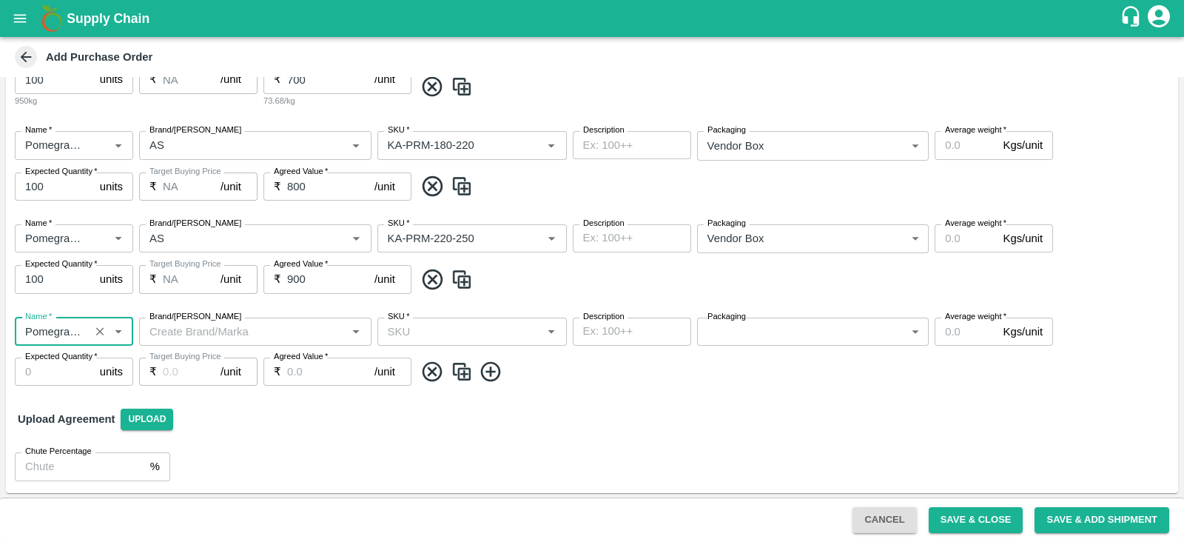
type input "Pomegranate"
click at [216, 318] on div "Brand/Marka" at bounding box center [255, 331] width 232 height 28
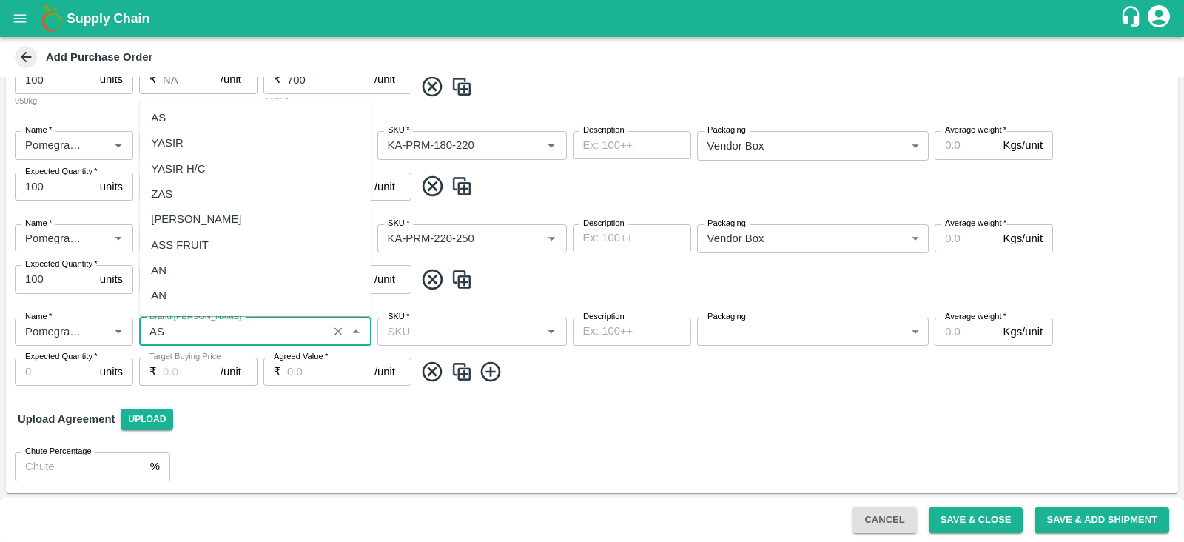
click at [183, 117] on div "AS" at bounding box center [255, 117] width 232 height 25
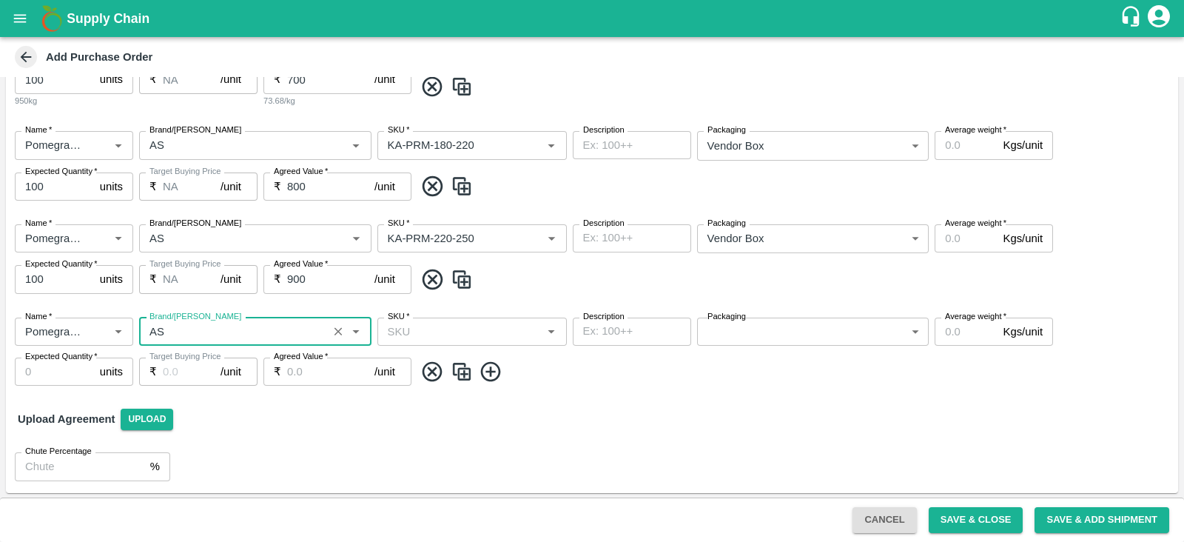
type input "AS"
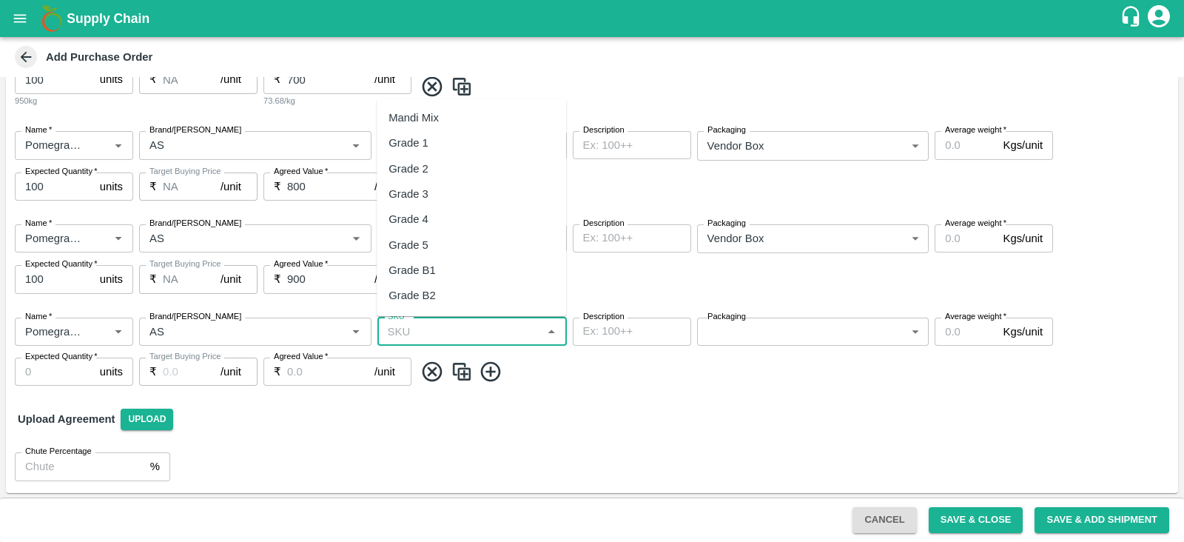
click at [414, 327] on input "SKU   *" at bounding box center [460, 331] width 156 height 19
click at [475, 284] on div "KA-PRM-250-300" at bounding box center [471, 295] width 189 height 25
type input "KA-PRM-250-300"
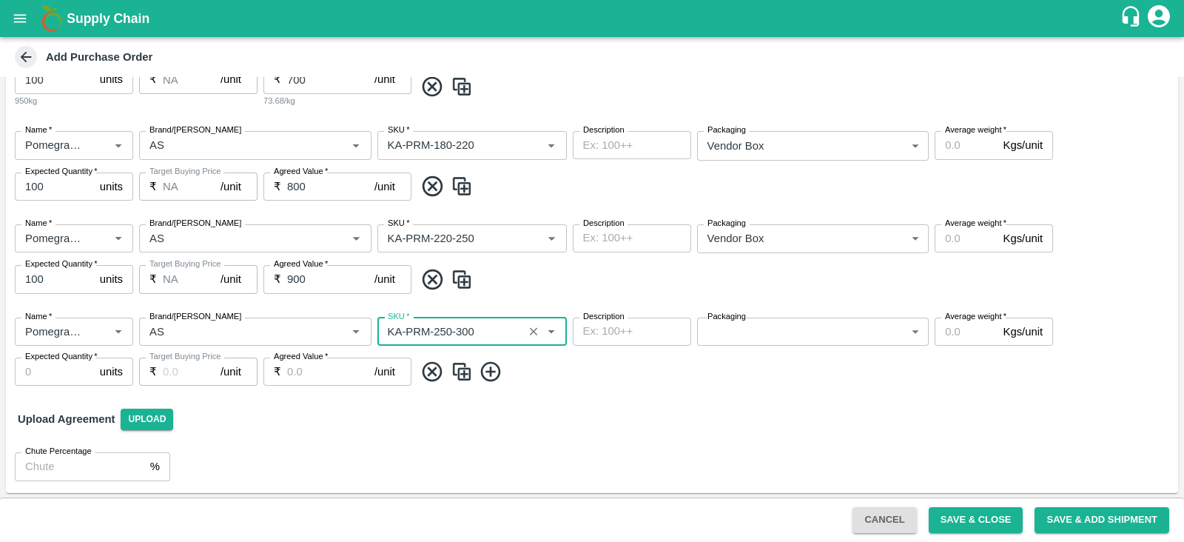
type input "NA"
type input "KA-PRM-250-300"
click at [703, 327] on body "Supply Chain Add Purchase Order PO Type   * Vendor Purchase 2 PO Type Buyers   …" at bounding box center [592, 271] width 1184 height 542
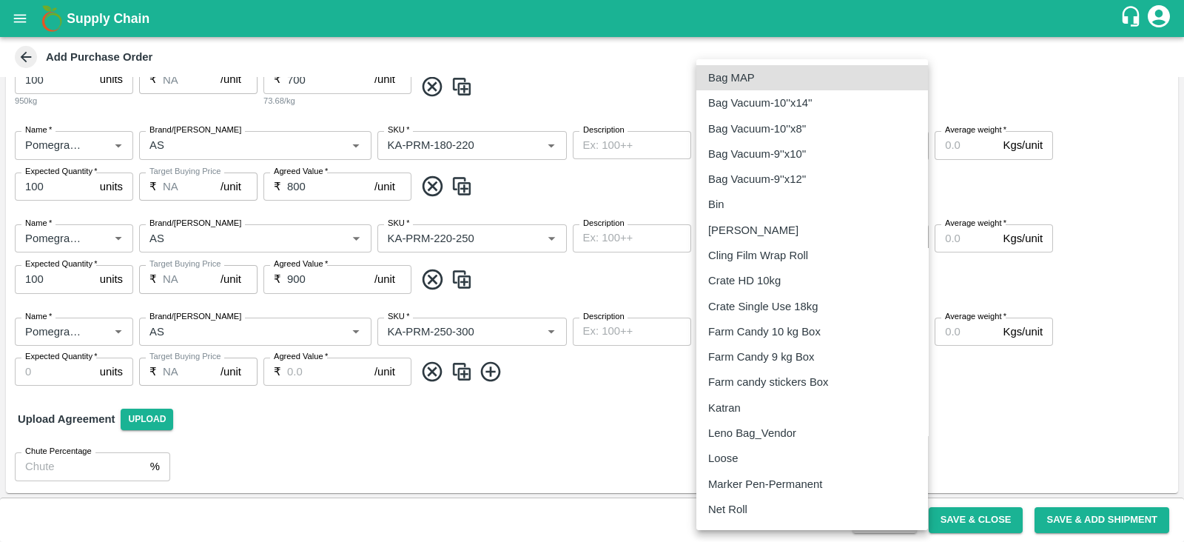
scroll to position [175, 0]
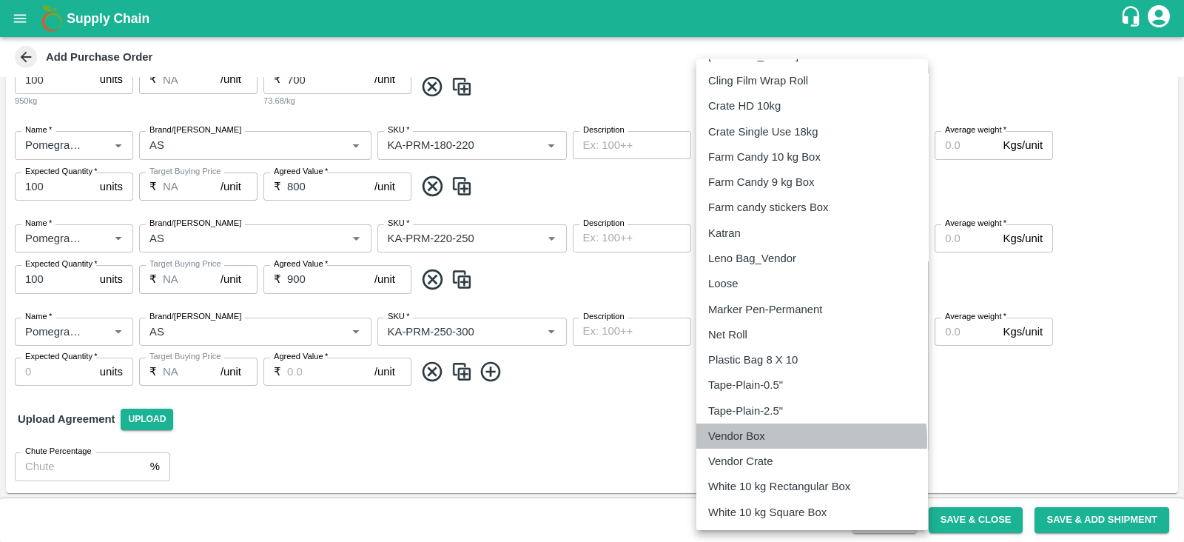
click at [763, 439] on p "Vendor Box" at bounding box center [736, 436] width 57 height 16
type input "276"
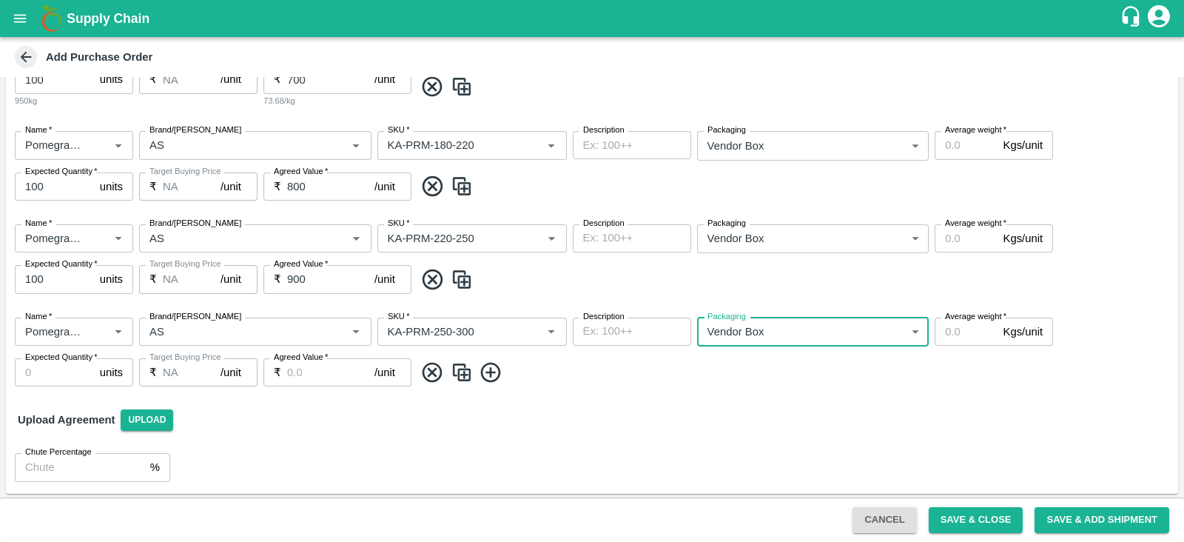
click at [294, 375] on input "Agreed Value   *" at bounding box center [330, 372] width 87 height 28
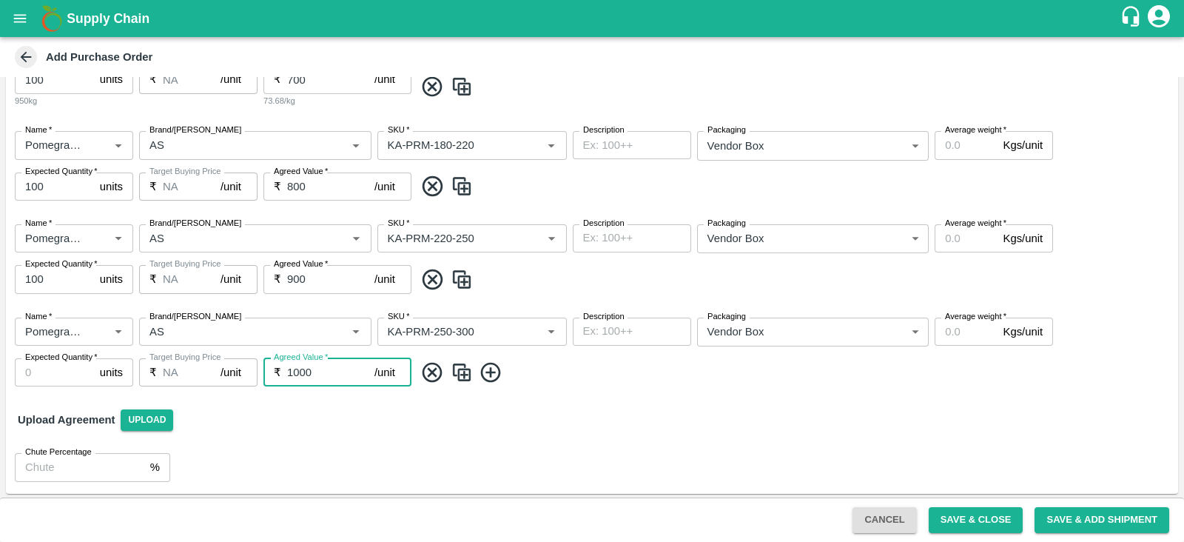
type input "1000"
click at [67, 371] on input "Expected Quantity   *" at bounding box center [54, 372] width 79 height 28
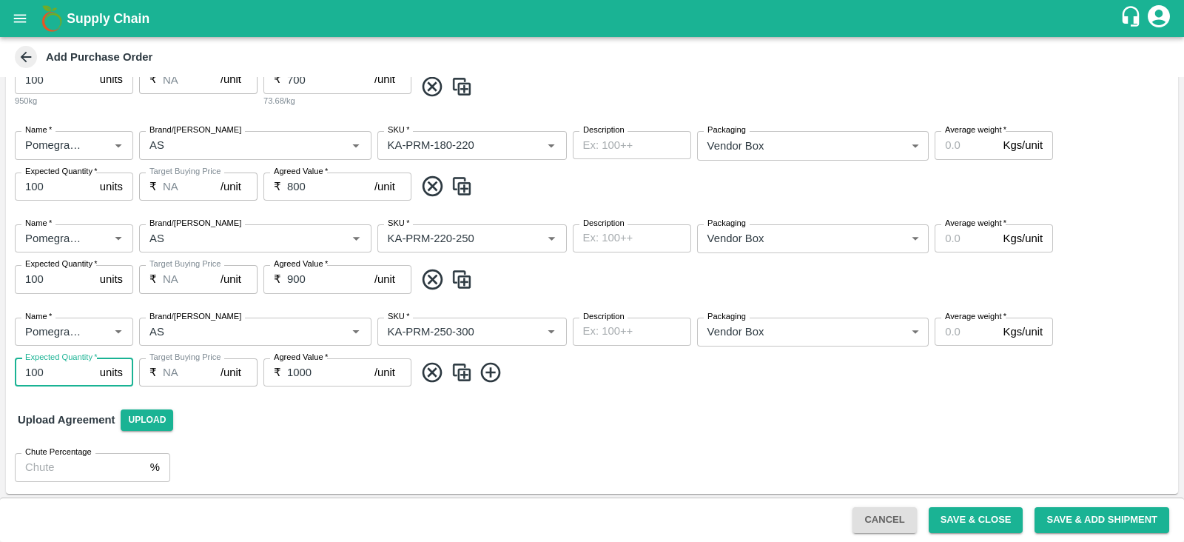
type input "100"
click at [500, 371] on icon at bounding box center [491, 372] width 24 height 24
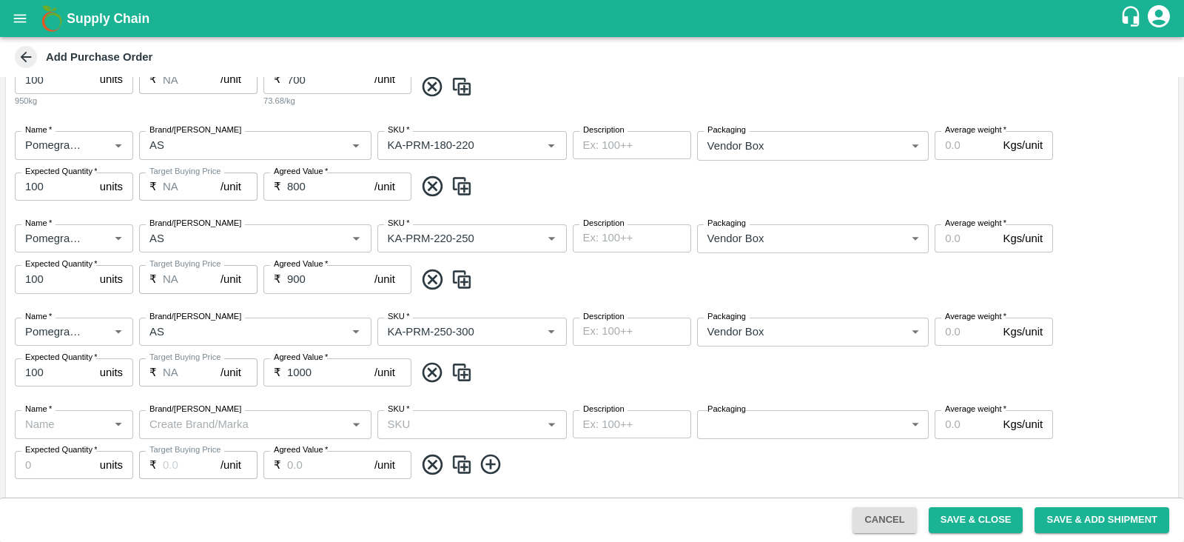
scroll to position [547, 0]
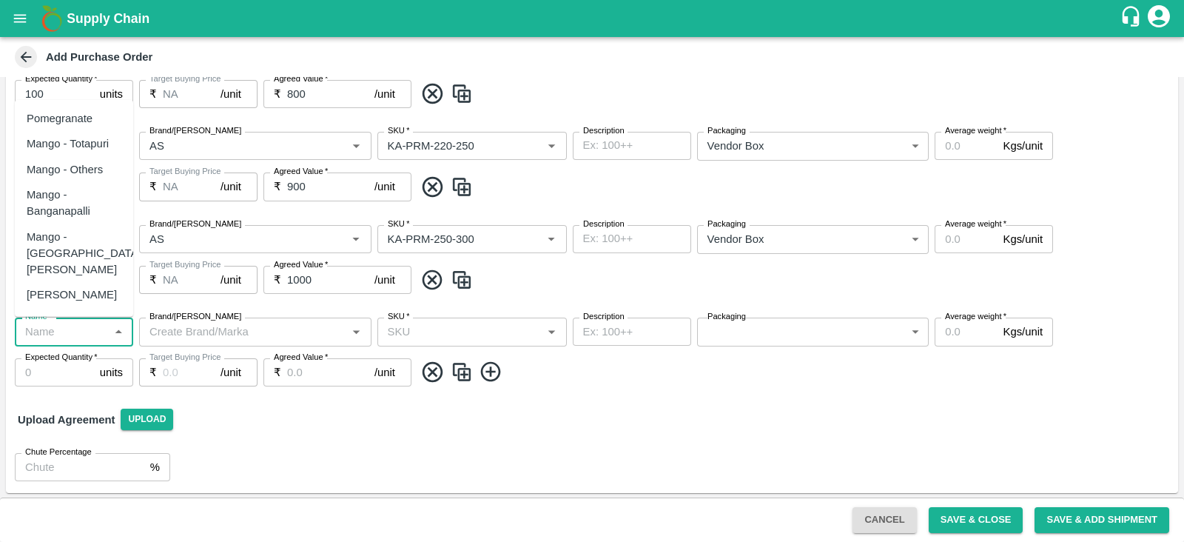
click at [58, 330] on input "Name   *" at bounding box center [61, 331] width 85 height 19
click at [53, 107] on div "Pomegranate" at bounding box center [74, 118] width 118 height 25
type input "Pomegranate"
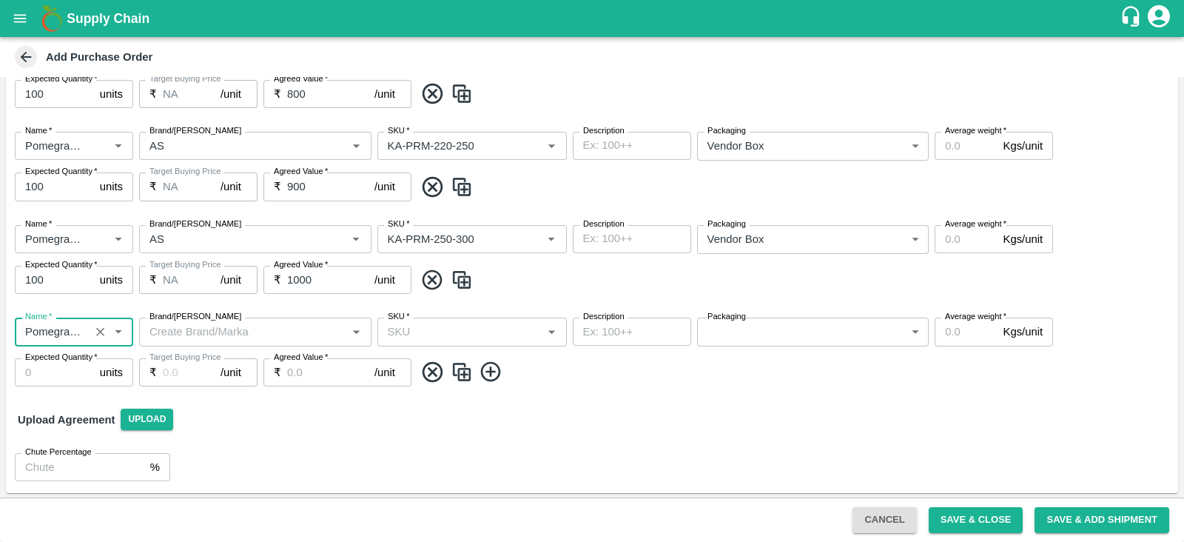
click at [194, 323] on input "Brand/Marka" at bounding box center [243, 331] width 199 height 19
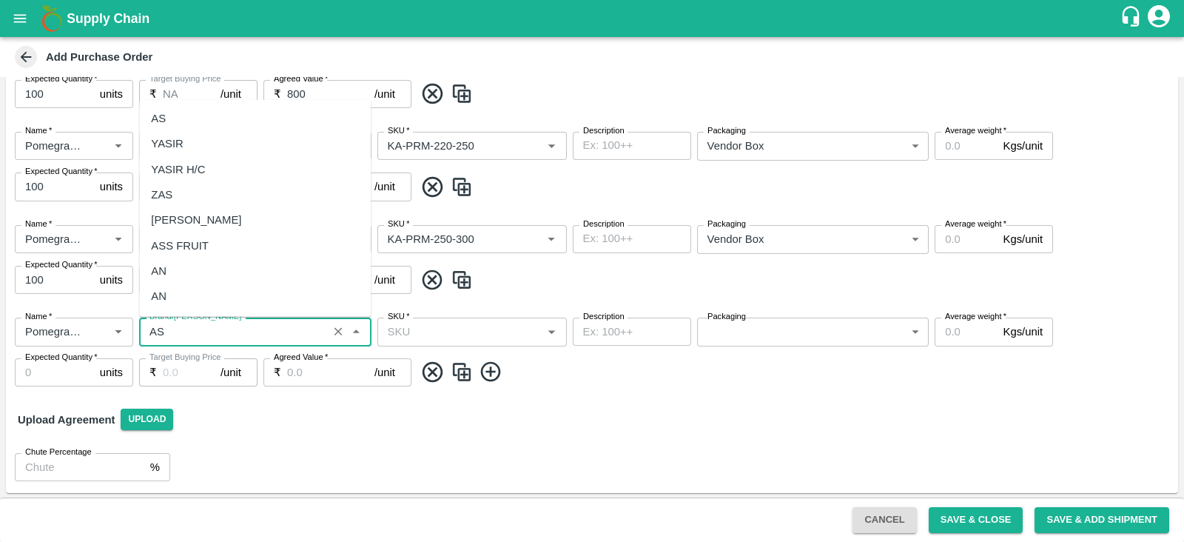
click at [206, 113] on div "AS" at bounding box center [255, 118] width 232 height 25
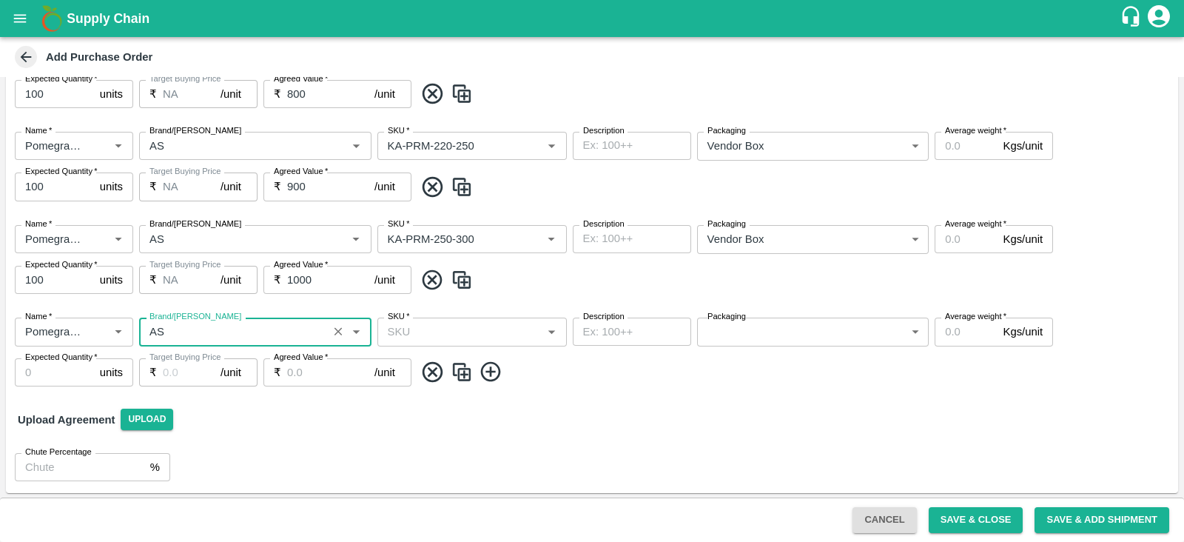
type input "AS"
click at [477, 323] on input "SKU   *" at bounding box center [460, 331] width 156 height 19
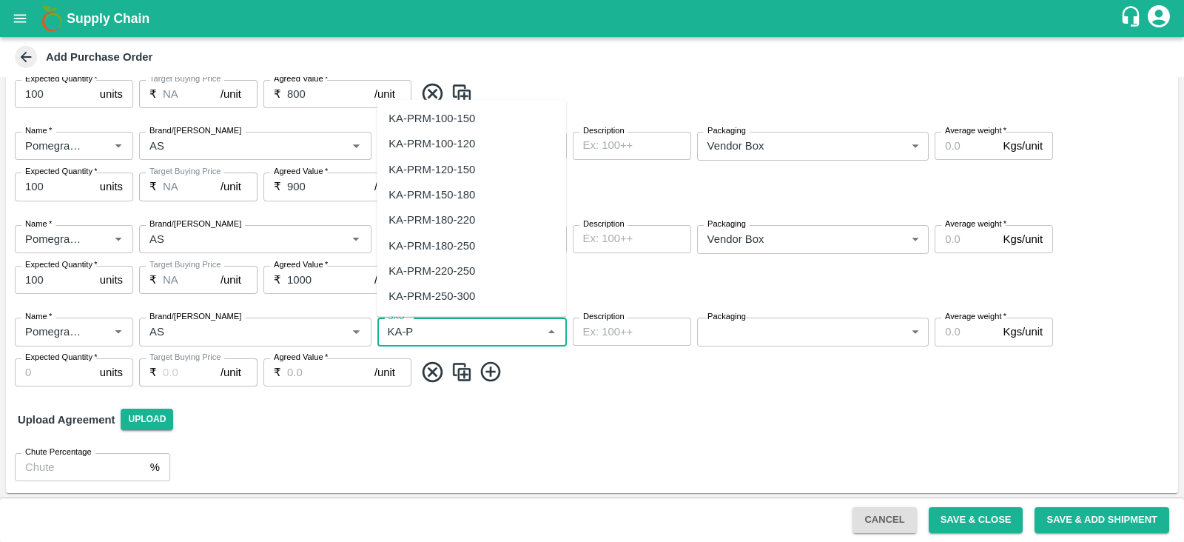
scroll to position [77, 0]
click at [486, 250] on div "KA-PRM-300-350" at bounding box center [471, 244] width 189 height 25
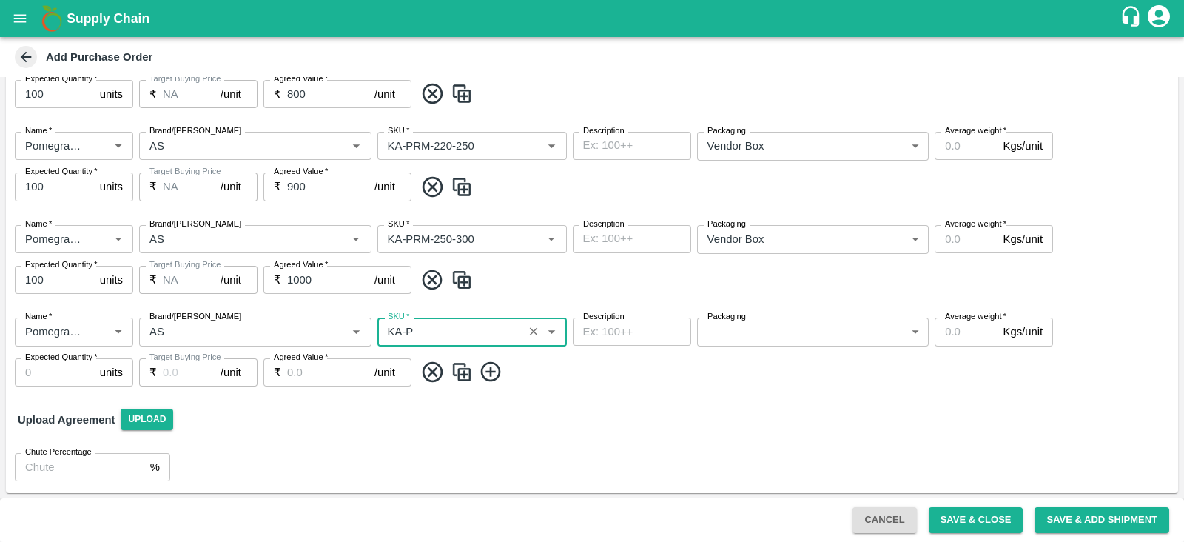
type input "KA-PRM-300-350"
type input "NA"
type input "KA-PRM-300-350"
click at [742, 338] on body "Supply Chain Add Purchase Order PO Type   * Vendor Purchase 2 PO Type Buyers   …" at bounding box center [592, 271] width 1184 height 542
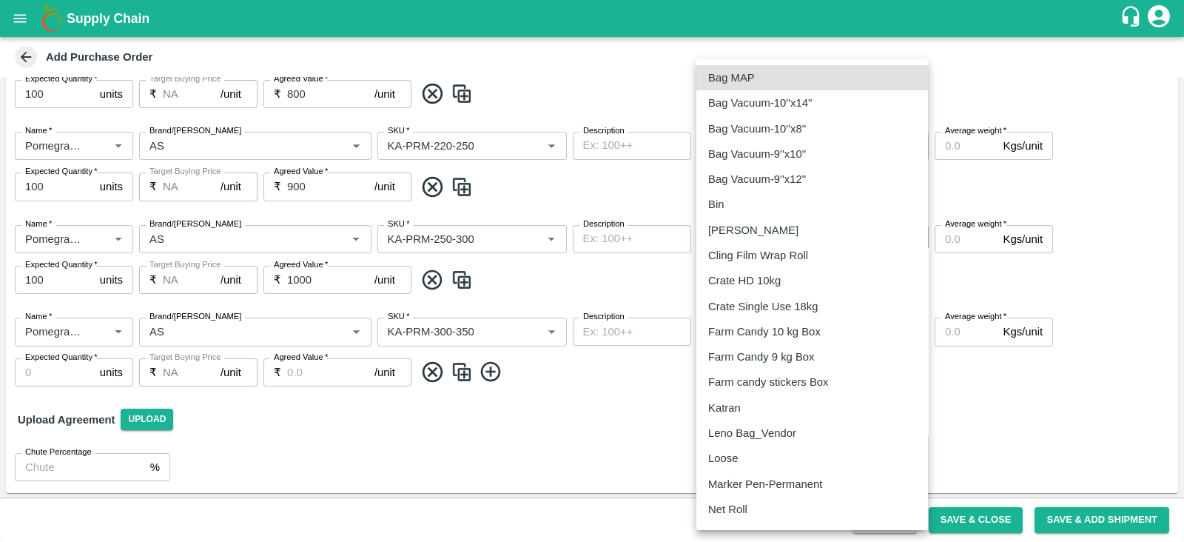
scroll to position [175, 0]
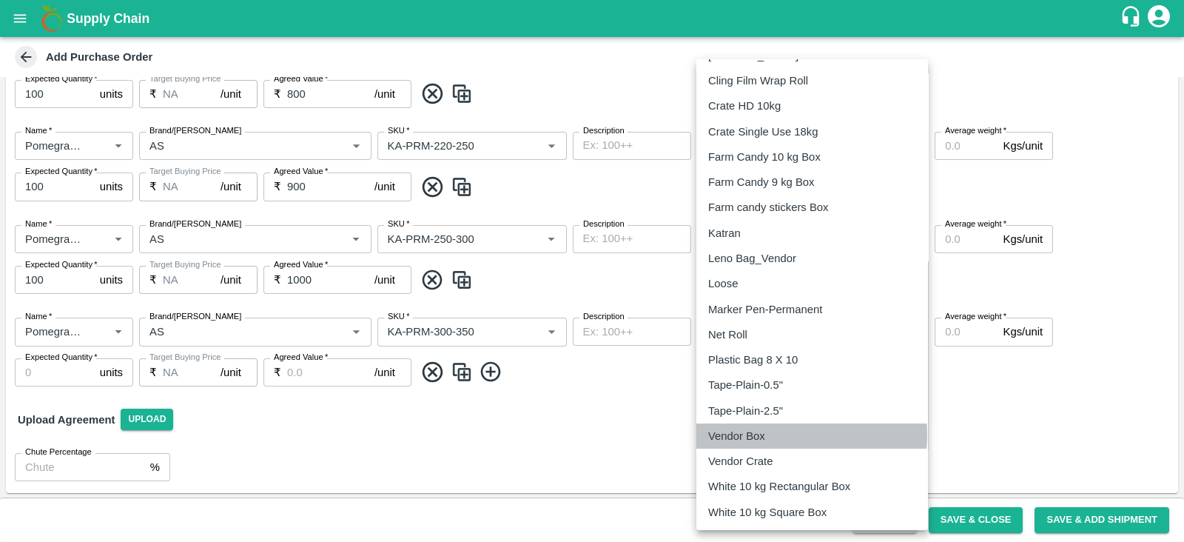
click at [762, 434] on p "Vendor Box" at bounding box center [736, 436] width 57 height 16
type input "276"
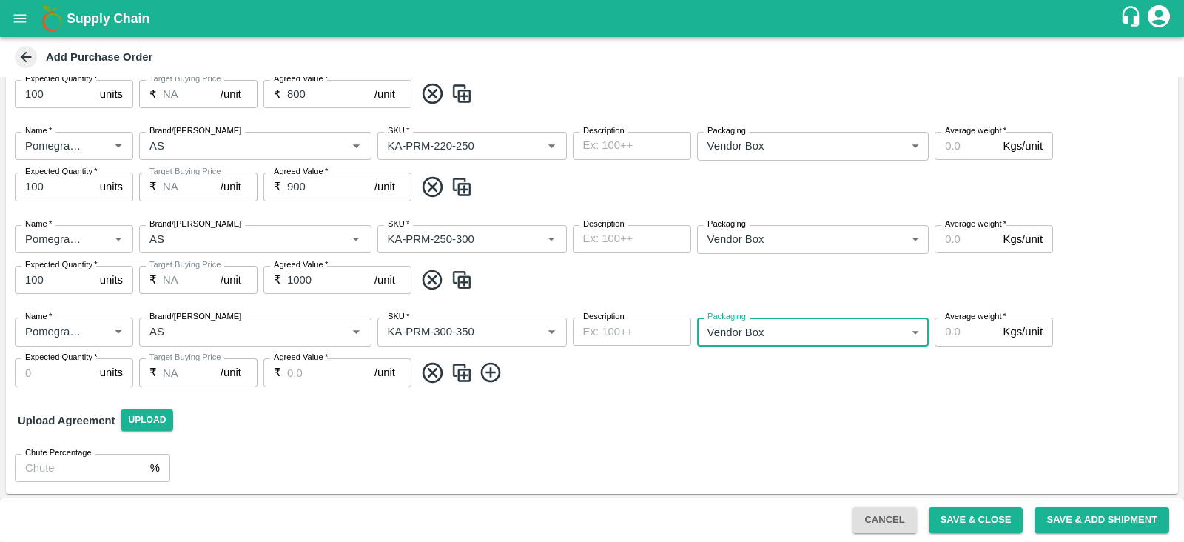
click at [309, 373] on input "Agreed Value   *" at bounding box center [330, 372] width 87 height 28
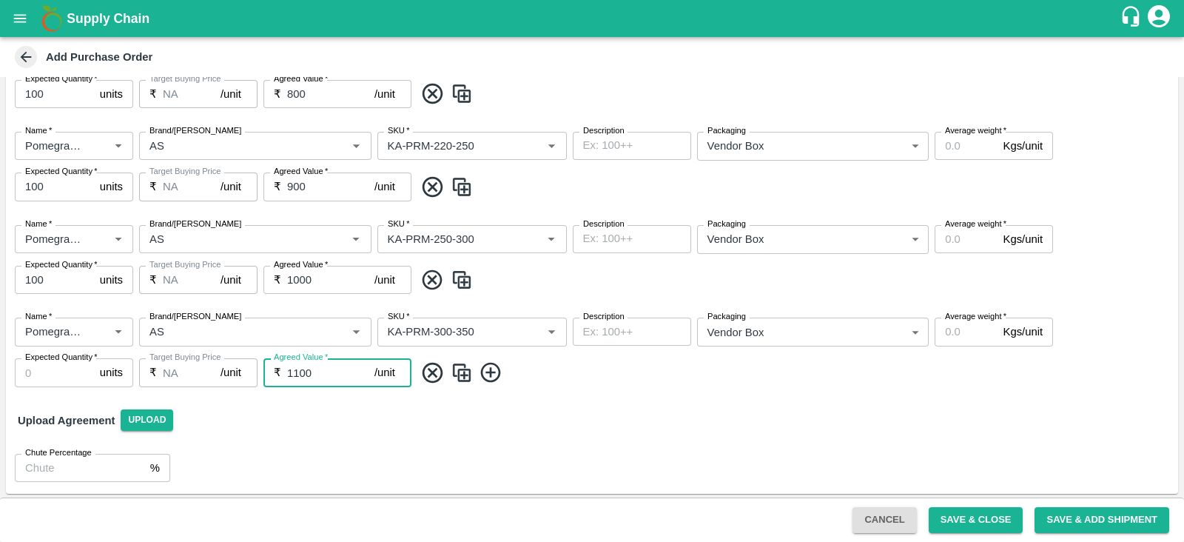
type input "1100"
click at [78, 372] on input "Expected Quantity   *" at bounding box center [54, 372] width 79 height 28
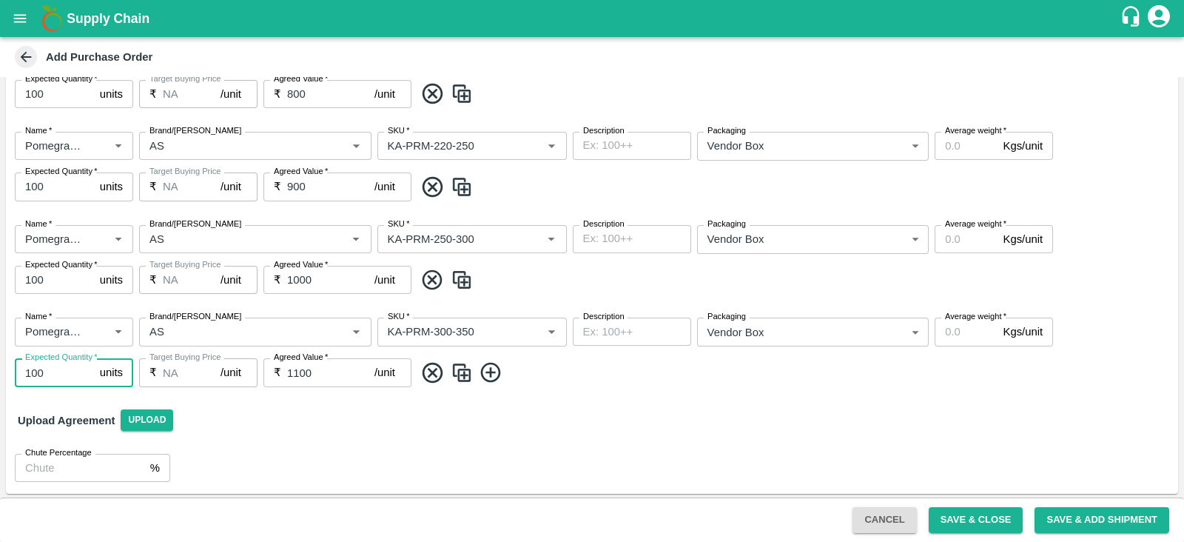
type input "100"
click at [492, 378] on icon at bounding box center [491, 372] width 24 height 24
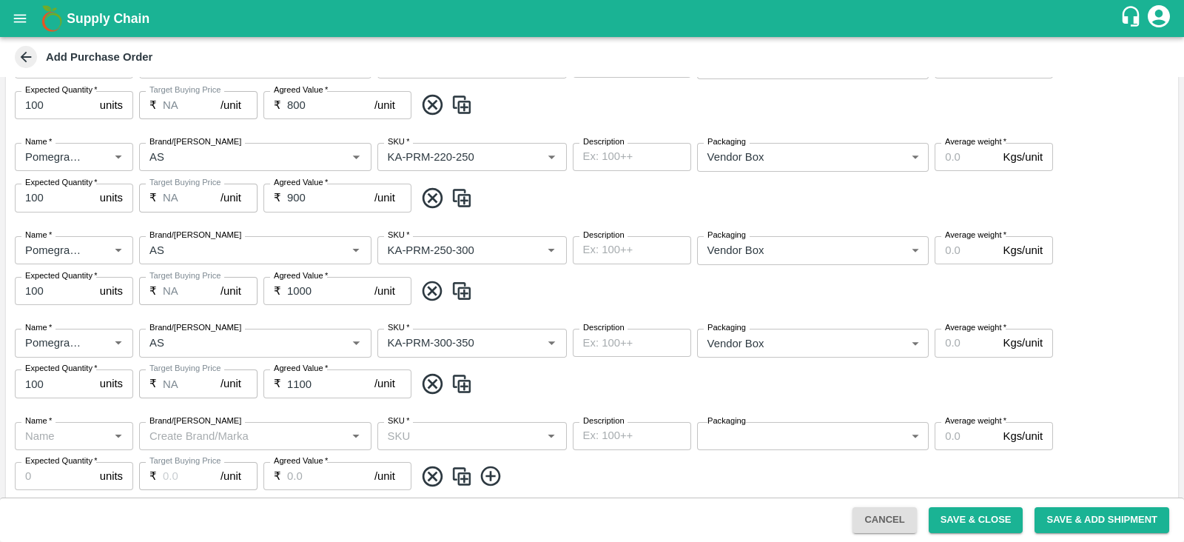
scroll to position [641, 0]
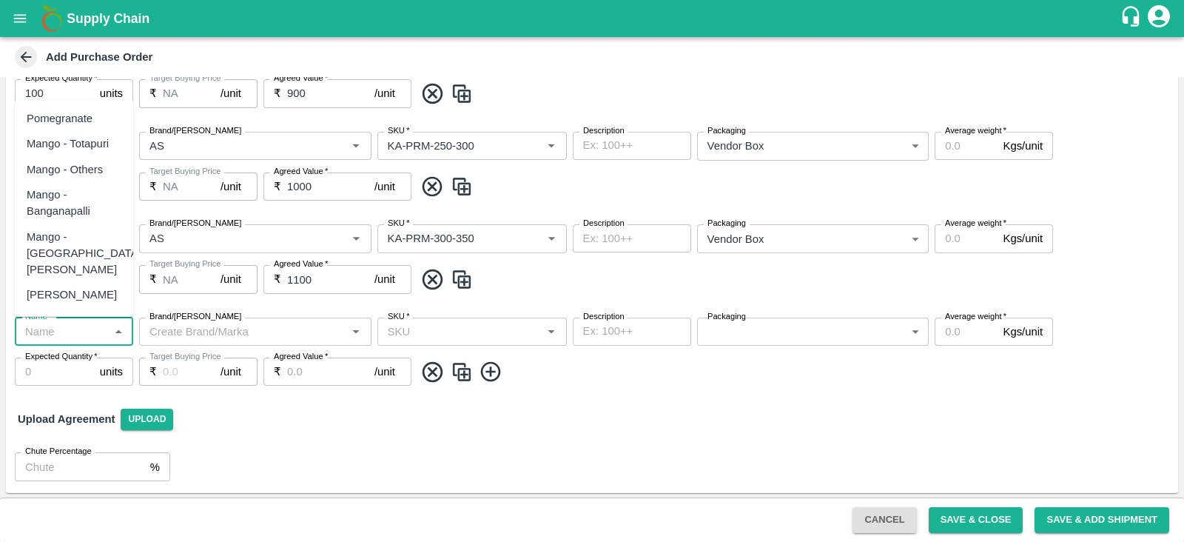
click at [40, 328] on input "Name   *" at bounding box center [61, 331] width 85 height 19
click at [92, 122] on div "Pomegranate" at bounding box center [74, 118] width 118 height 25
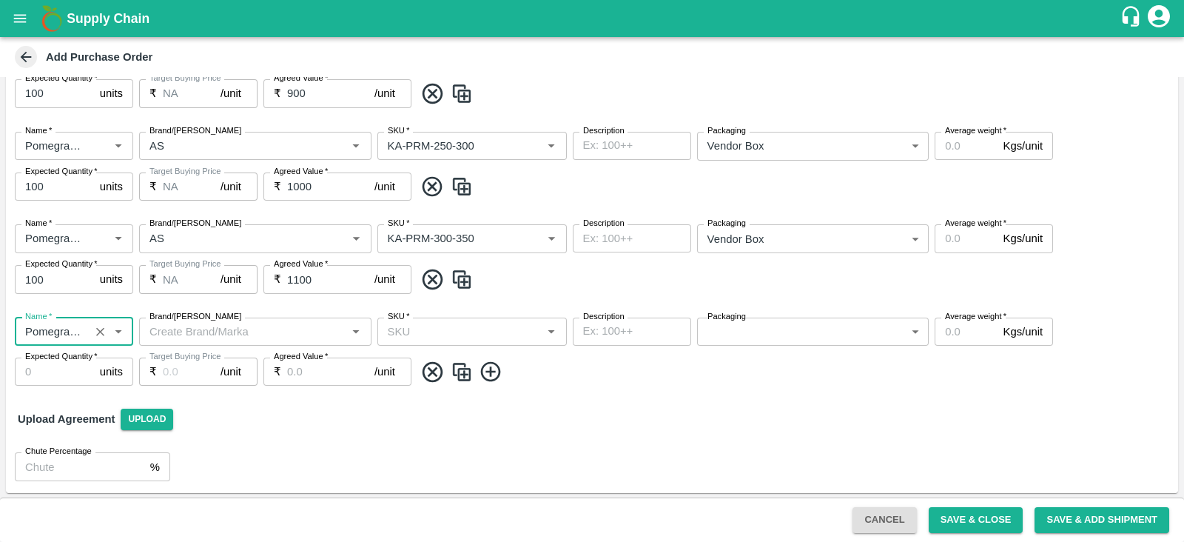
type input "Pomegranate"
click at [218, 329] on input "Brand/Marka" at bounding box center [243, 331] width 199 height 19
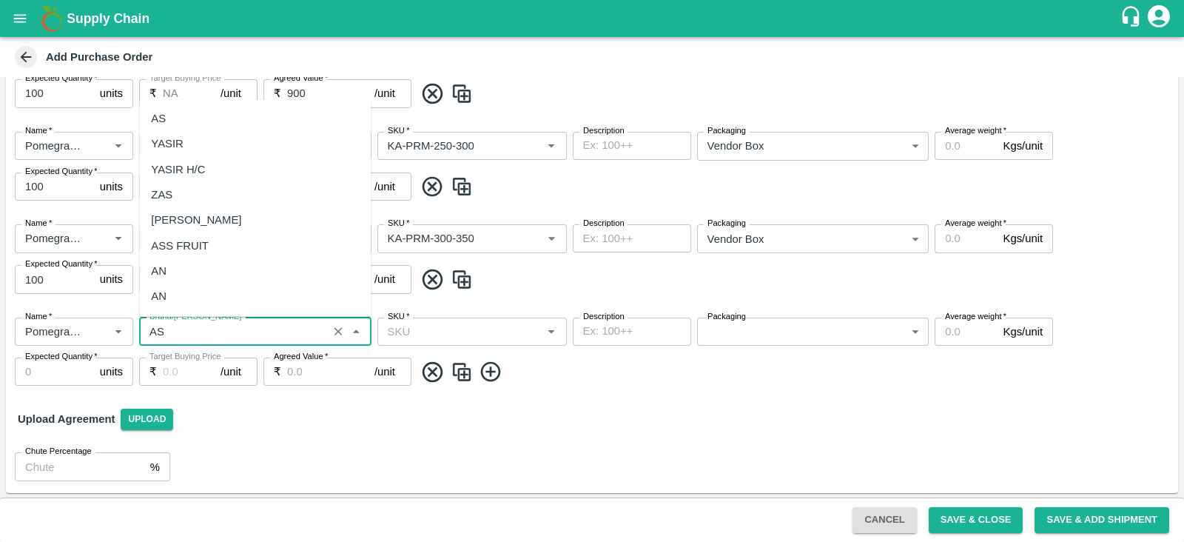
click at [205, 124] on div "AS" at bounding box center [255, 118] width 232 height 25
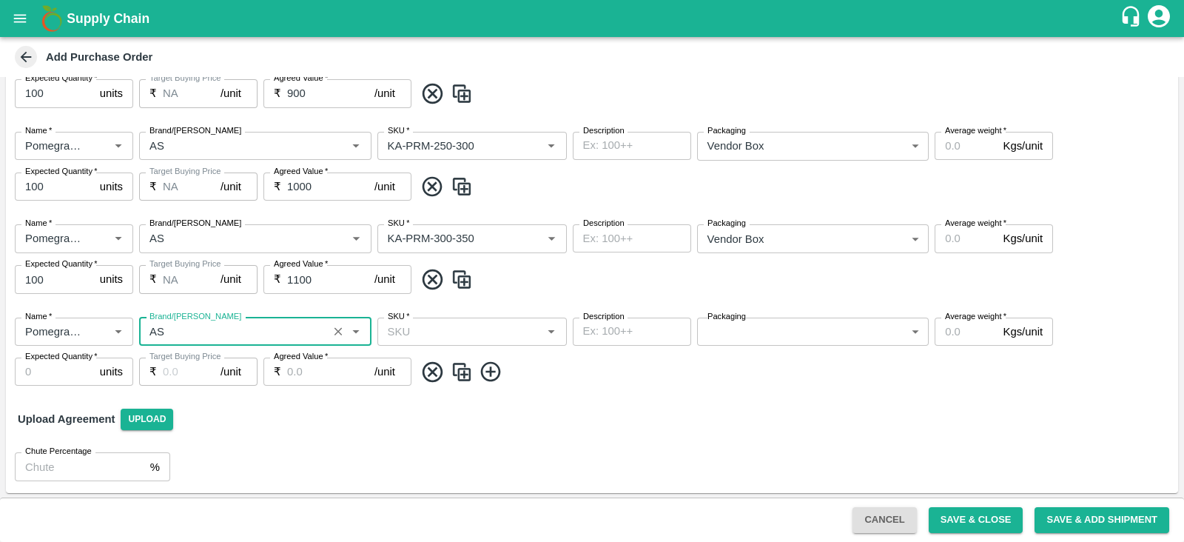
click at [425, 341] on div "SKU   *" at bounding box center [471, 331] width 189 height 28
type input "AS"
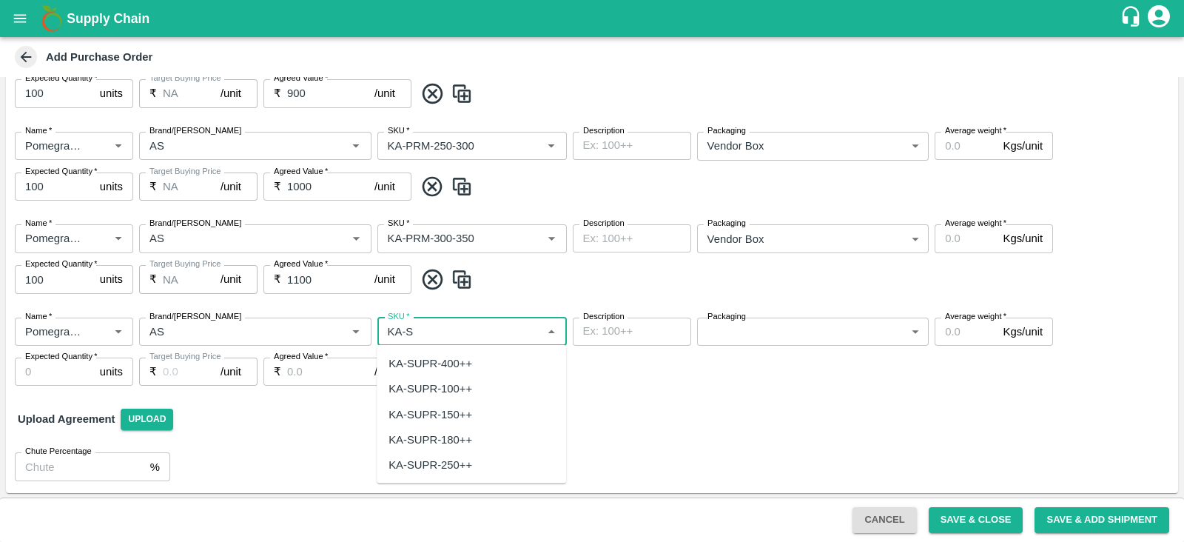
click at [451, 441] on div "KA-SUPR-180++" at bounding box center [430, 439] width 84 height 16
type input "KA-SUPR-180++"
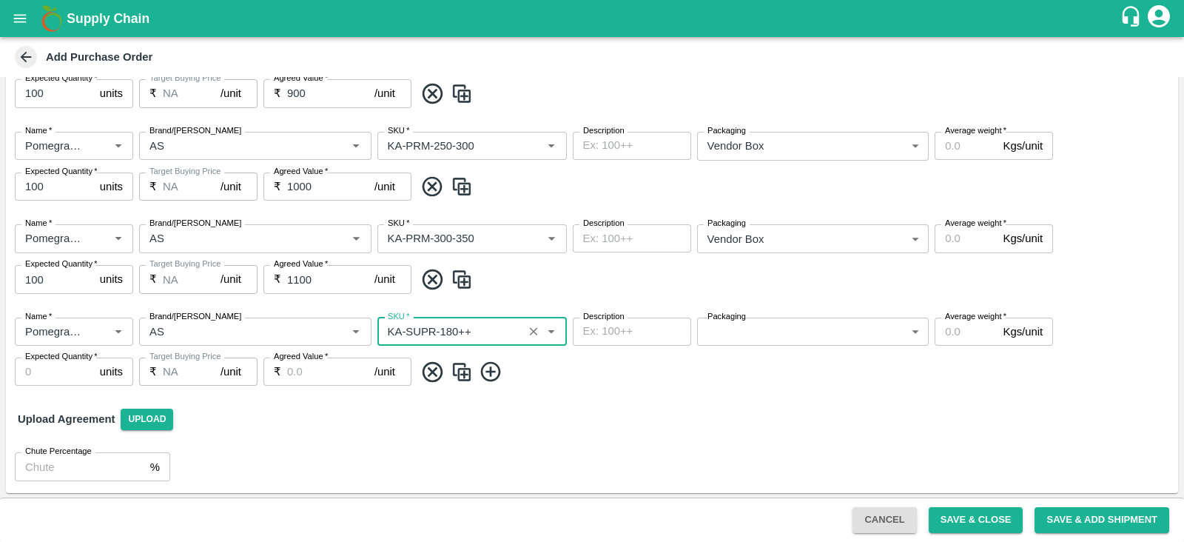
type input "NA"
type input "KA-SUPR-180++"
click at [736, 334] on body "Supply Chain Add Purchase Order PO Type   * Vendor Purchase 2 PO Type Buyers   …" at bounding box center [592, 271] width 1184 height 542
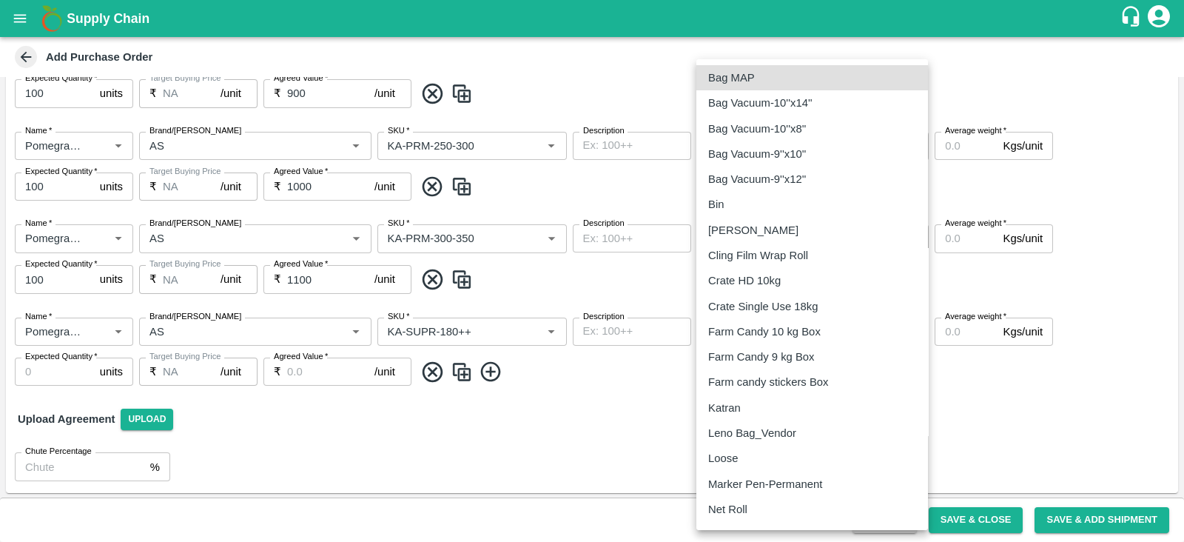
scroll to position [175, 0]
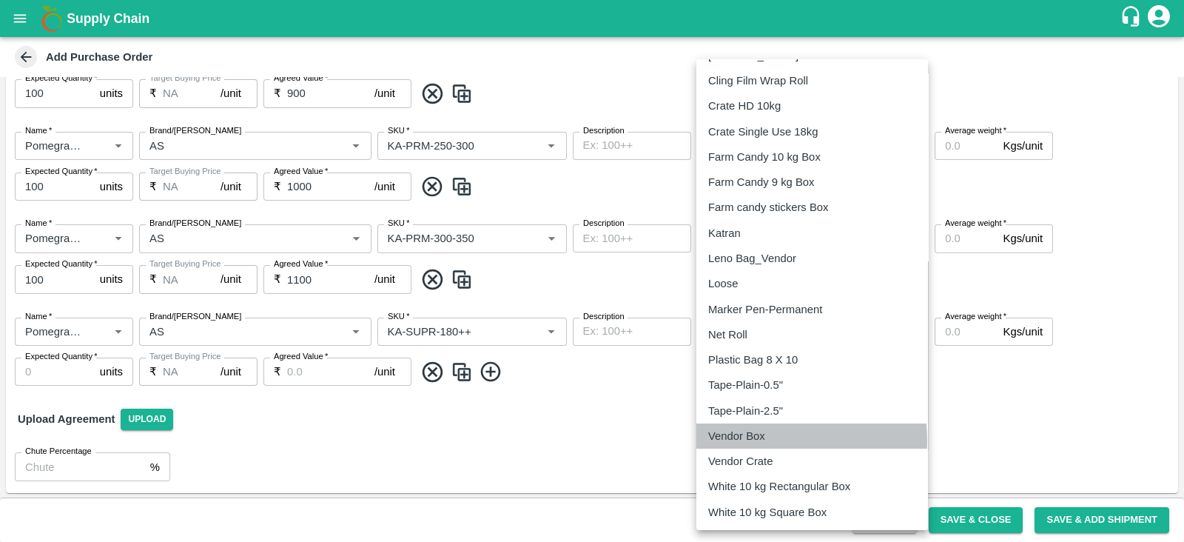
click at [766, 440] on div "Vendor Box" at bounding box center [740, 436] width 64 height 16
type input "276"
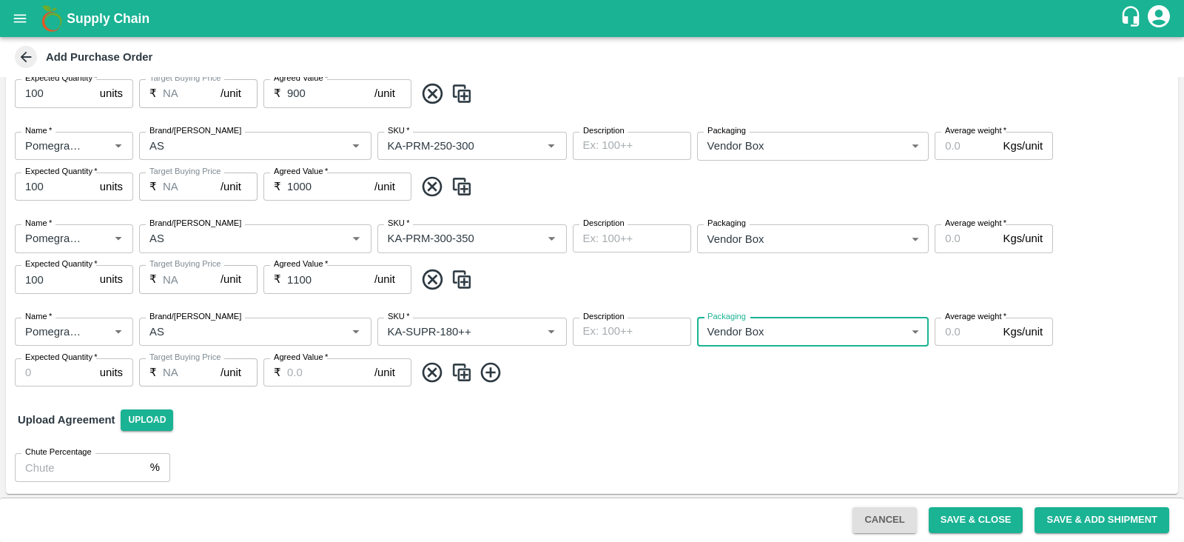
click at [334, 377] on input "Agreed Value   *" at bounding box center [330, 372] width 87 height 28
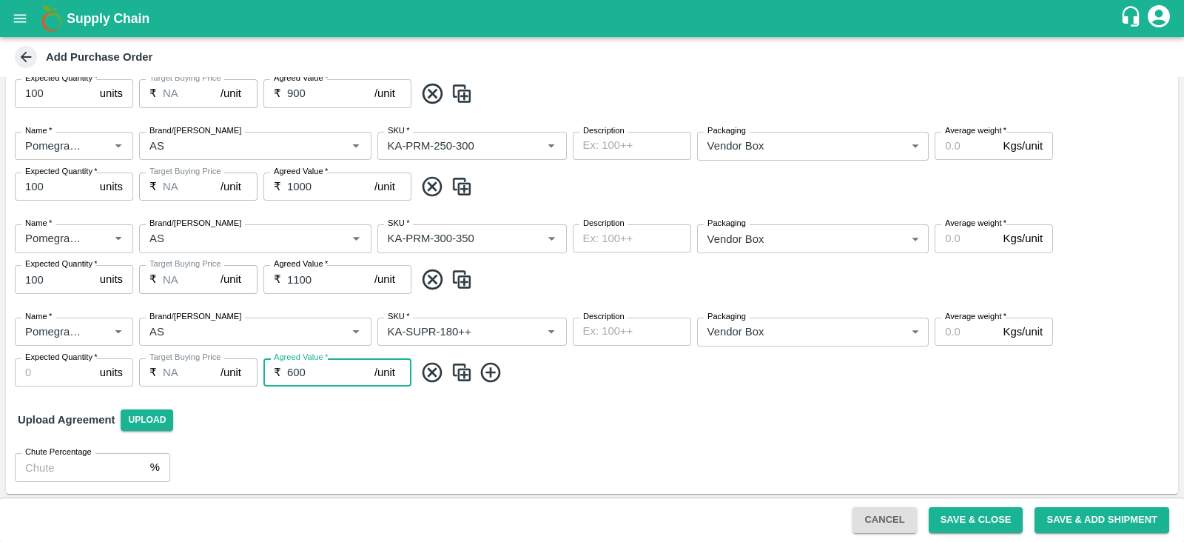
type input "600"
click at [63, 366] on input "Expected Quantity   *" at bounding box center [54, 372] width 79 height 28
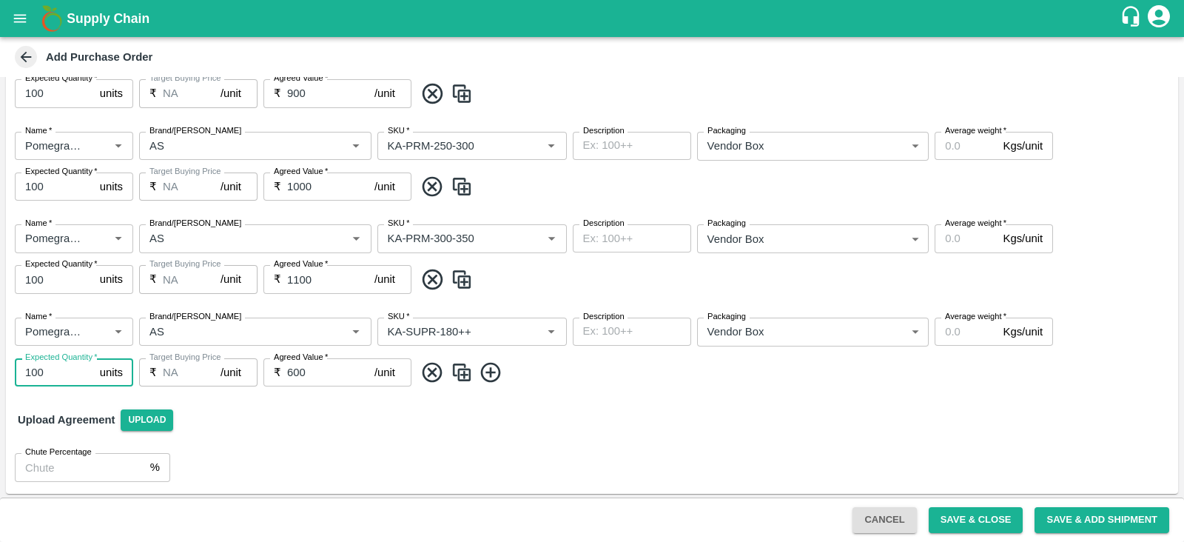
type input "100"
click at [495, 373] on icon at bounding box center [491, 372] width 24 height 24
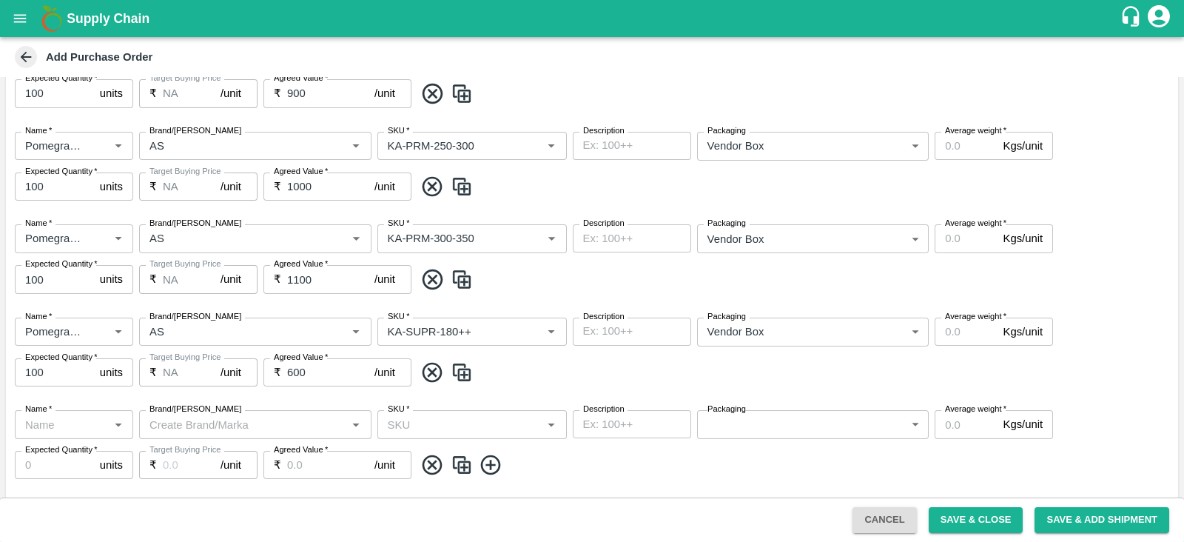
scroll to position [734, 0]
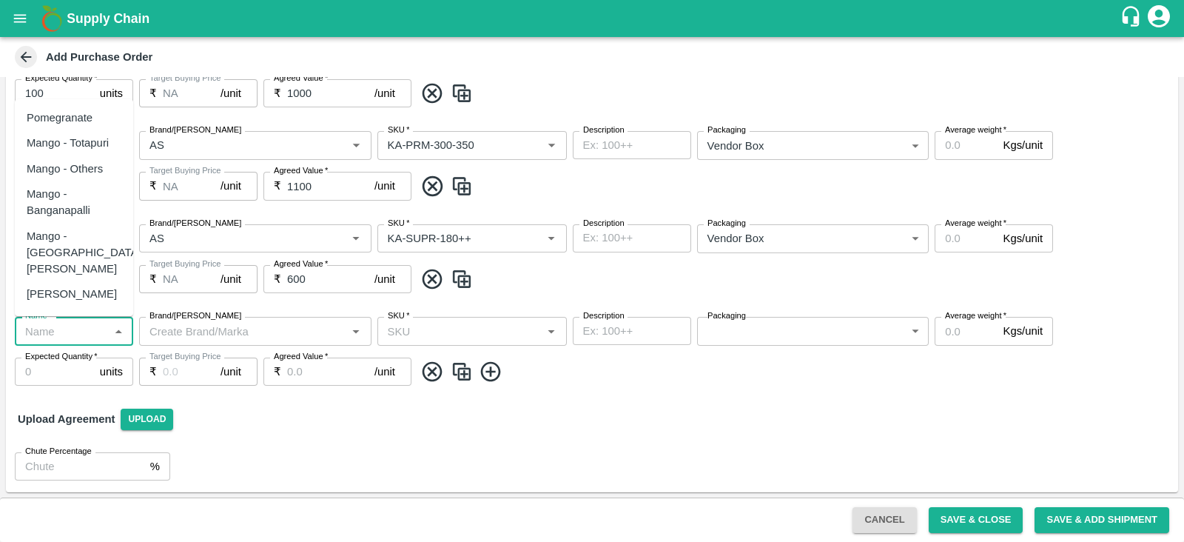
click at [67, 331] on input "Name   *" at bounding box center [61, 330] width 85 height 19
click at [85, 127] on div "Pomegranate" at bounding box center [74, 117] width 118 height 25
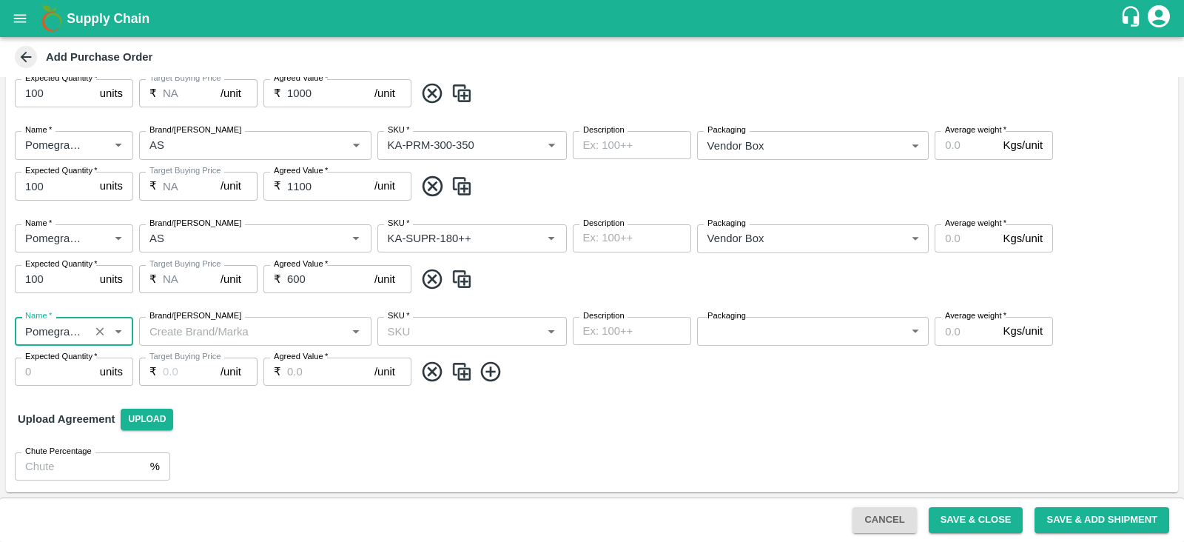
type input "Pomegranate"
click at [181, 328] on input "Brand/Marka" at bounding box center [243, 330] width 199 height 19
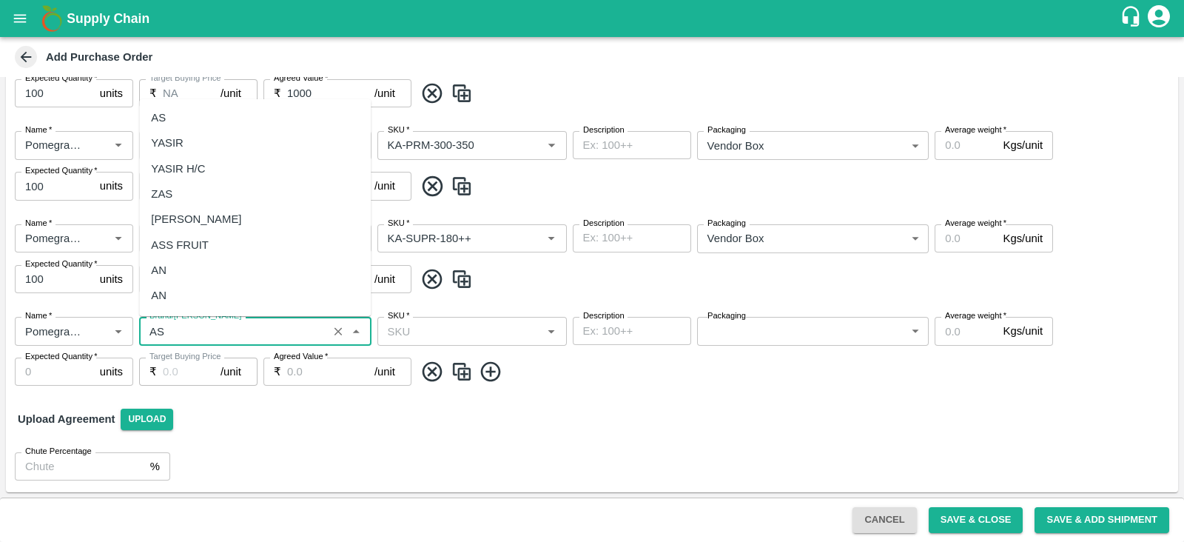
click at [193, 127] on div "AS" at bounding box center [255, 117] width 232 height 25
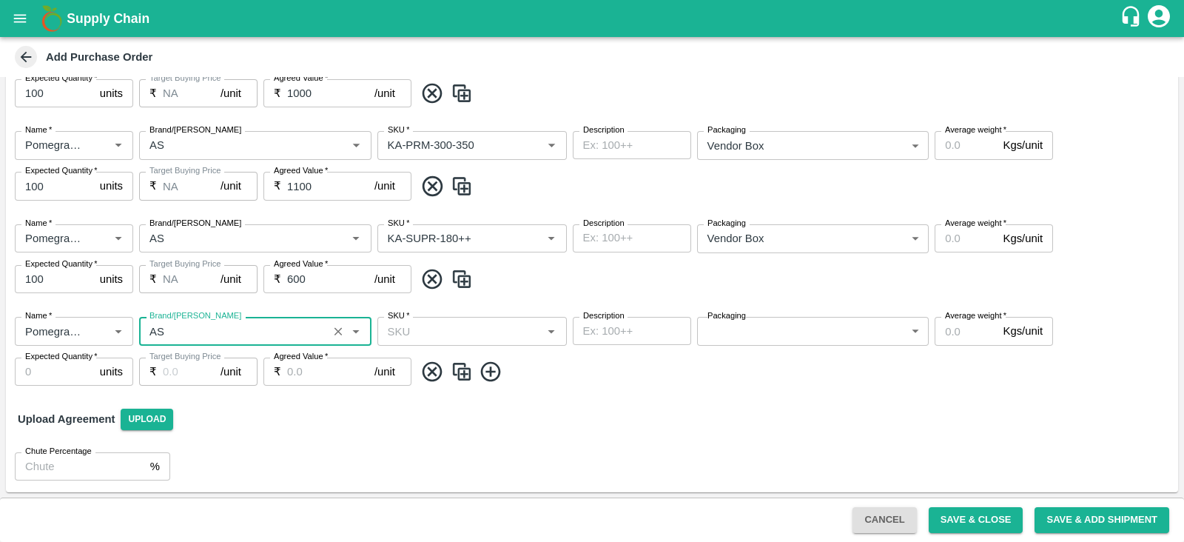
type input "AS"
click at [418, 322] on input "SKU   *" at bounding box center [460, 330] width 156 height 19
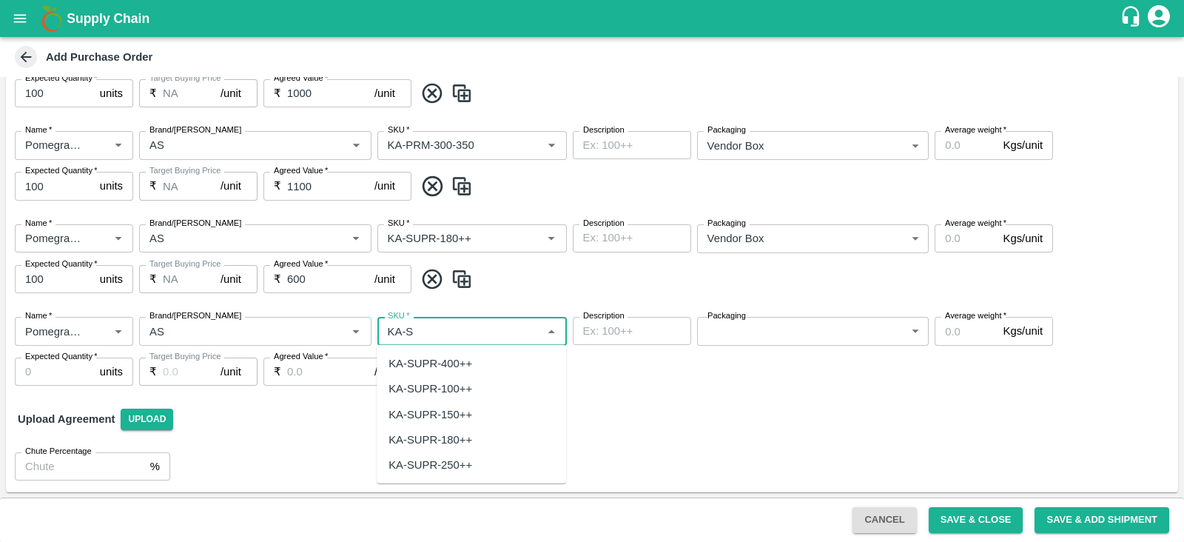
click at [448, 381] on div "KA-SUPR-100++" at bounding box center [430, 388] width 84 height 16
type input "KA-SUPR-100++"
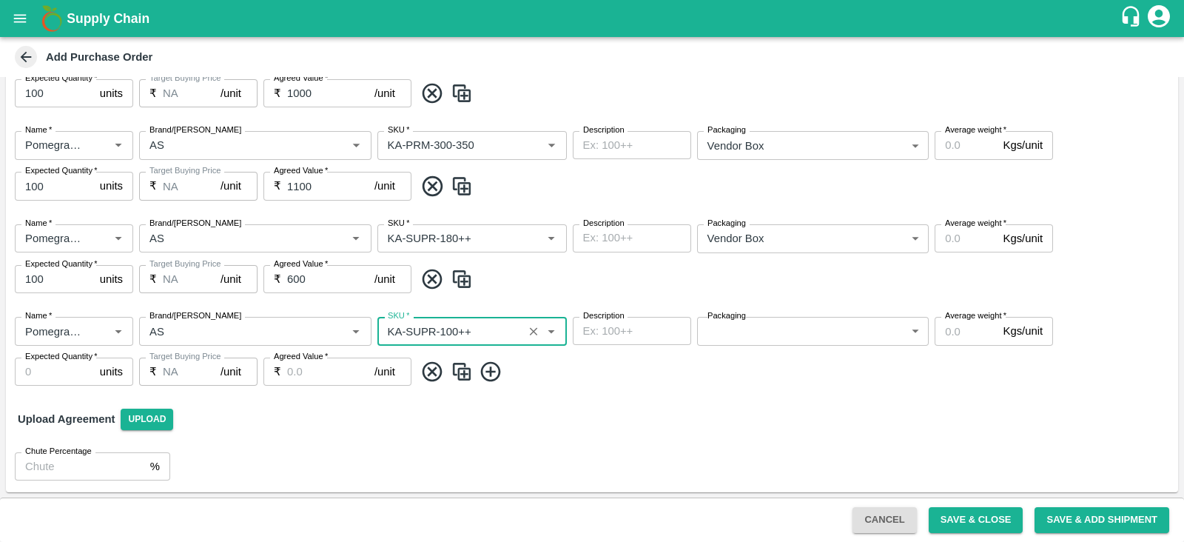
type input "NA"
type input "KA-SUPR-100++"
click at [728, 342] on body "Supply Chain Add Purchase Order PO Type   * Vendor Purchase 2 PO Type Buyers   …" at bounding box center [592, 271] width 1184 height 542
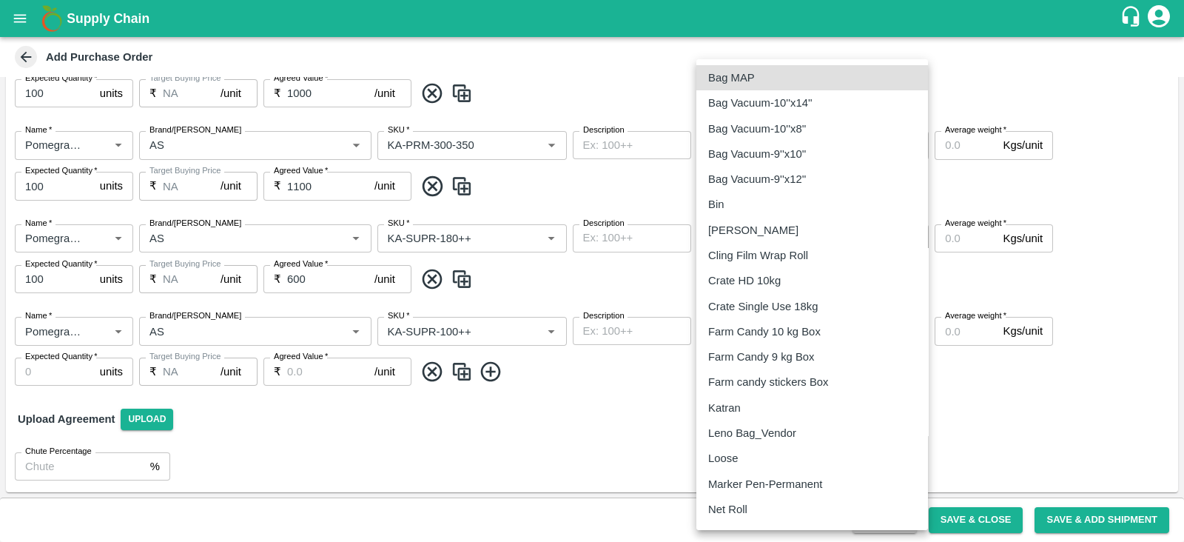
scroll to position [175, 0]
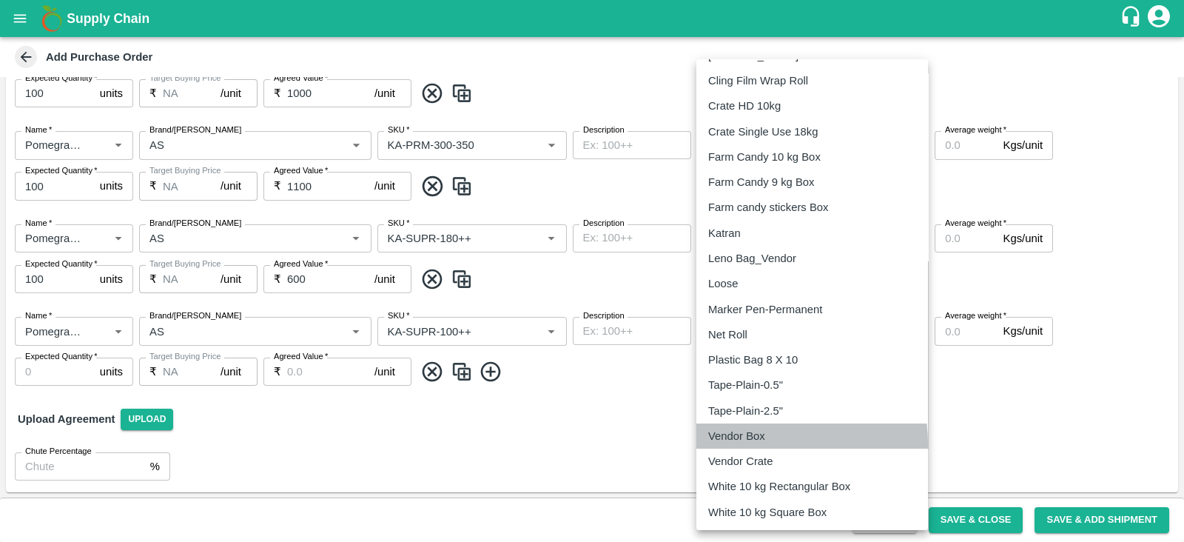
click at [741, 443] on li "Vendor Box" at bounding box center [812, 435] width 232 height 25
type input "276"
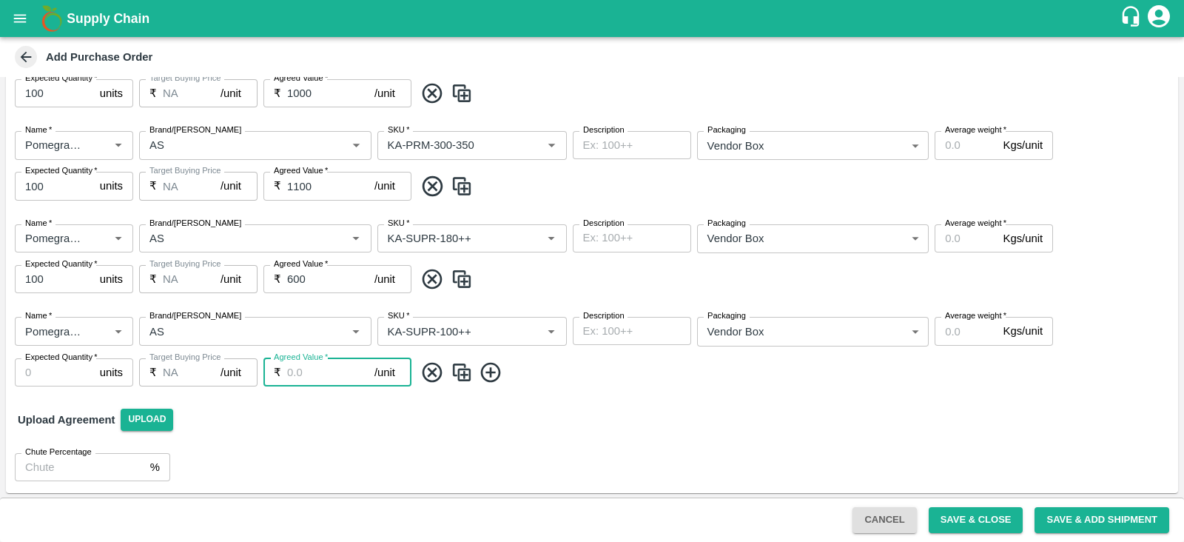
click at [339, 377] on input "Agreed Value   *" at bounding box center [330, 372] width 87 height 28
type input "500"
click at [55, 390] on div "Name   * Name   * Brand/Marka Brand/Marka SKU   * SKU   * Description x Descrip…" at bounding box center [592, 351] width 1172 height 93
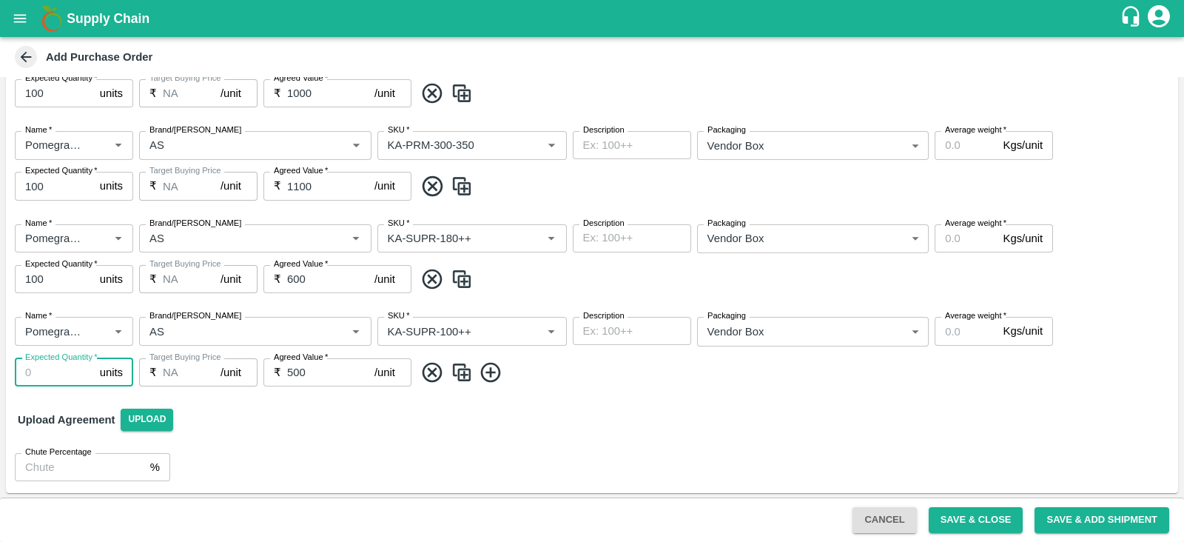
click at [52, 380] on input "Expected Quantity   *" at bounding box center [54, 372] width 79 height 28
type input "100"
click at [498, 375] on icon at bounding box center [490, 372] width 20 height 20
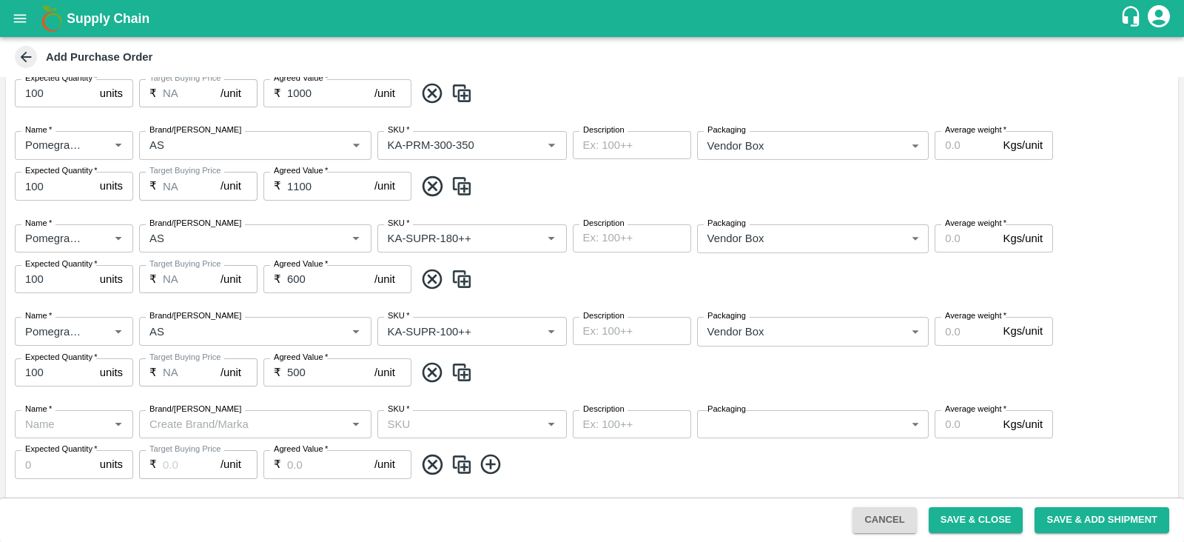
scroll to position [826, 0]
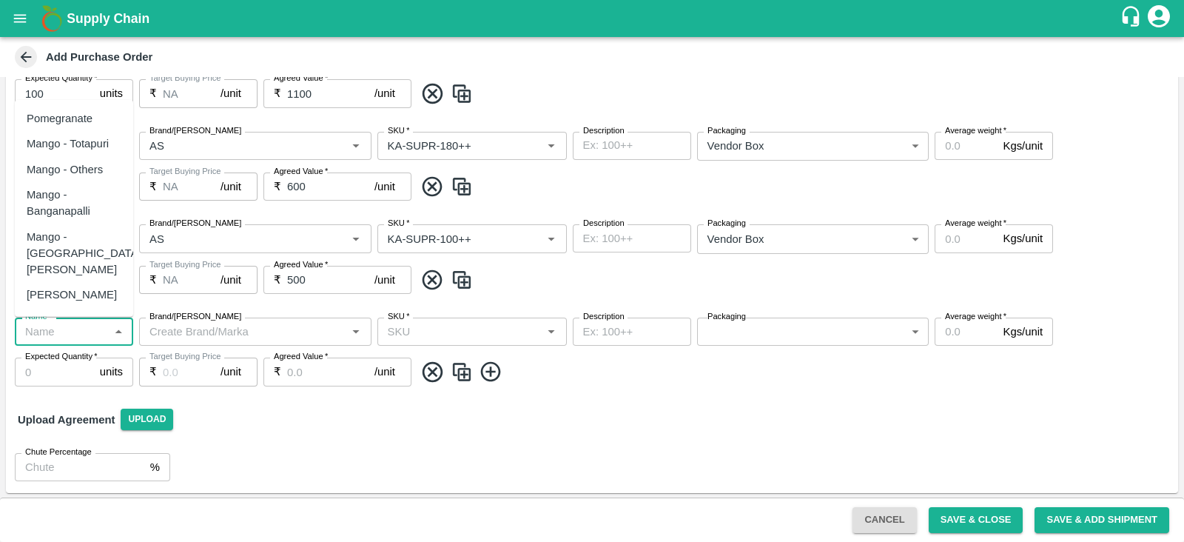
click at [53, 331] on input "Name   *" at bounding box center [61, 331] width 85 height 19
click at [84, 124] on div "Pomegranate" at bounding box center [60, 118] width 66 height 16
type input "Pomegranate"
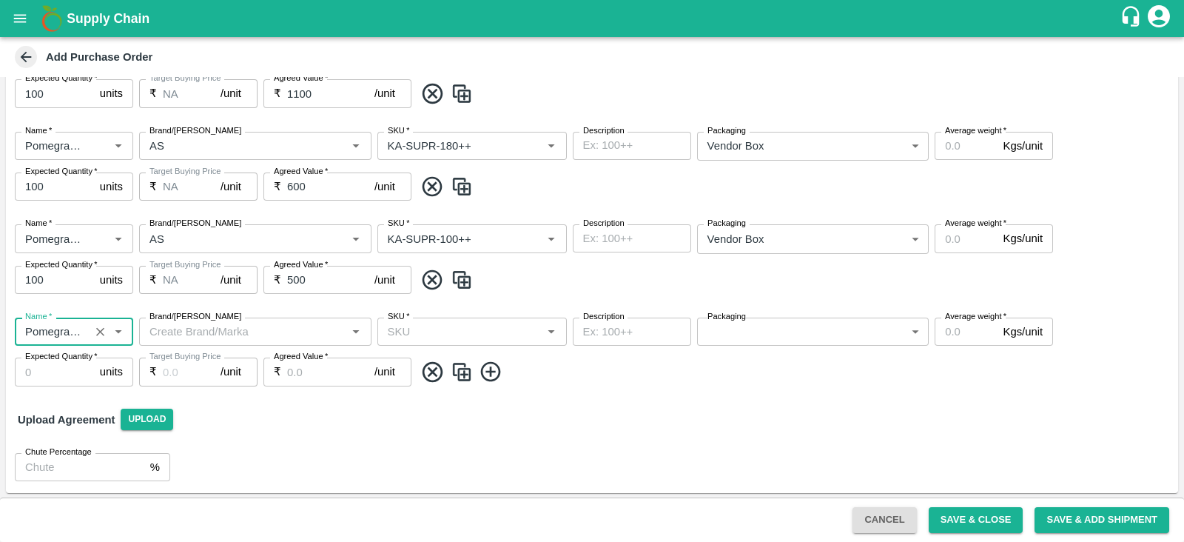
click at [189, 331] on input "Brand/Marka" at bounding box center [243, 331] width 199 height 19
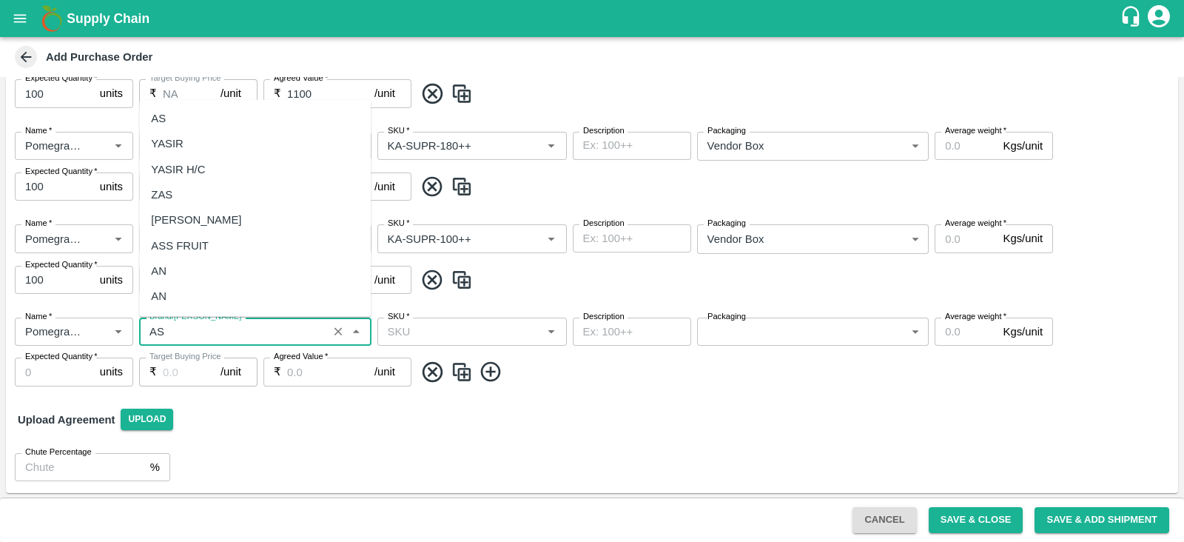
click at [200, 121] on div "AS" at bounding box center [255, 118] width 232 height 25
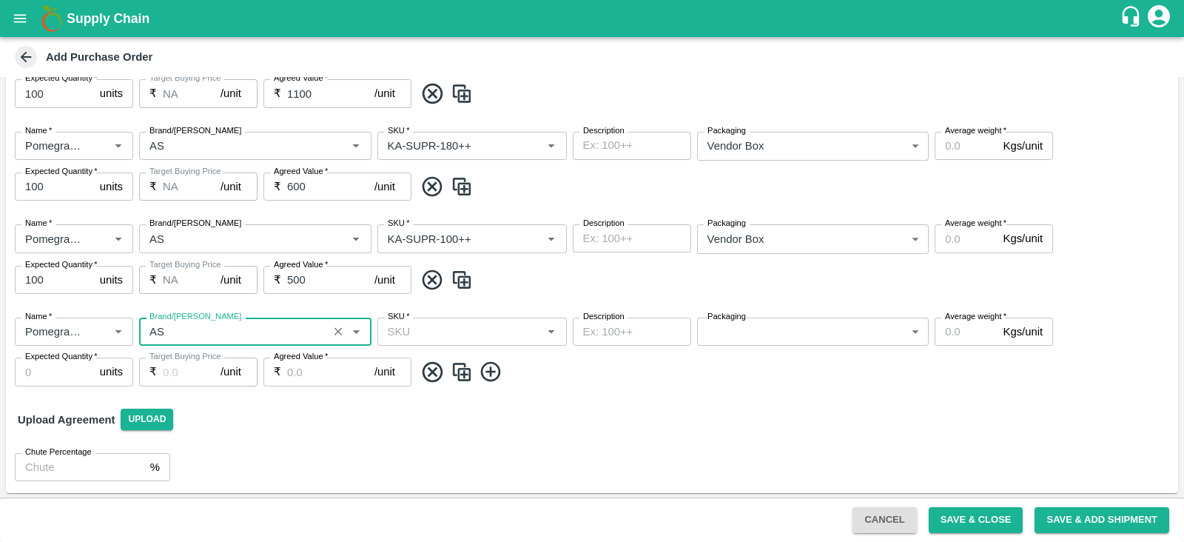
type input "AS"
click at [442, 329] on input "SKU   *" at bounding box center [460, 331] width 156 height 19
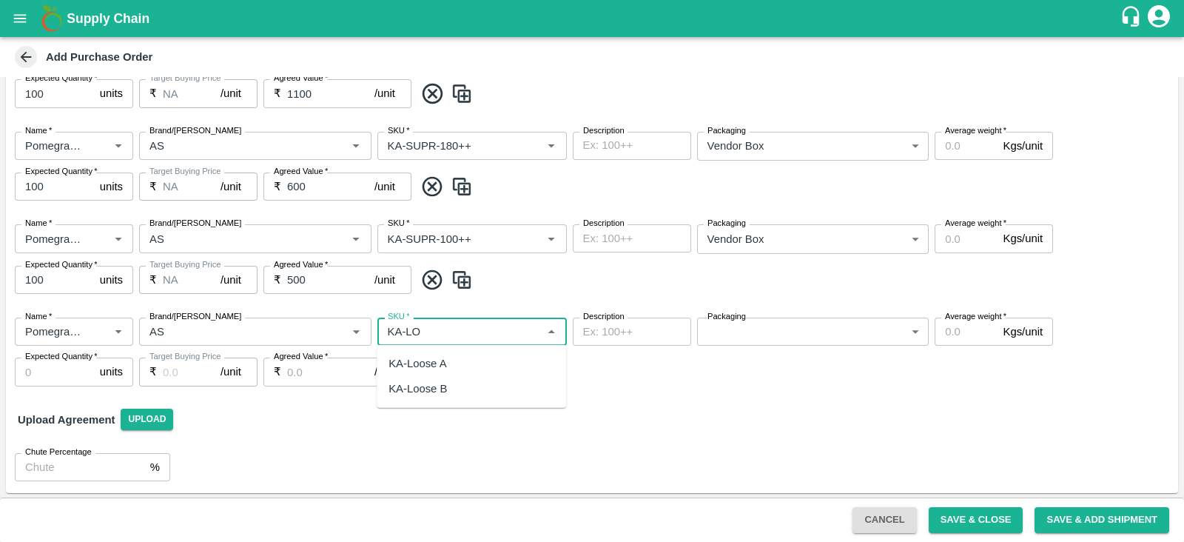
click at [440, 361] on div "KA-Loose A" at bounding box center [417, 363] width 58 height 16
type input "KA-Loose A"
type input "NA"
type input "KA-Loose A"
click at [764, 333] on body "Supply Chain Add Purchase Order PO Type   * Vendor Purchase 2 PO Type Buyers   …" at bounding box center [592, 271] width 1184 height 542
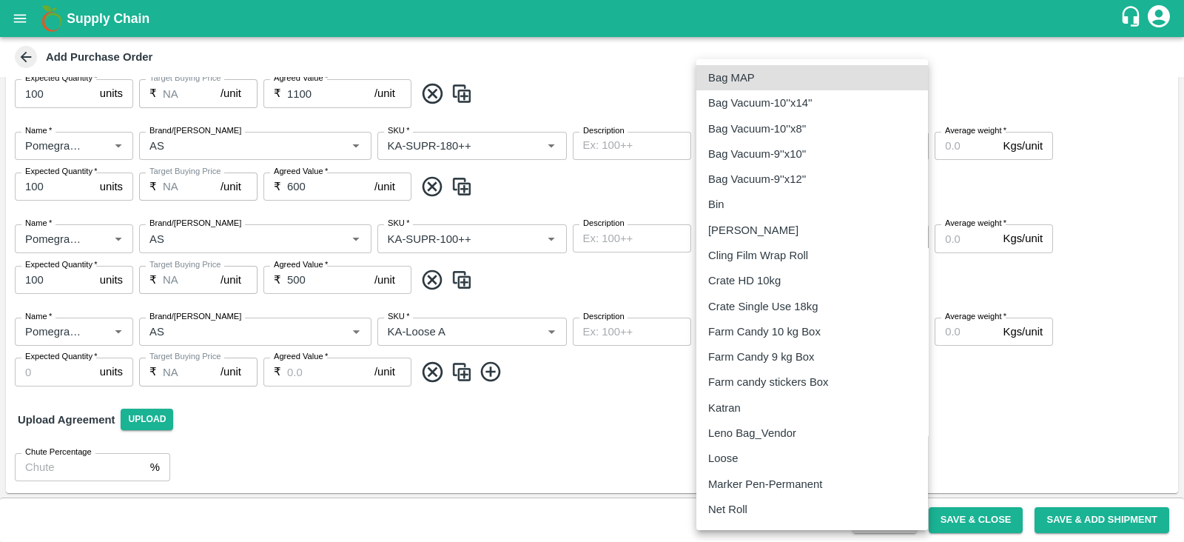
scroll to position [175, 0]
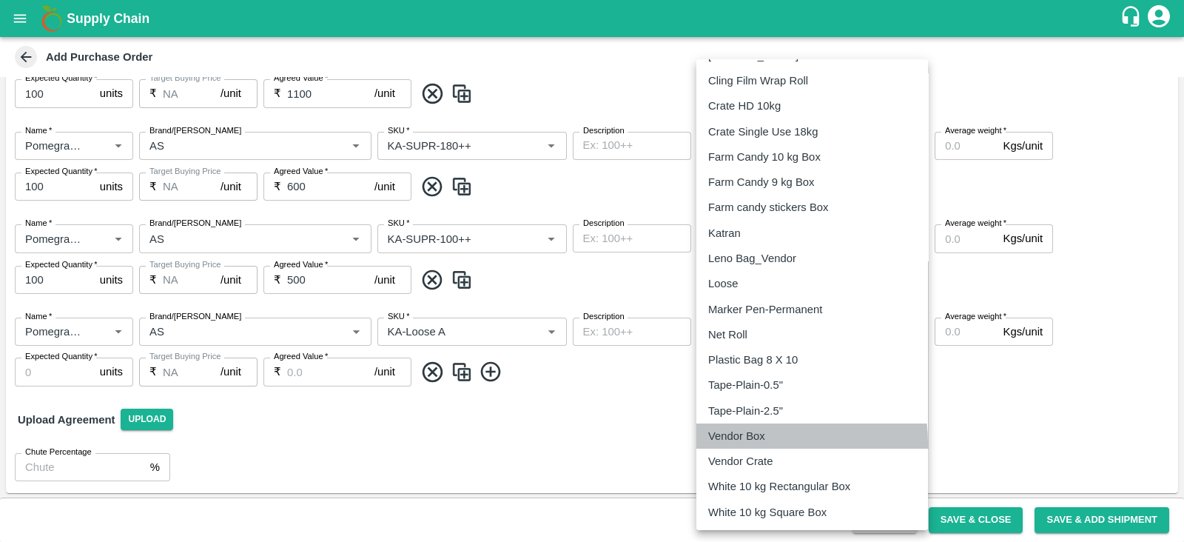
click at [753, 442] on p "Vendor Box" at bounding box center [736, 436] width 57 height 16
type input "276"
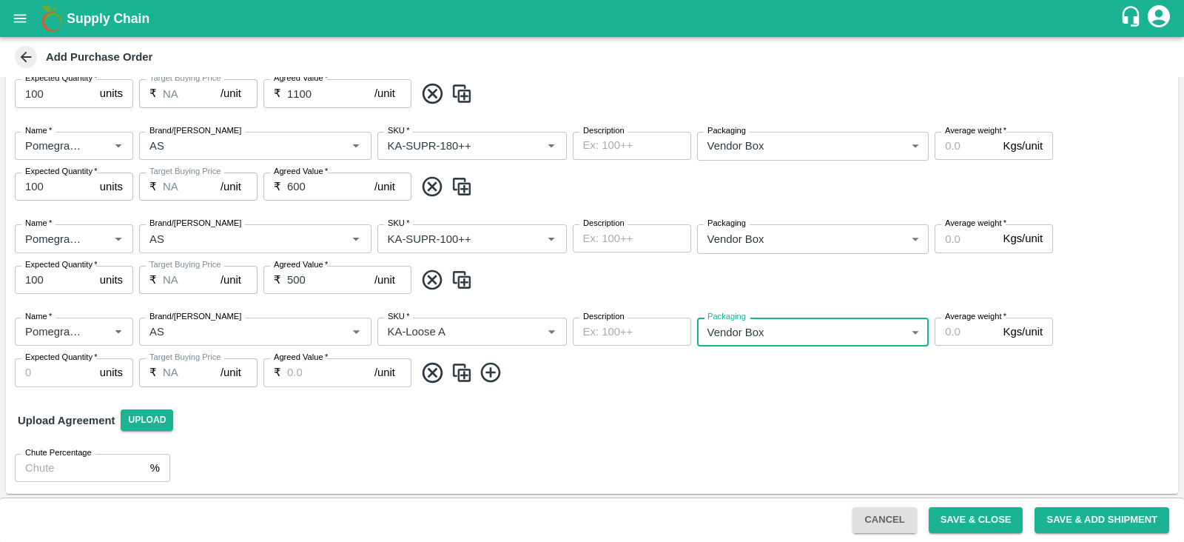
click at [326, 380] on input "Agreed Value   *" at bounding box center [330, 372] width 87 height 28
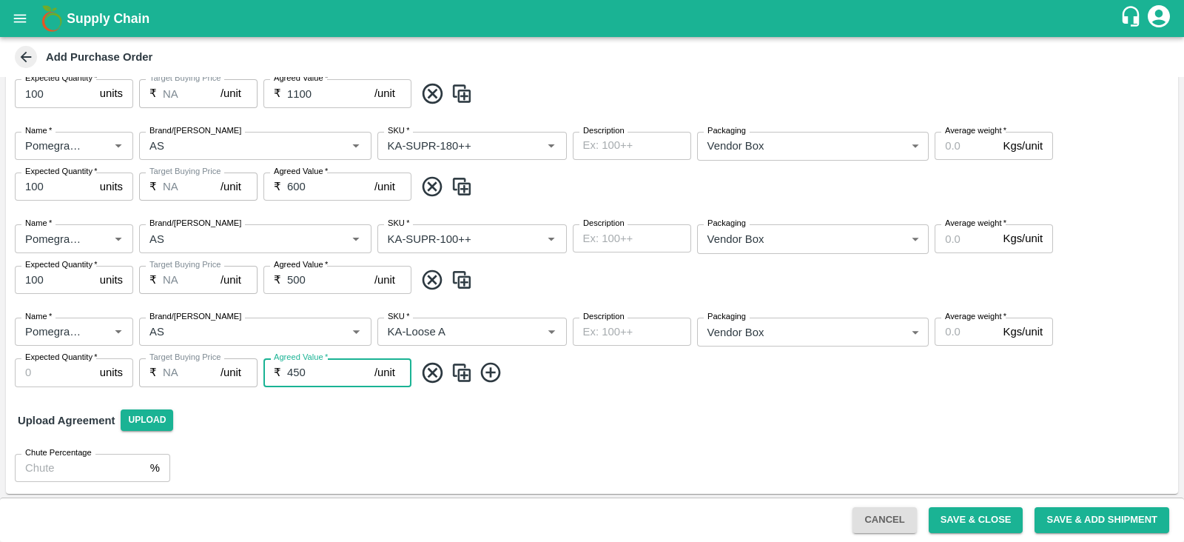
type input "450"
click at [70, 360] on label "Expected Quantity   *" at bounding box center [61, 357] width 73 height 12
click at [70, 360] on input "Expected Quantity   *" at bounding box center [54, 372] width 79 height 28
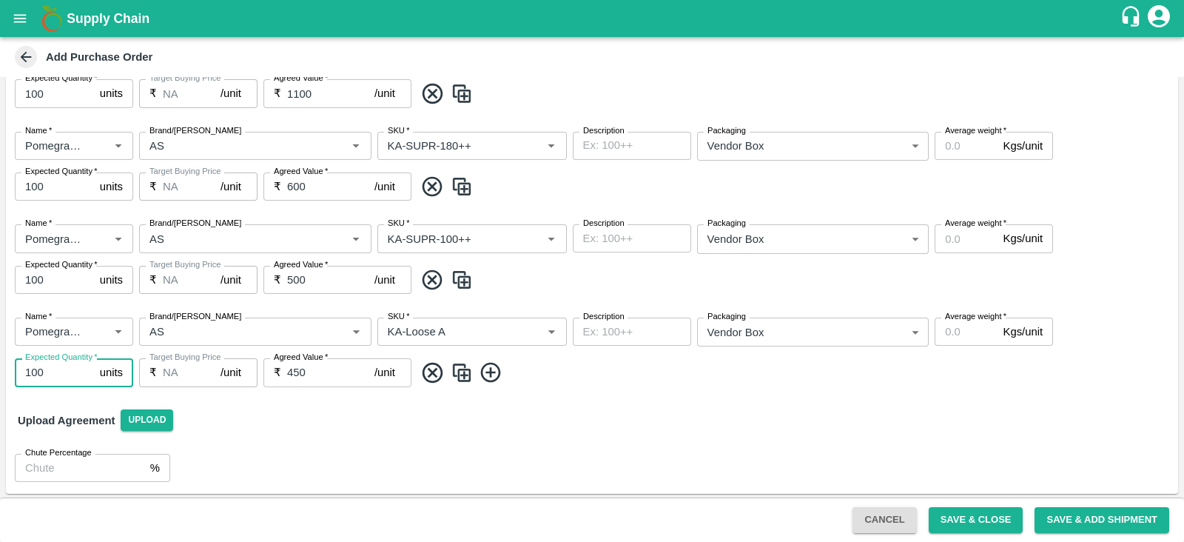
type input "100"
click at [991, 418] on div "Upload Agreement Upload" at bounding box center [592, 420] width 1172 height 43
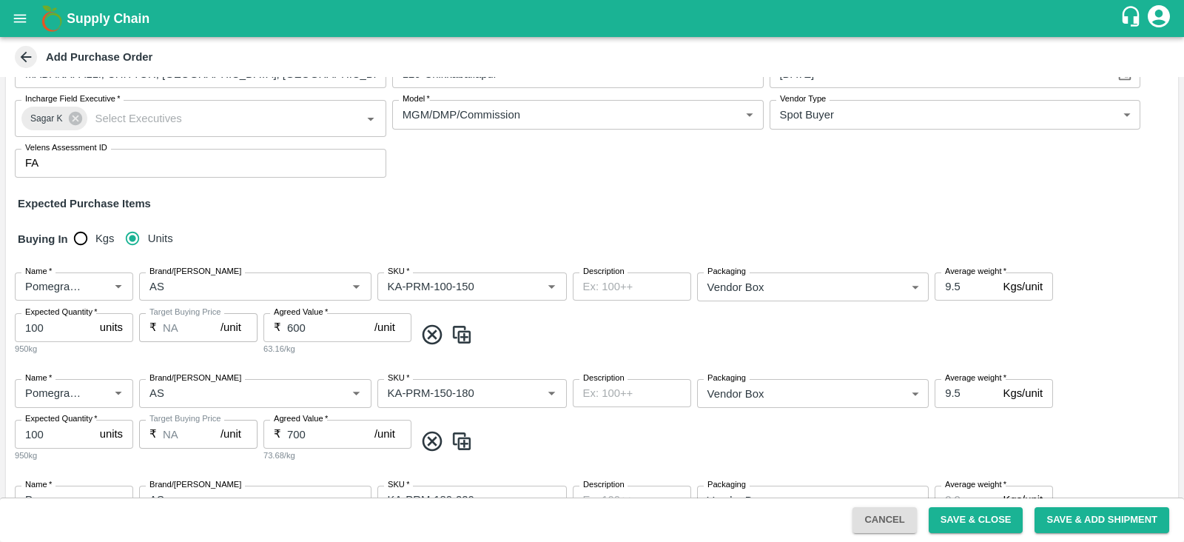
scroll to position [100, 0]
click at [958, 397] on input "9.5" at bounding box center [965, 394] width 62 height 28
click at [954, 397] on input "9.5" at bounding box center [965, 394] width 62 height 28
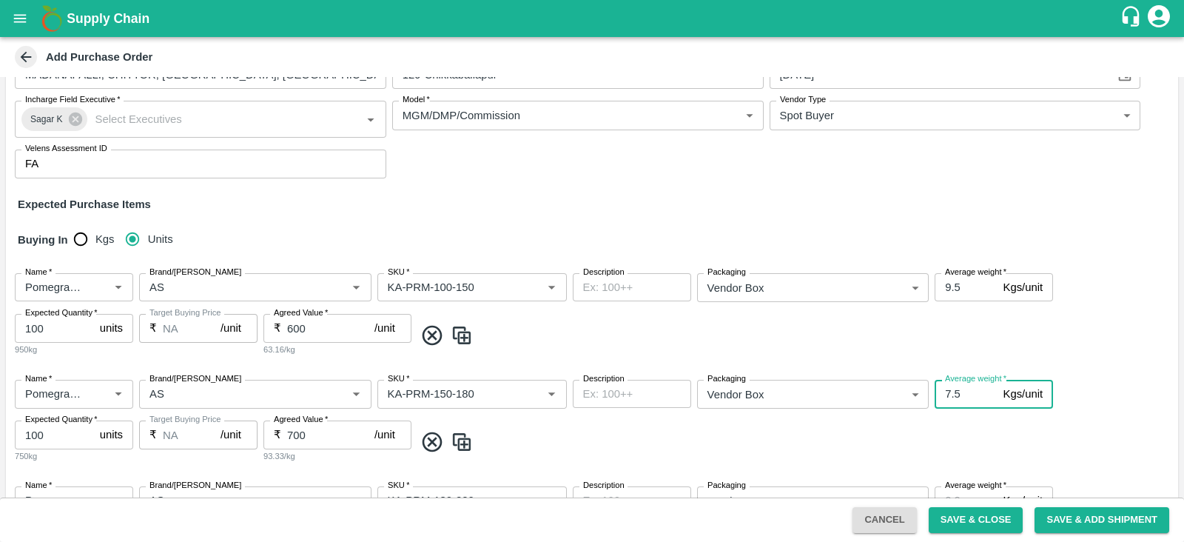
scroll to position [306, 0]
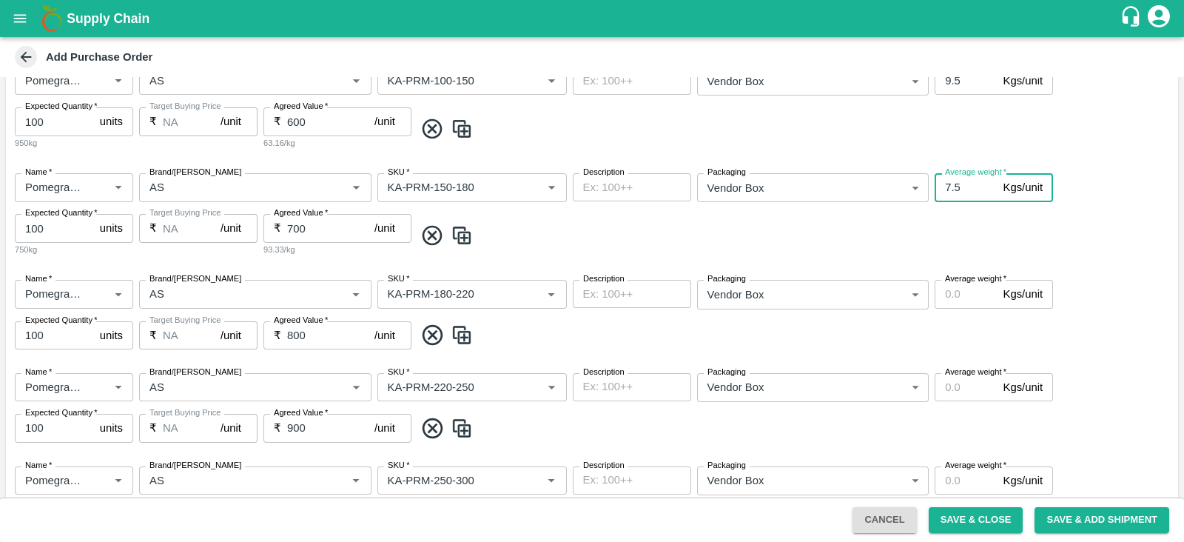
type input "7"
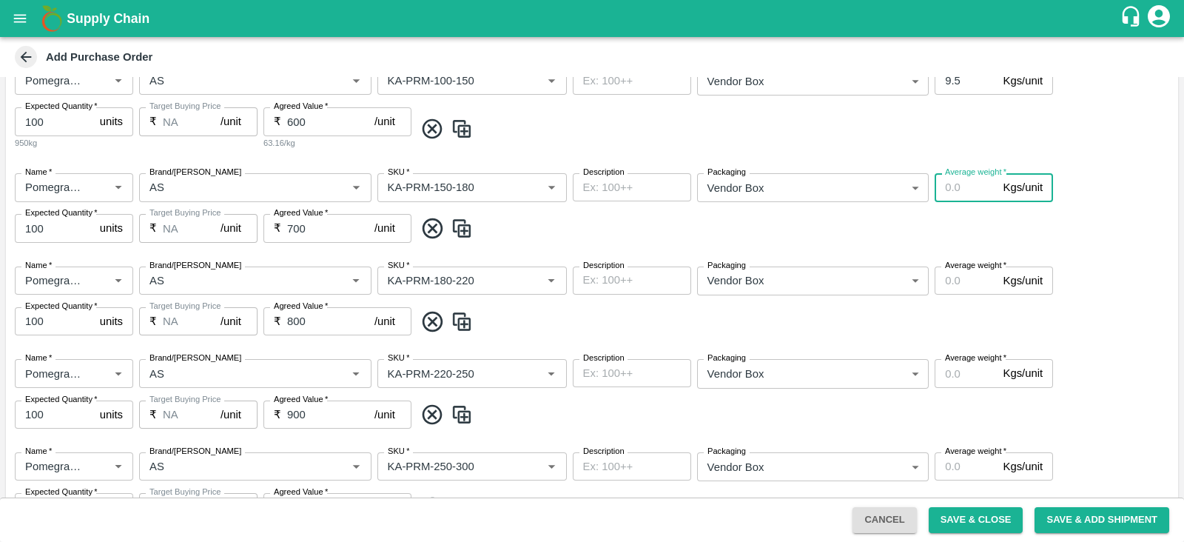
paste input "9.5"
type input "9.5"
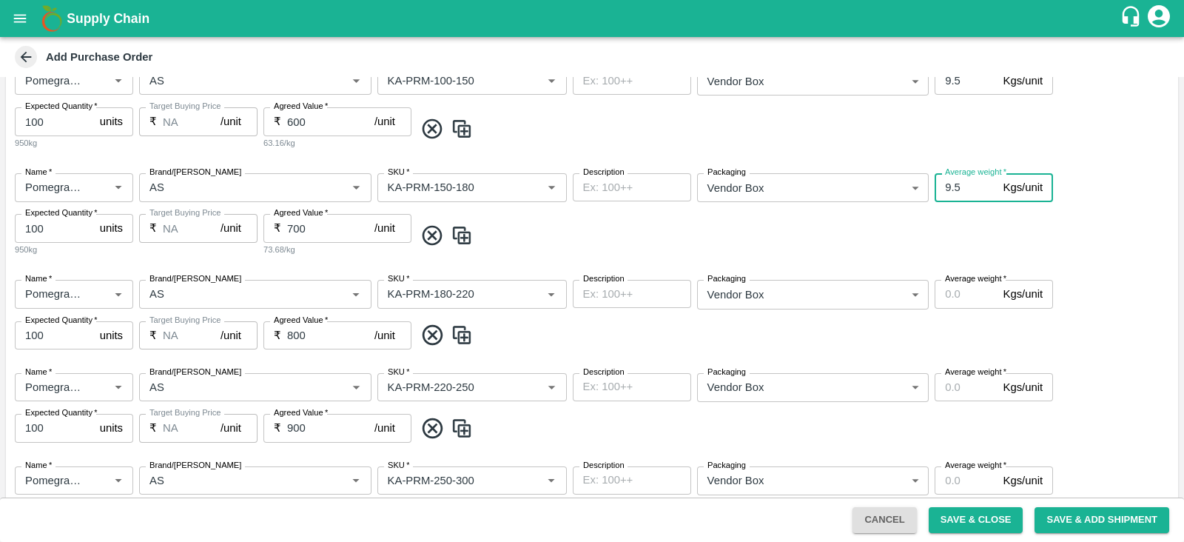
click at [955, 283] on label "Average weight   *" at bounding box center [975, 279] width 61 height 12
click at [955, 283] on input "Average weight   *" at bounding box center [965, 294] width 62 height 28
paste input "9.5"
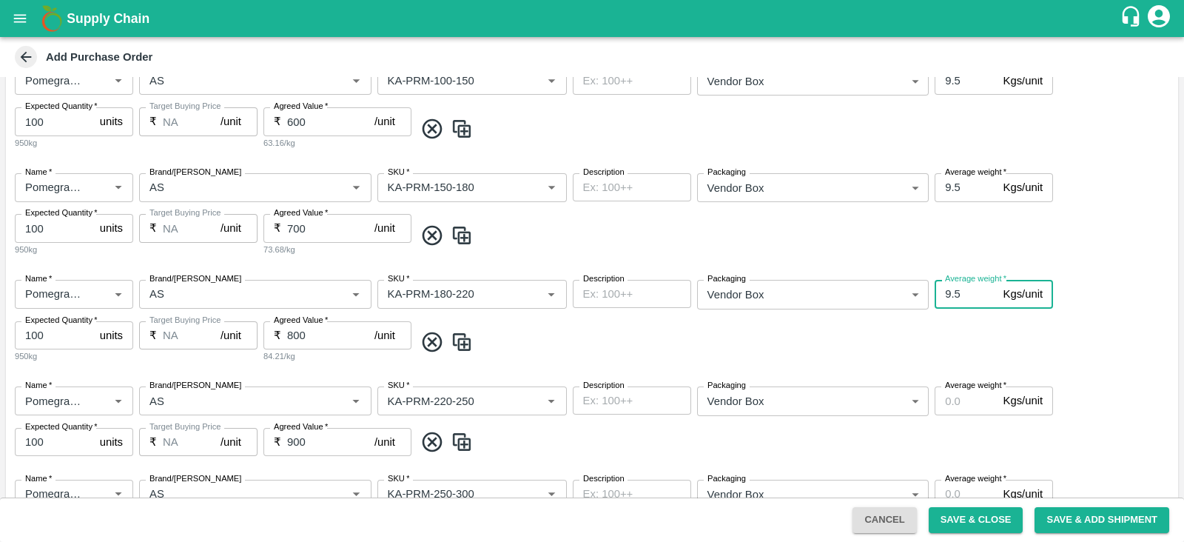
type input "9.5"
click at [952, 399] on input "Average weight   *" at bounding box center [965, 400] width 62 height 28
paste input "9.5"
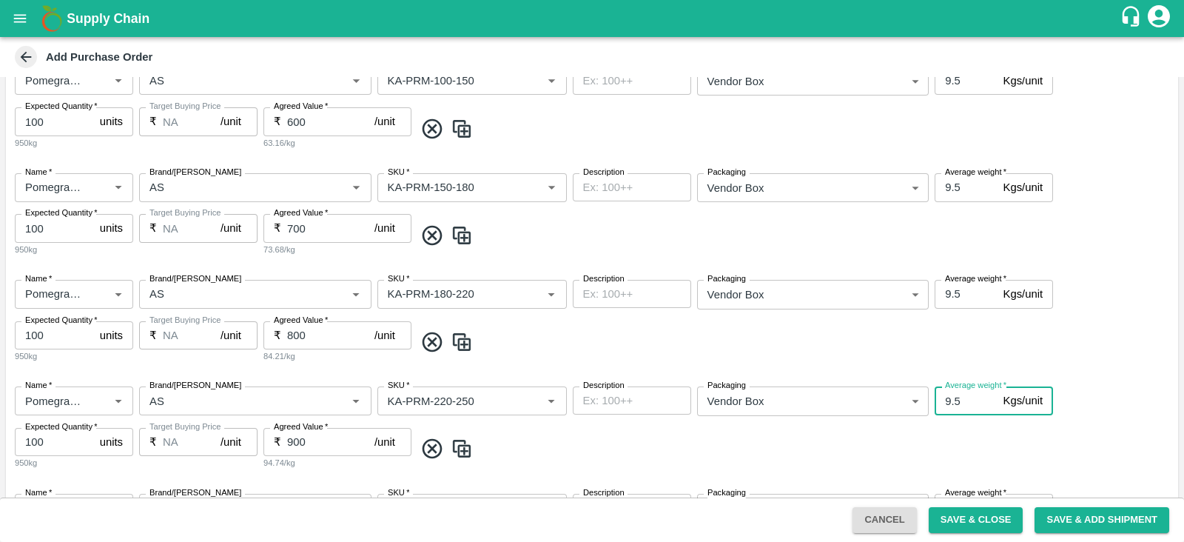
type input "9.5"
click at [958, 437] on span at bounding box center [793, 449] width 758 height 24
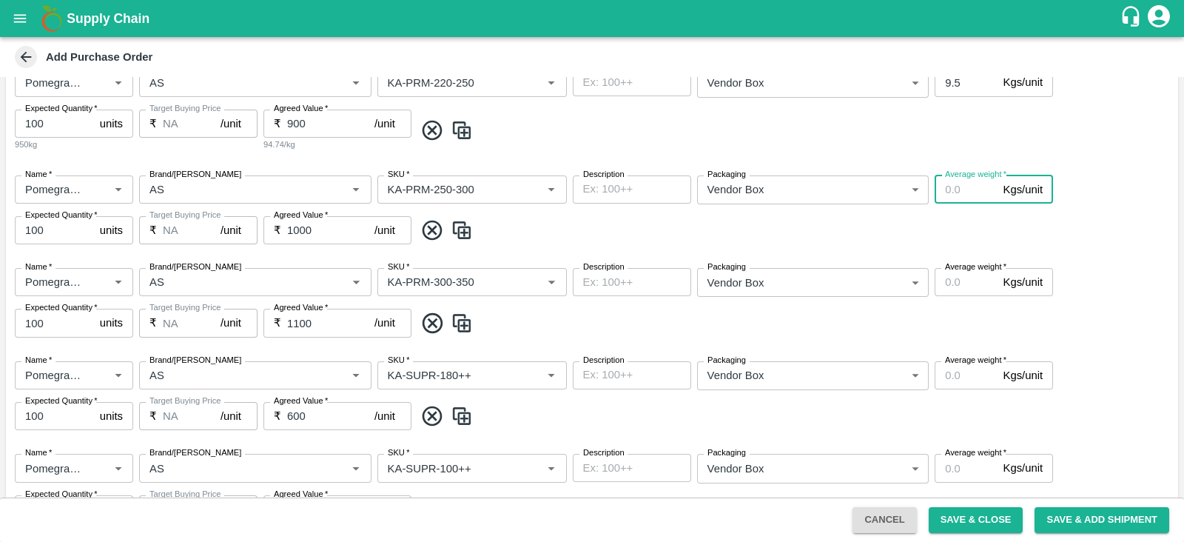
click at [960, 190] on input "Average weight   *" at bounding box center [965, 189] width 62 height 28
paste input "9.5"
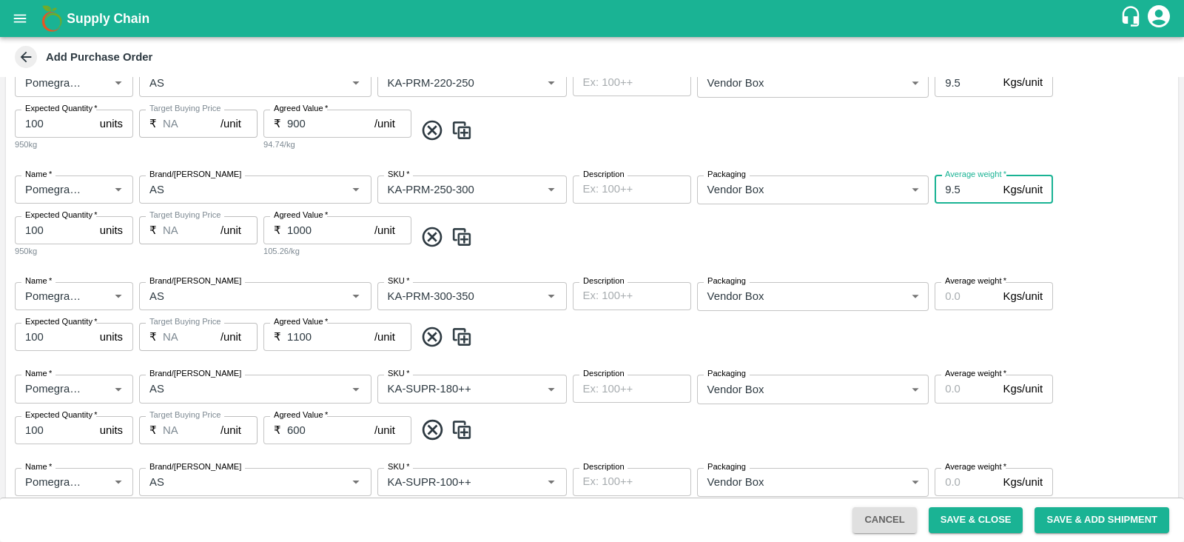
type input "9.5"
click at [956, 294] on input "Average weight   *" at bounding box center [965, 296] width 62 height 28
paste input "9.5"
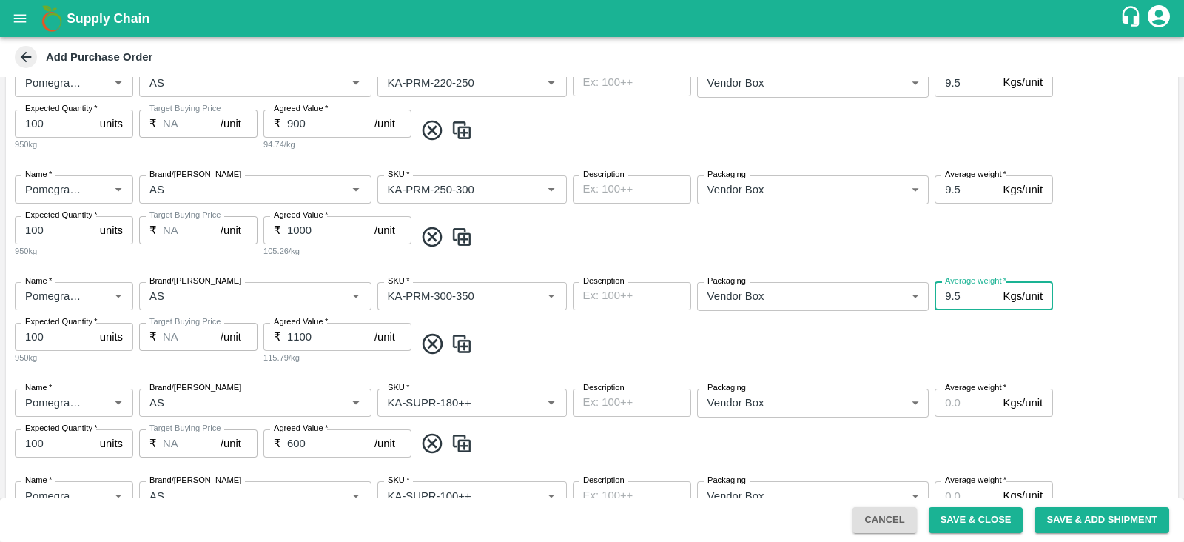
type input "9.5"
click at [963, 411] on input "Average weight   *" at bounding box center [965, 402] width 62 height 28
paste input "9.5"
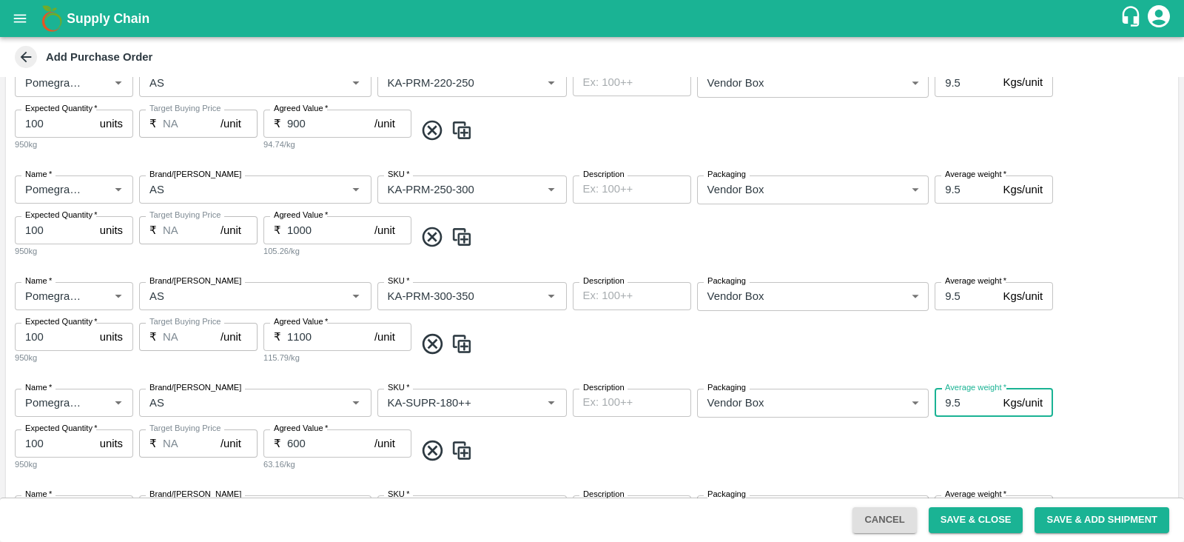
type input "9.5"
click at [966, 443] on span at bounding box center [793, 450] width 758 height 24
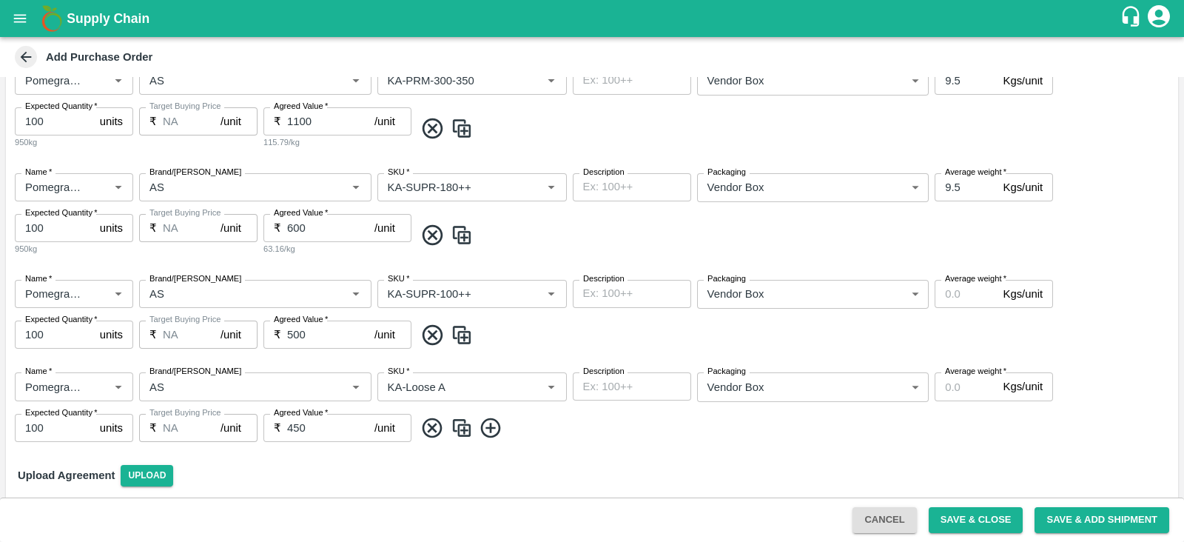
scroll to position [895, 0]
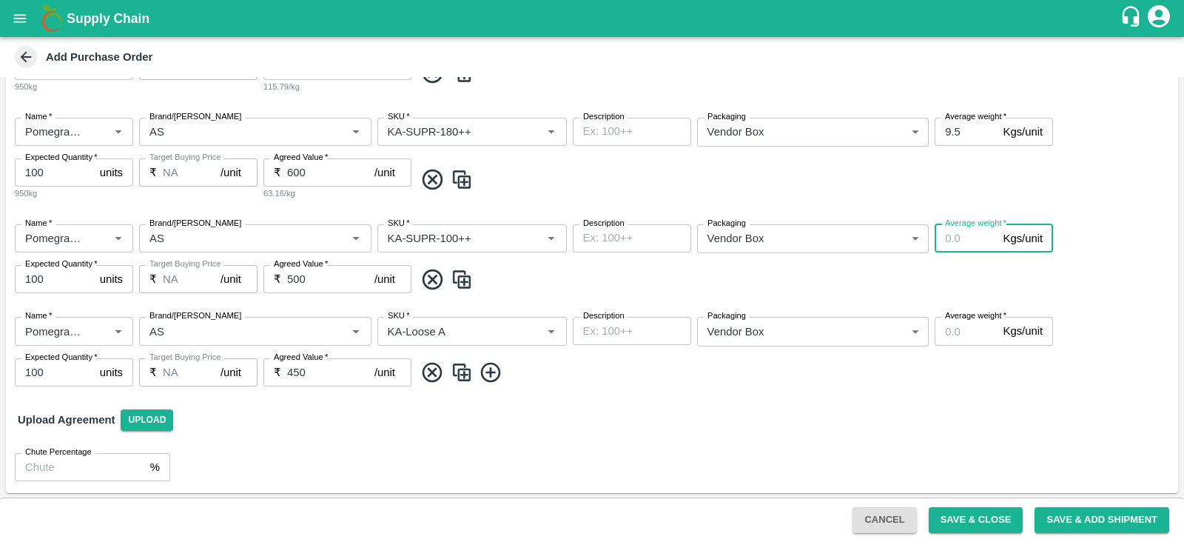
click at [958, 242] on input "Average weight   *" at bounding box center [965, 238] width 62 height 28
paste input "9.5"
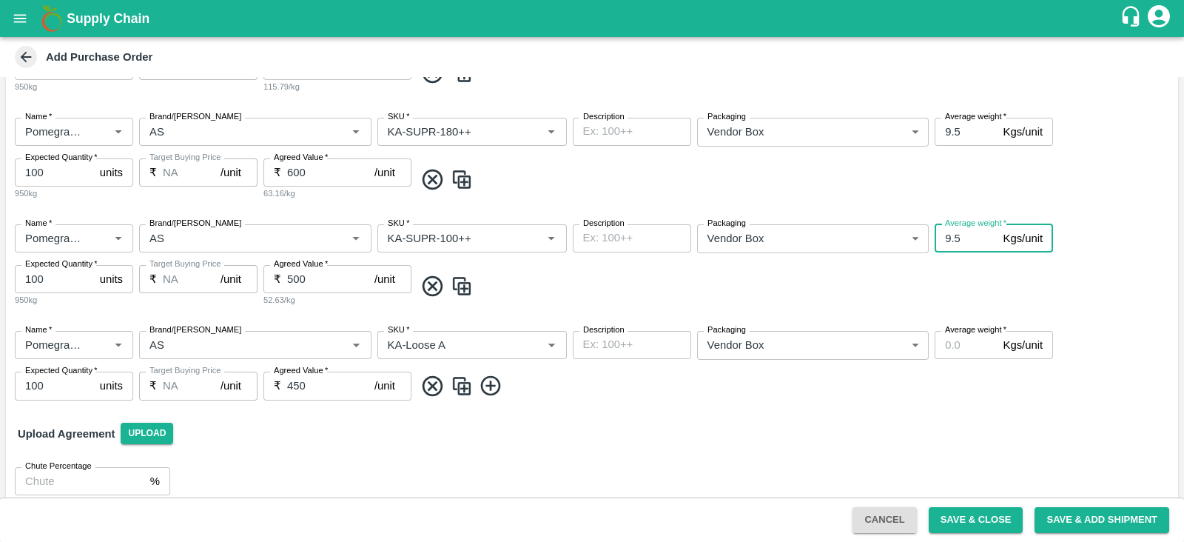
type input "9.5"
click at [954, 340] on input "Average weight   *" at bounding box center [965, 345] width 62 height 28
paste input "9.5"
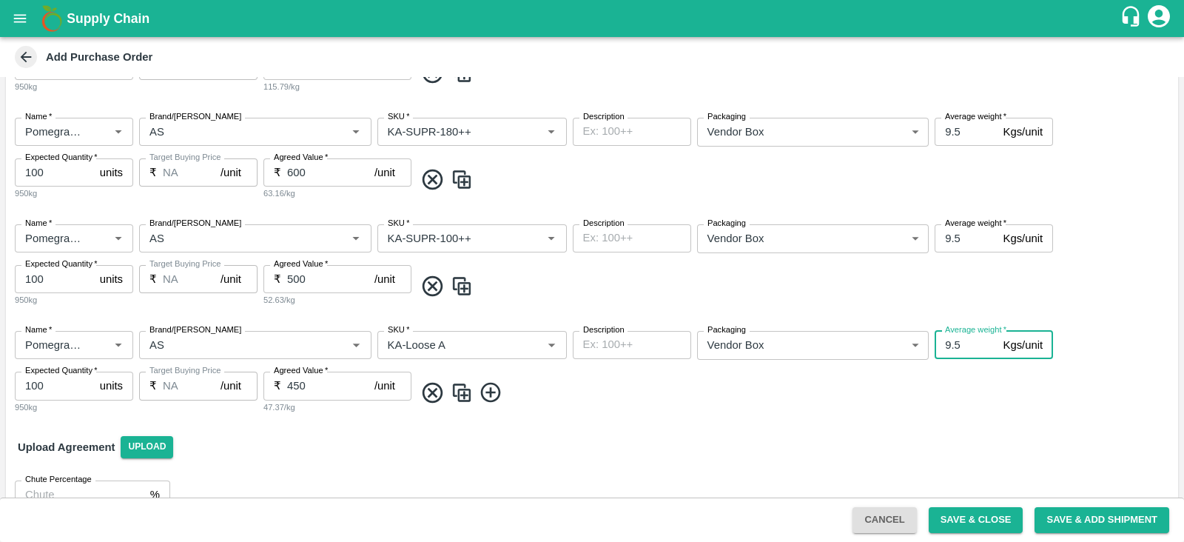
type input "9.5"
click at [877, 456] on div "Upload Agreement Upload" at bounding box center [592, 446] width 1172 height 43
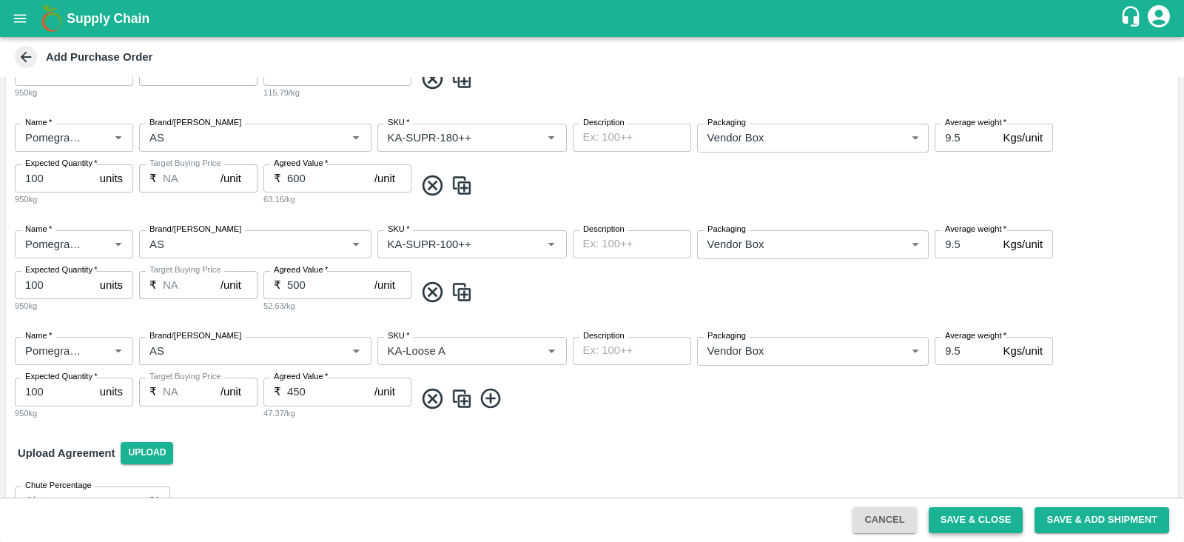
scroll to position [923, 0]
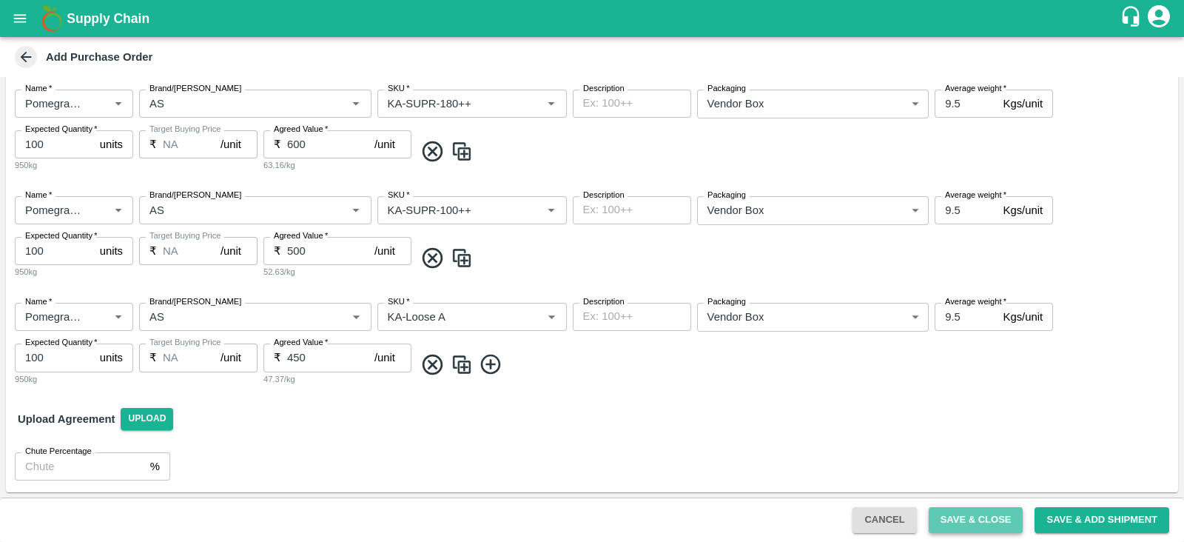
click at [962, 525] on button "Save & Close" at bounding box center [975, 520] width 95 height 26
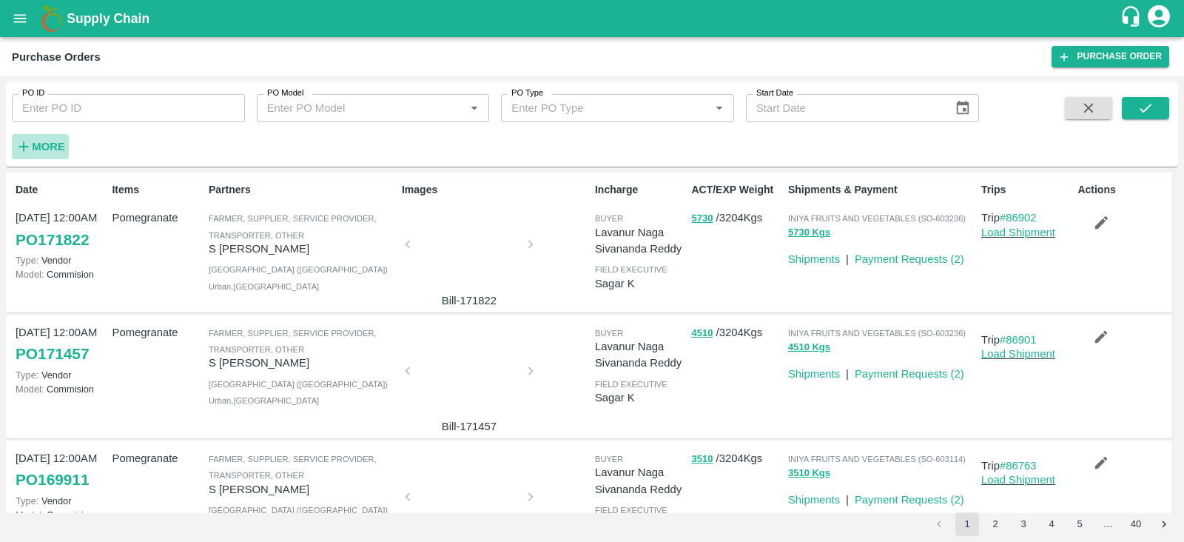
click at [50, 148] on strong "More" at bounding box center [48, 147] width 33 height 12
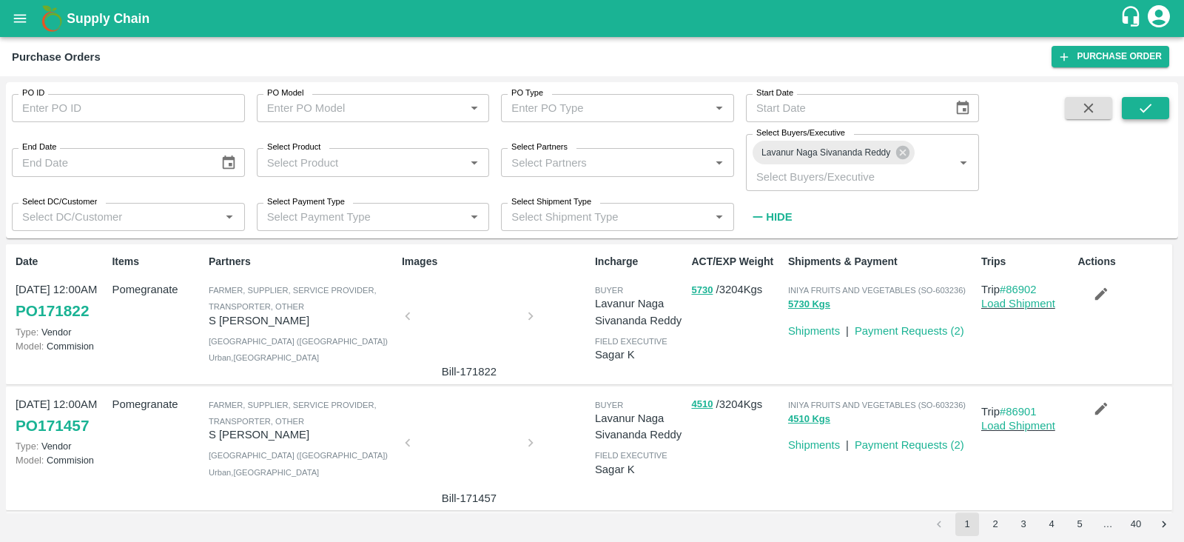
click at [1164, 113] on button "submit" at bounding box center [1145, 108] width 47 height 22
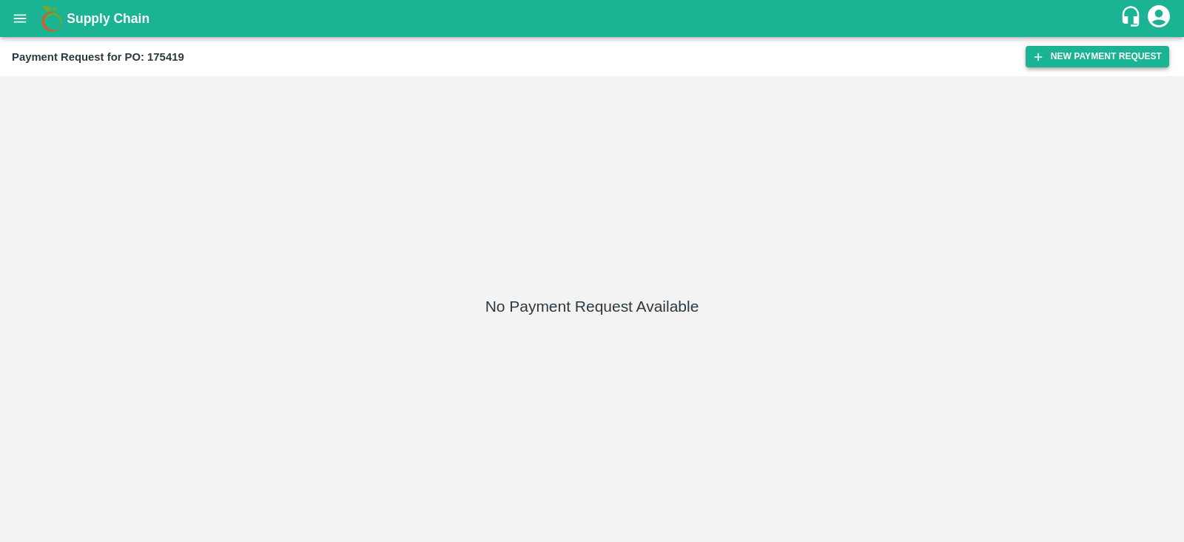
click at [1083, 56] on button "New Payment Request" at bounding box center [1097, 56] width 144 height 21
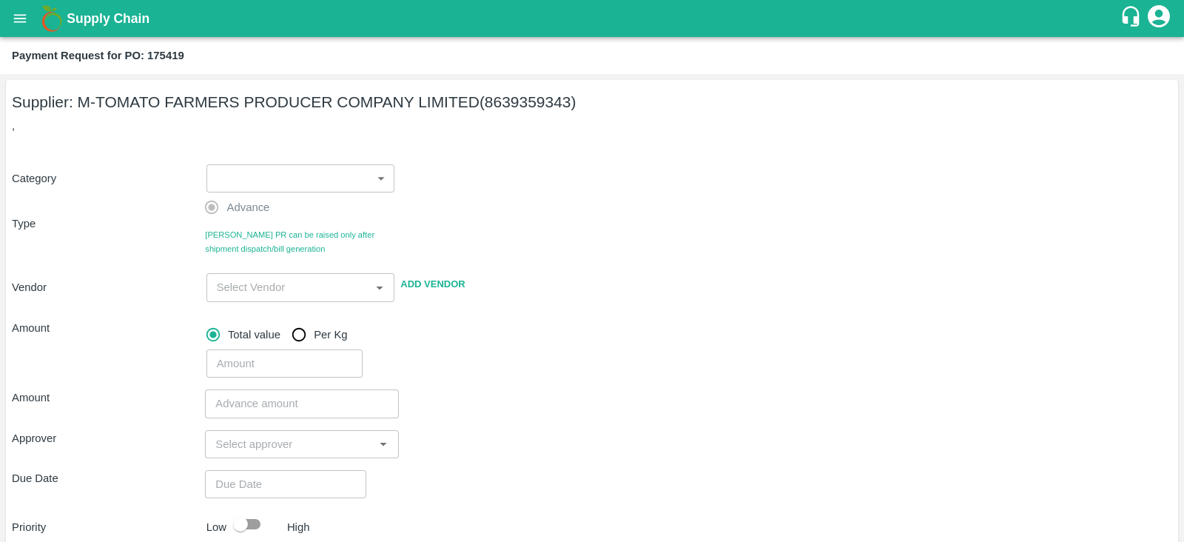
click at [266, 179] on body "Supply Chain Payment Request for PO: 175419 Supplier: M-TOMATO FARMERS PRODUCER…" at bounding box center [592, 271] width 1184 height 542
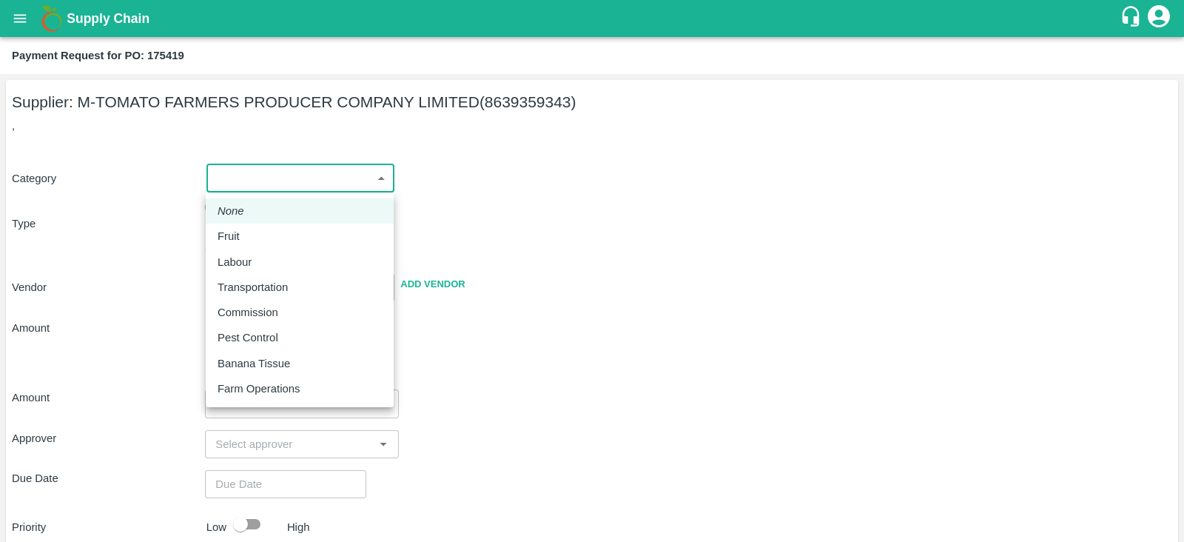
click at [317, 184] on div at bounding box center [592, 271] width 1184 height 542
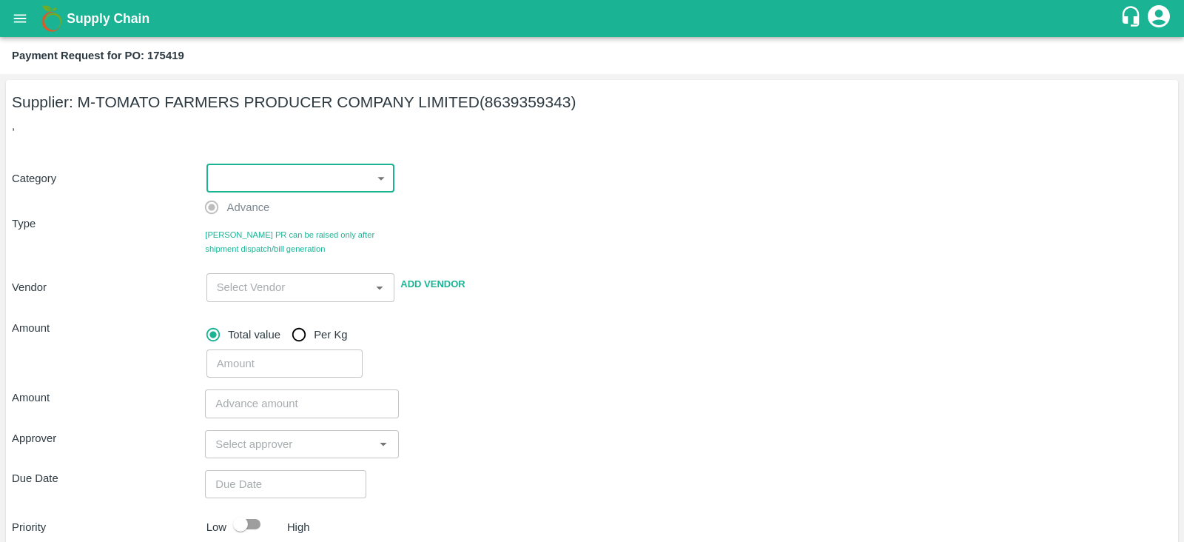
click at [317, 184] on body "Supply Chain Payment Request for PO: 175419 Supplier: M-TOMATO FARMERS PRODUCER…" at bounding box center [592, 271] width 1184 height 542
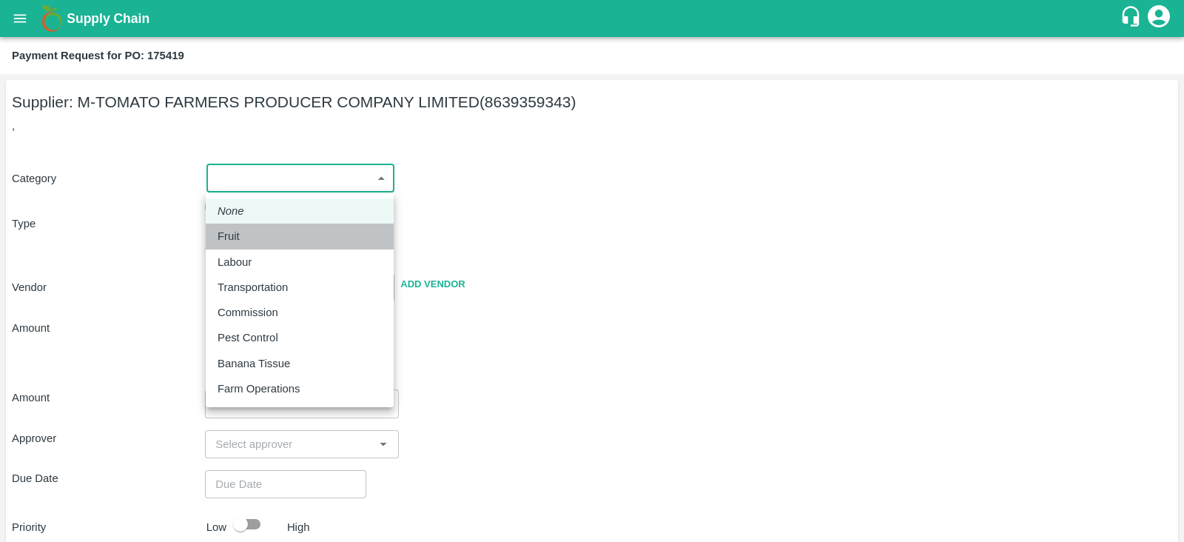
click at [277, 232] on div "Fruit" at bounding box center [300, 236] width 164 height 16
type input "1"
type input "M-TOMATO FARMERS PRODUCER COMPANY LIMITED - 8639359343(Supplier)"
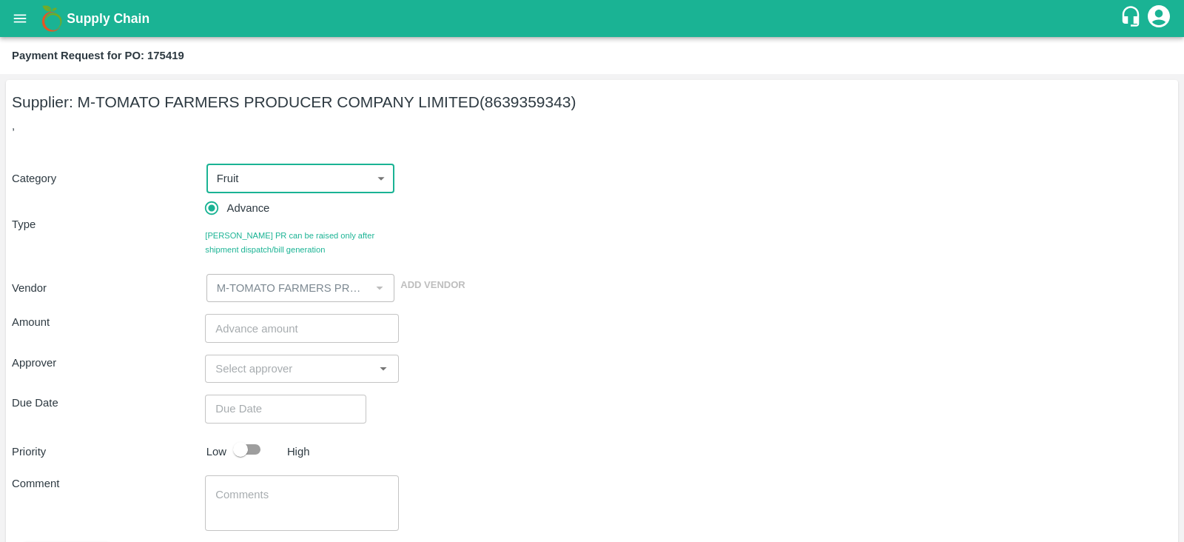
click at [283, 334] on input "number" at bounding box center [301, 328] width 193 height 28
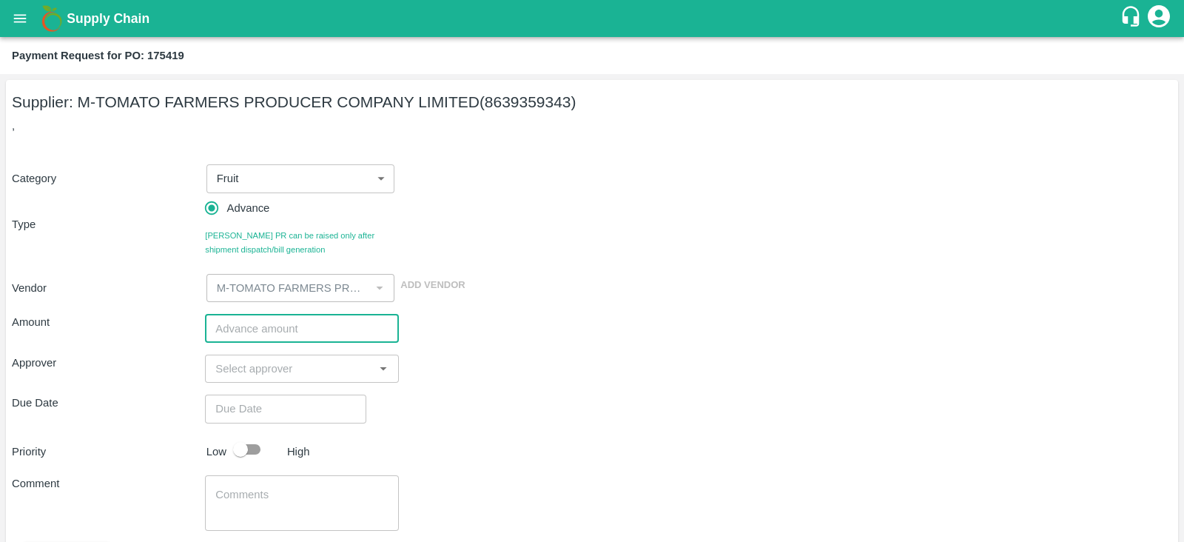
click at [283, 334] on input "number" at bounding box center [301, 328] width 193 height 28
type input "390000"
click at [279, 364] on input "input" at bounding box center [289, 368] width 160 height 19
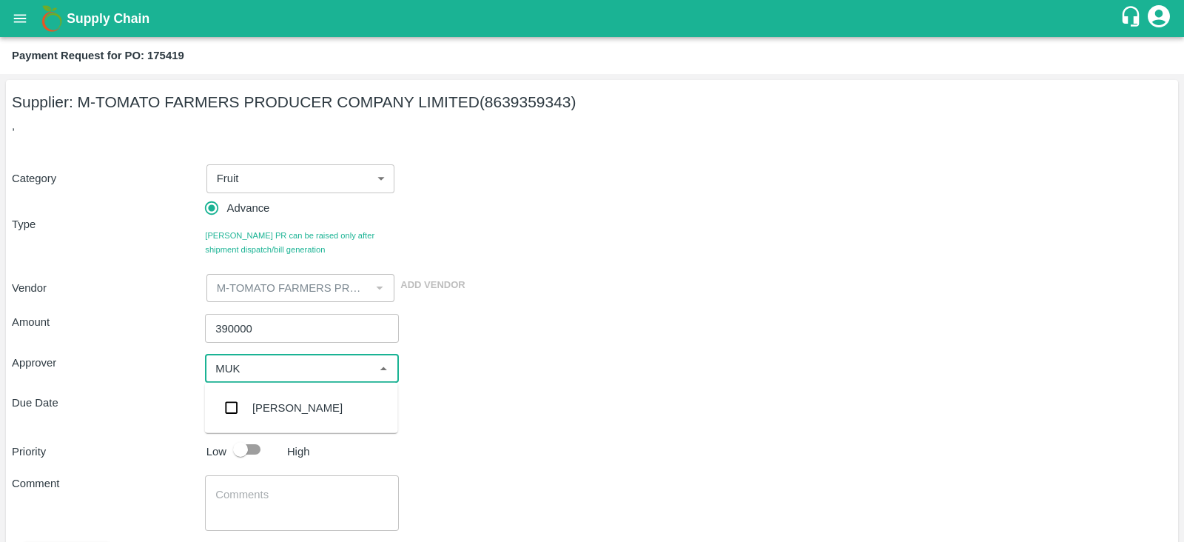
type input "MUKU"
click at [231, 407] on input "checkbox" at bounding box center [232, 408] width 30 height 30
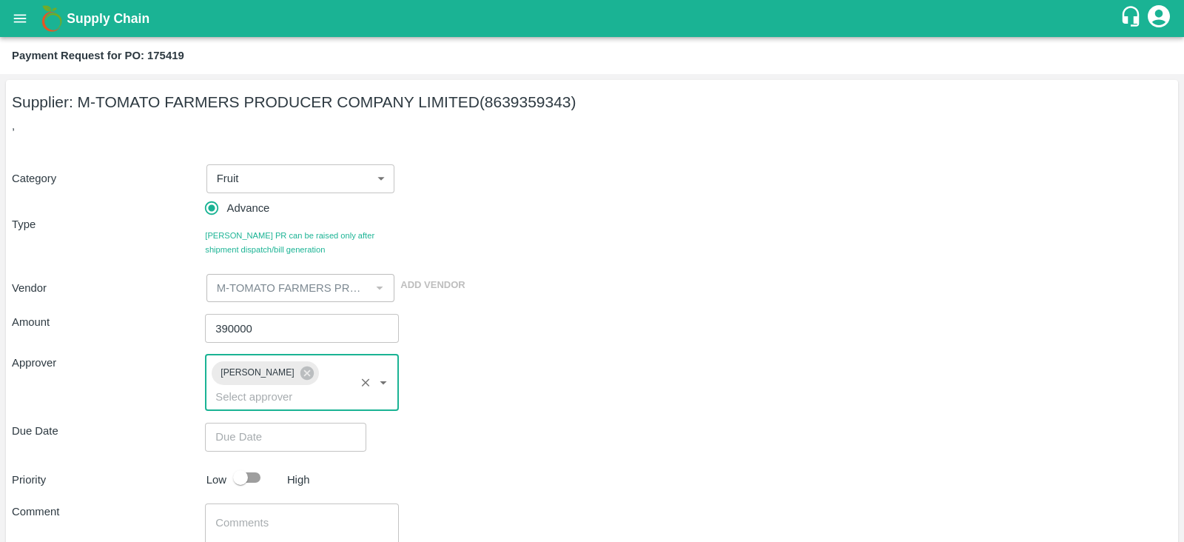
type input "DD/MM/YYYY hh:mm aa"
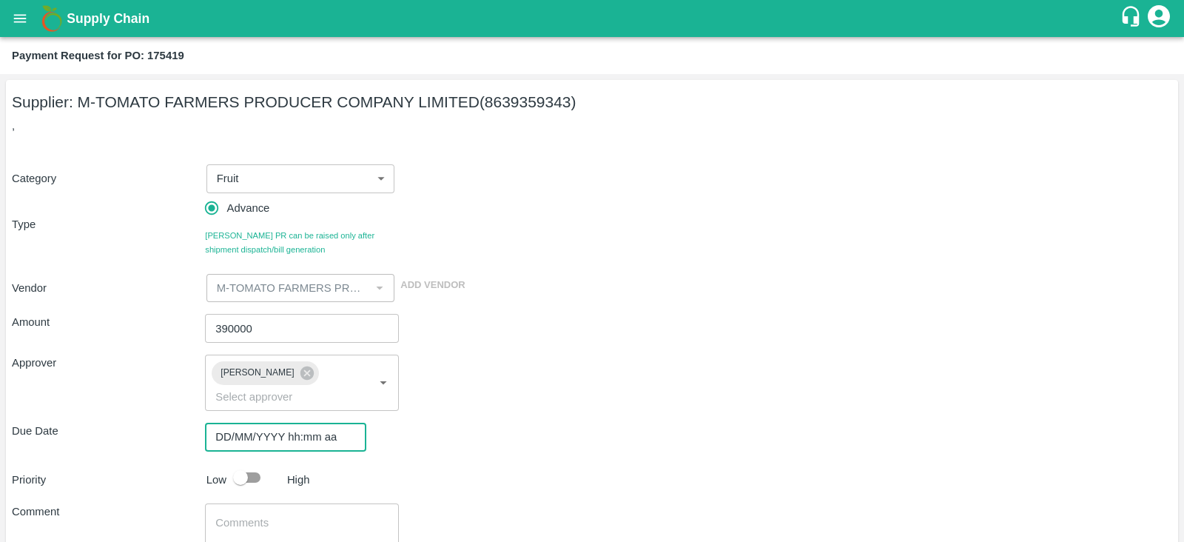
click at [307, 427] on input "DD/MM/YYYY hh:mm aa" at bounding box center [280, 436] width 151 height 28
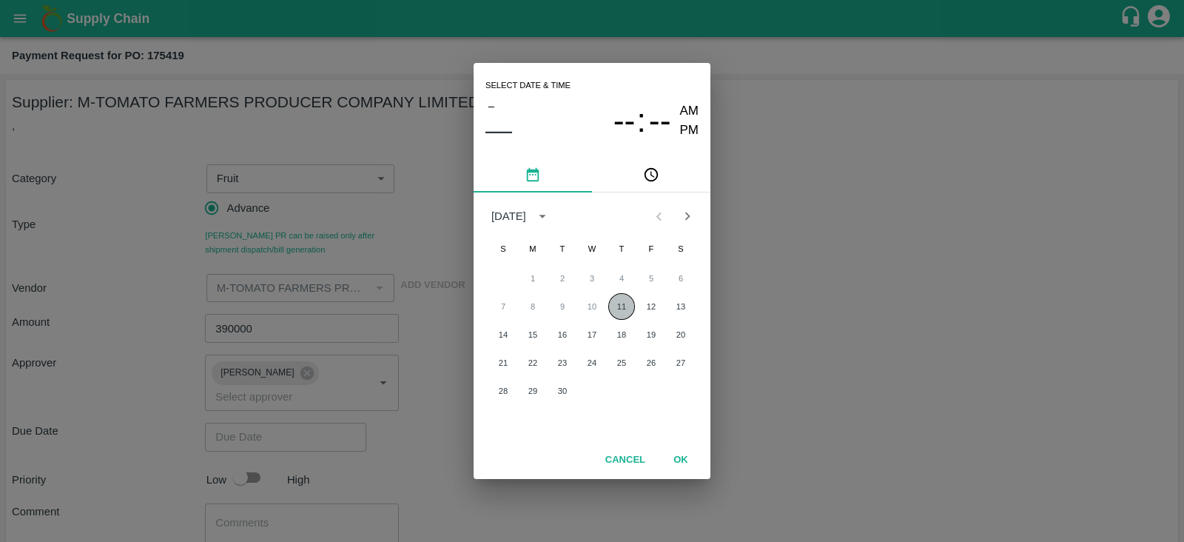
click at [625, 304] on button "11" at bounding box center [621, 306] width 27 height 27
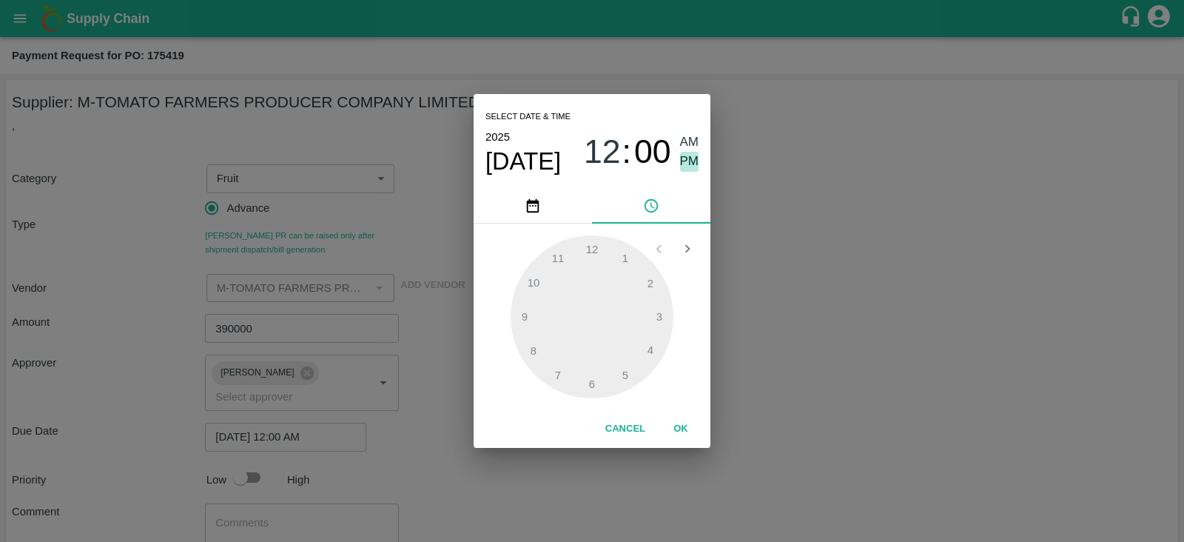
click at [687, 164] on span "PM" at bounding box center [689, 162] width 19 height 20
type input "11/09/2025 12:00 PM"
click at [688, 427] on button "OK" at bounding box center [680, 429] width 47 height 26
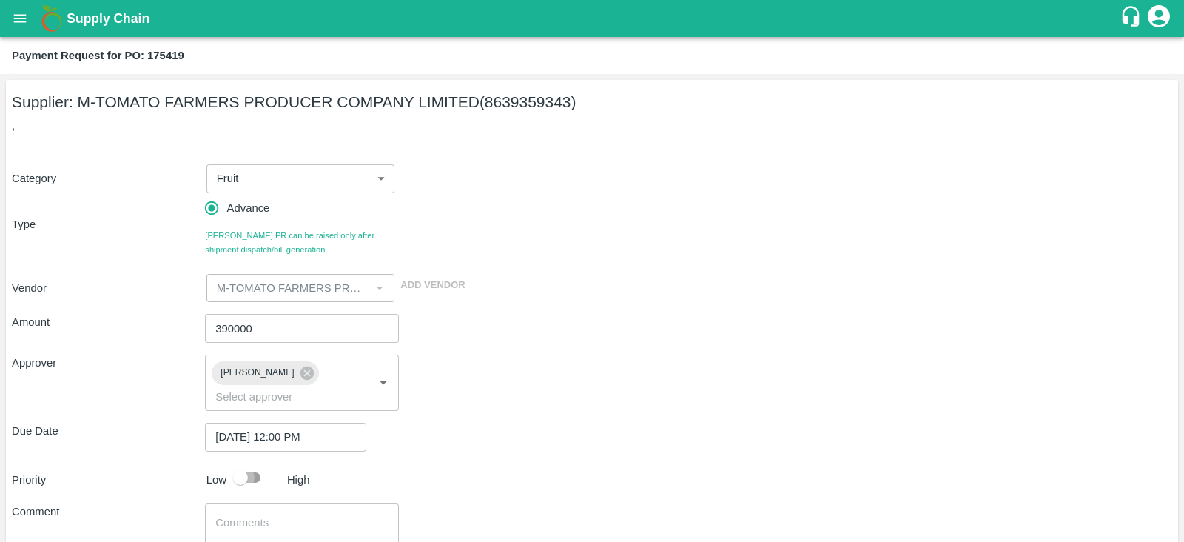
click at [237, 463] on input "checkbox" at bounding box center [240, 477] width 84 height 28
checkbox input "true"
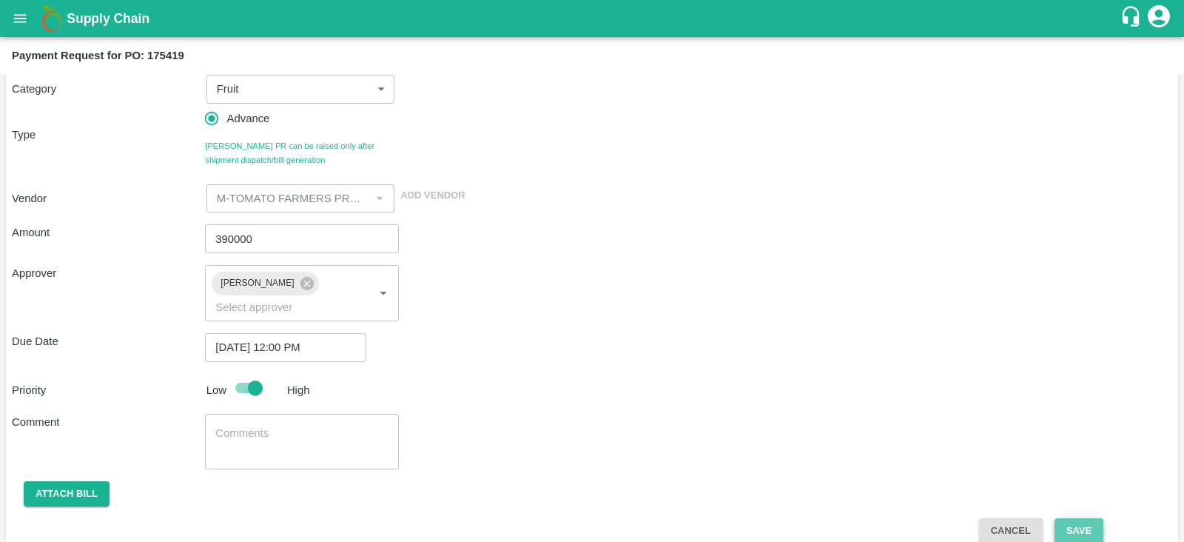
click at [1071, 518] on button "Save" at bounding box center [1078, 531] width 49 height 26
